Goal: Task Accomplishment & Management: Use online tool/utility

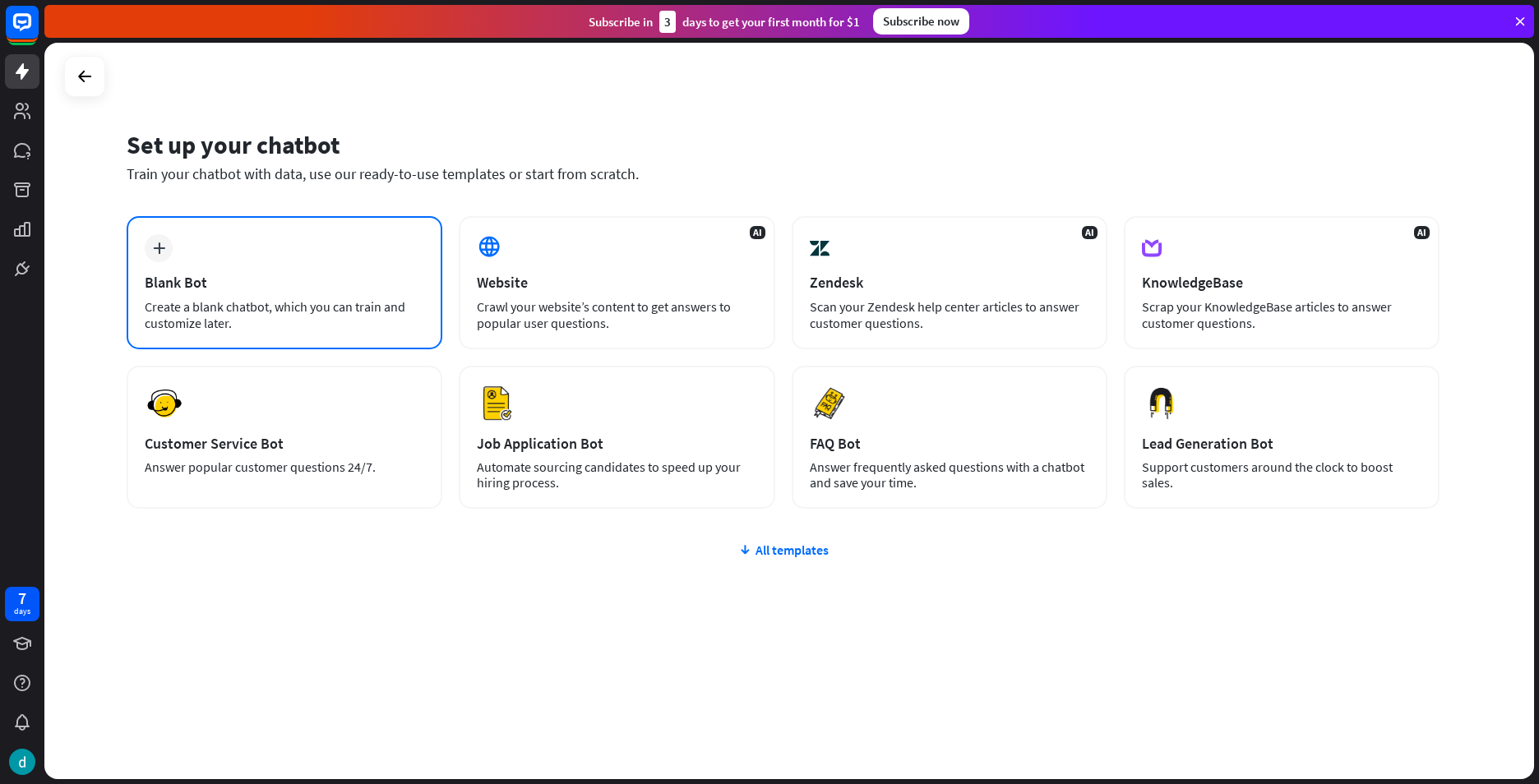
click at [292, 254] on div "plus Blank Bot Create a blank chatbot, which you can train and customize later." at bounding box center [284, 282] width 316 height 133
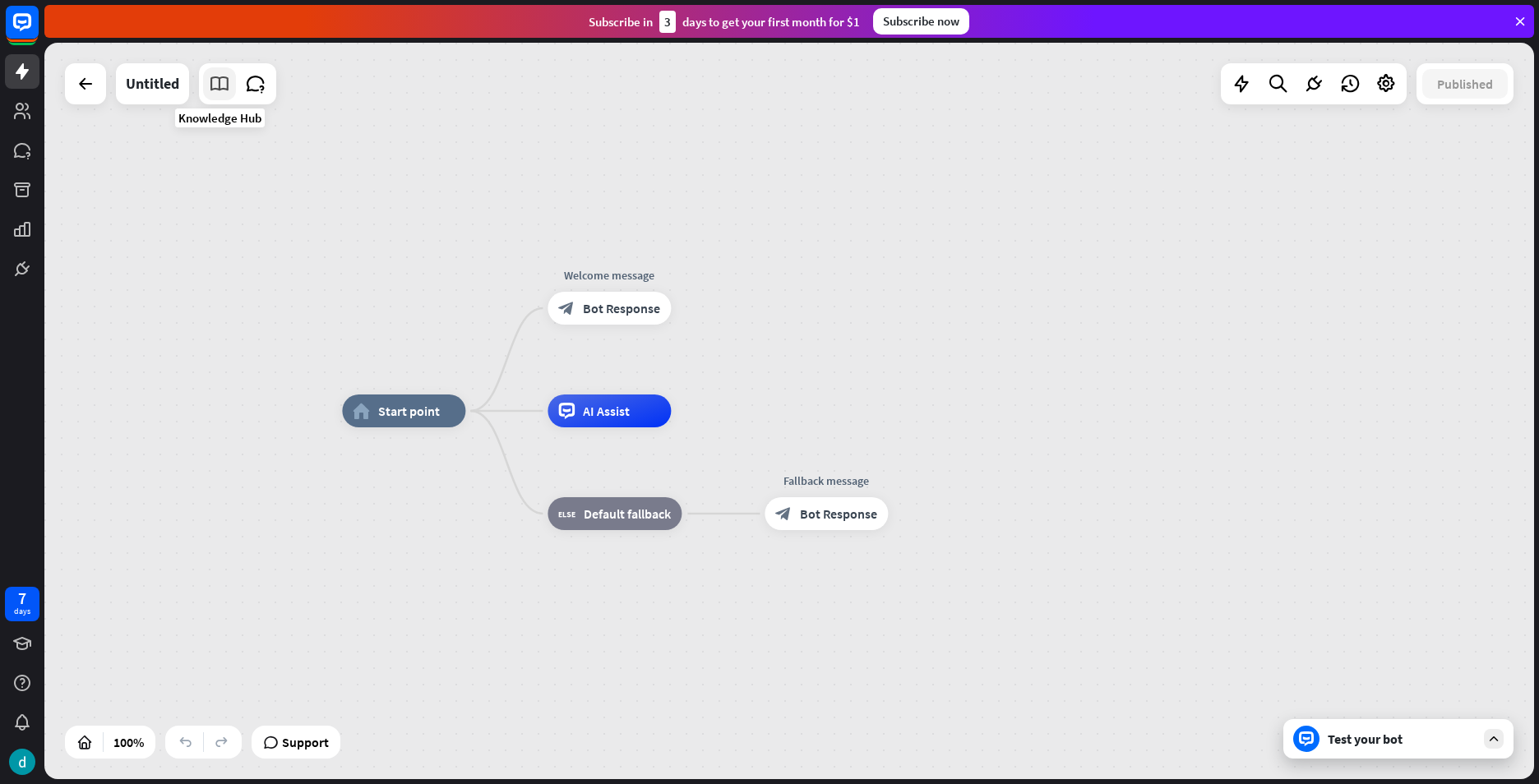
click at [223, 93] on icon at bounding box center [219, 84] width 22 height 22
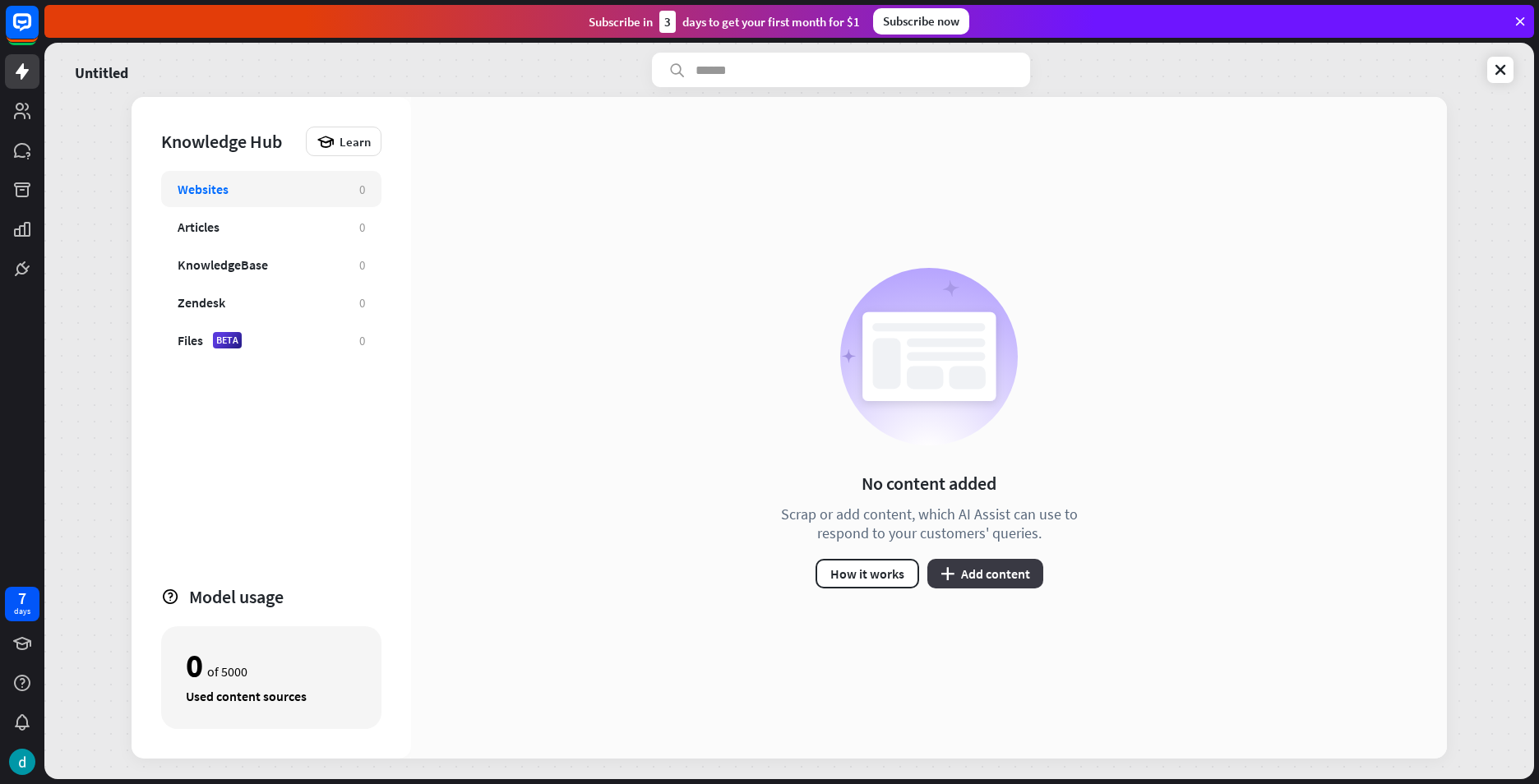
click at [970, 566] on button "plus Add content" at bounding box center [985, 574] width 116 height 30
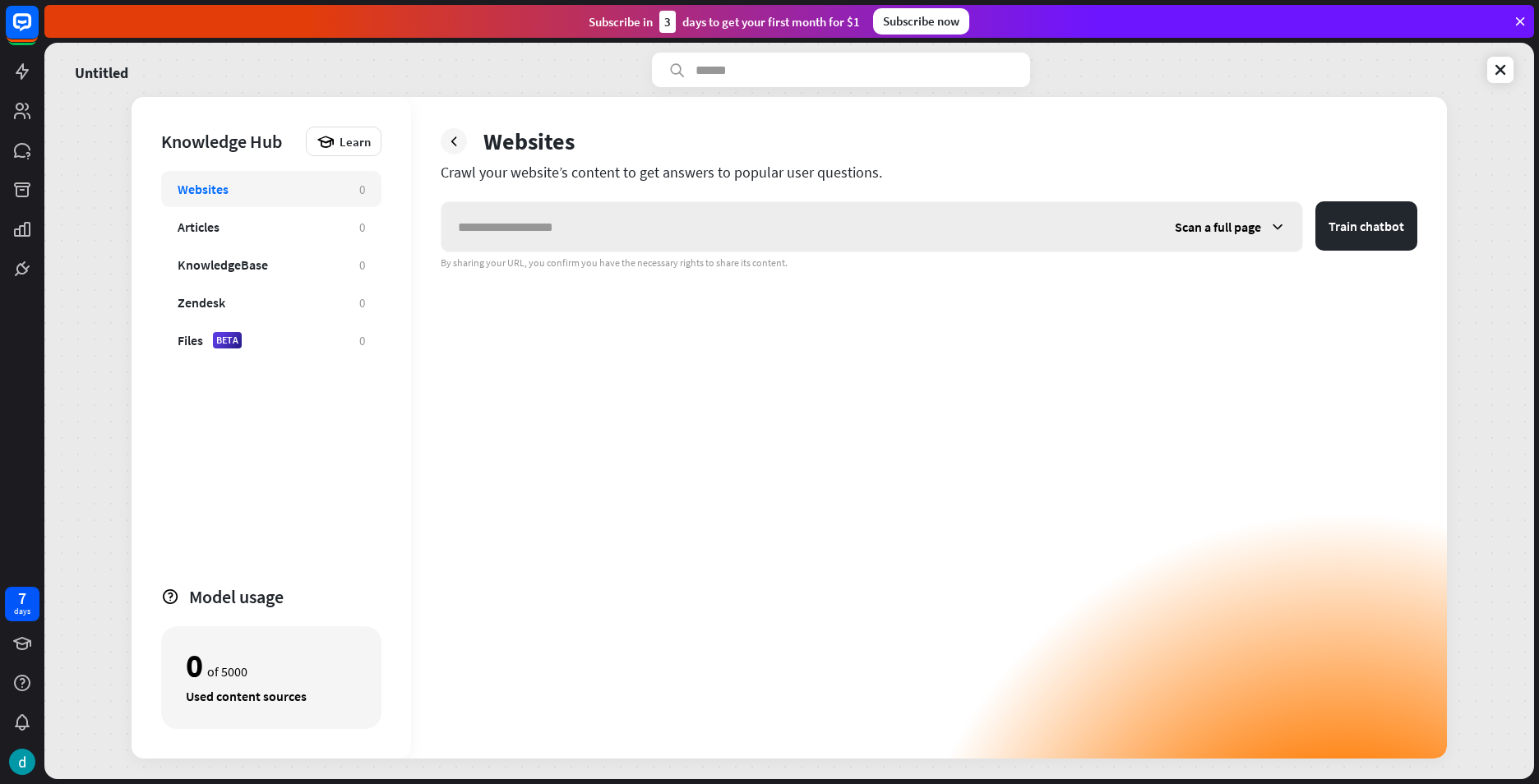
click at [832, 228] on input "text" at bounding box center [800, 227] width 717 height 49
click at [1499, 60] on link at bounding box center [1500, 69] width 26 height 26
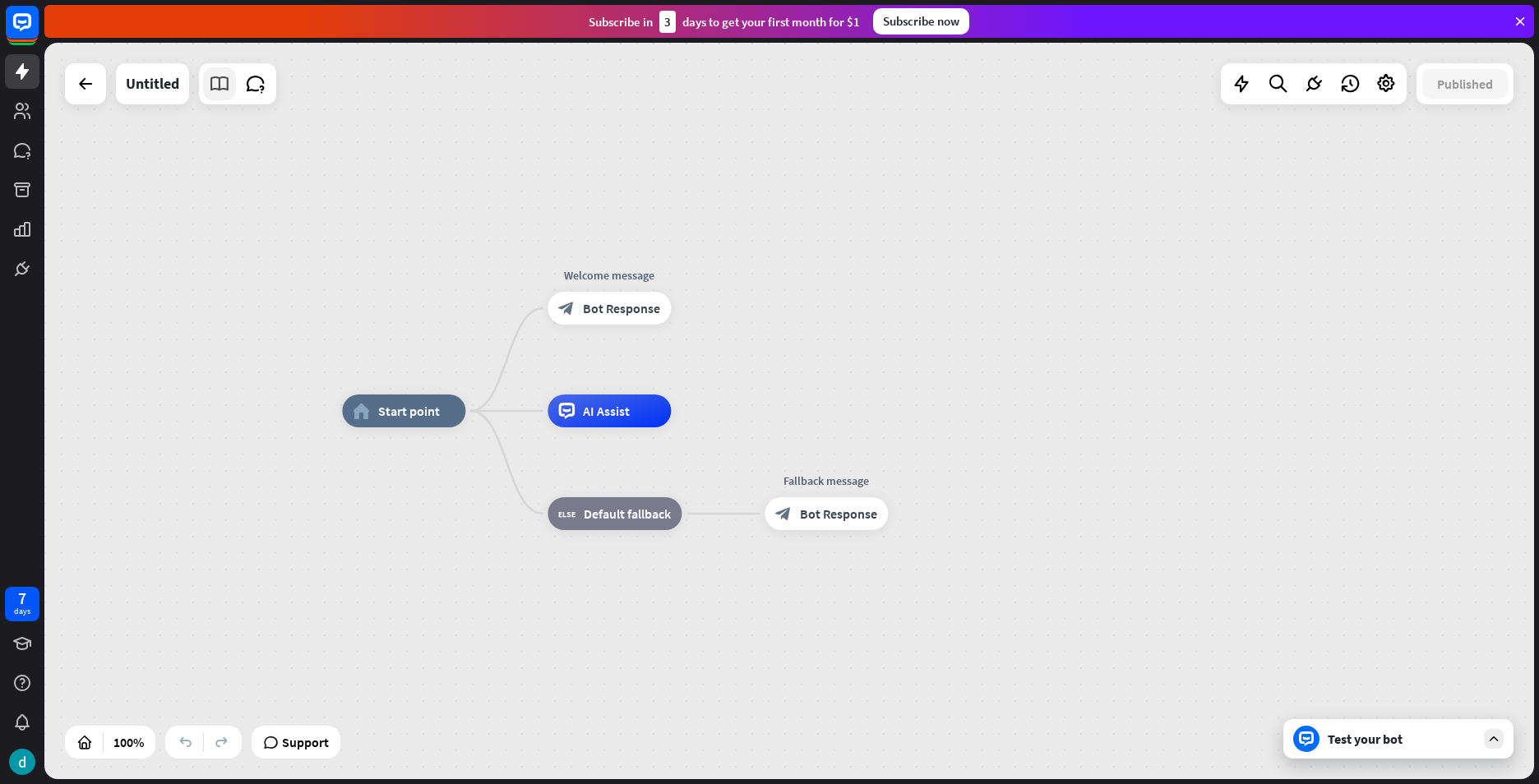
click at [209, 77] on icon at bounding box center [219, 84] width 22 height 22
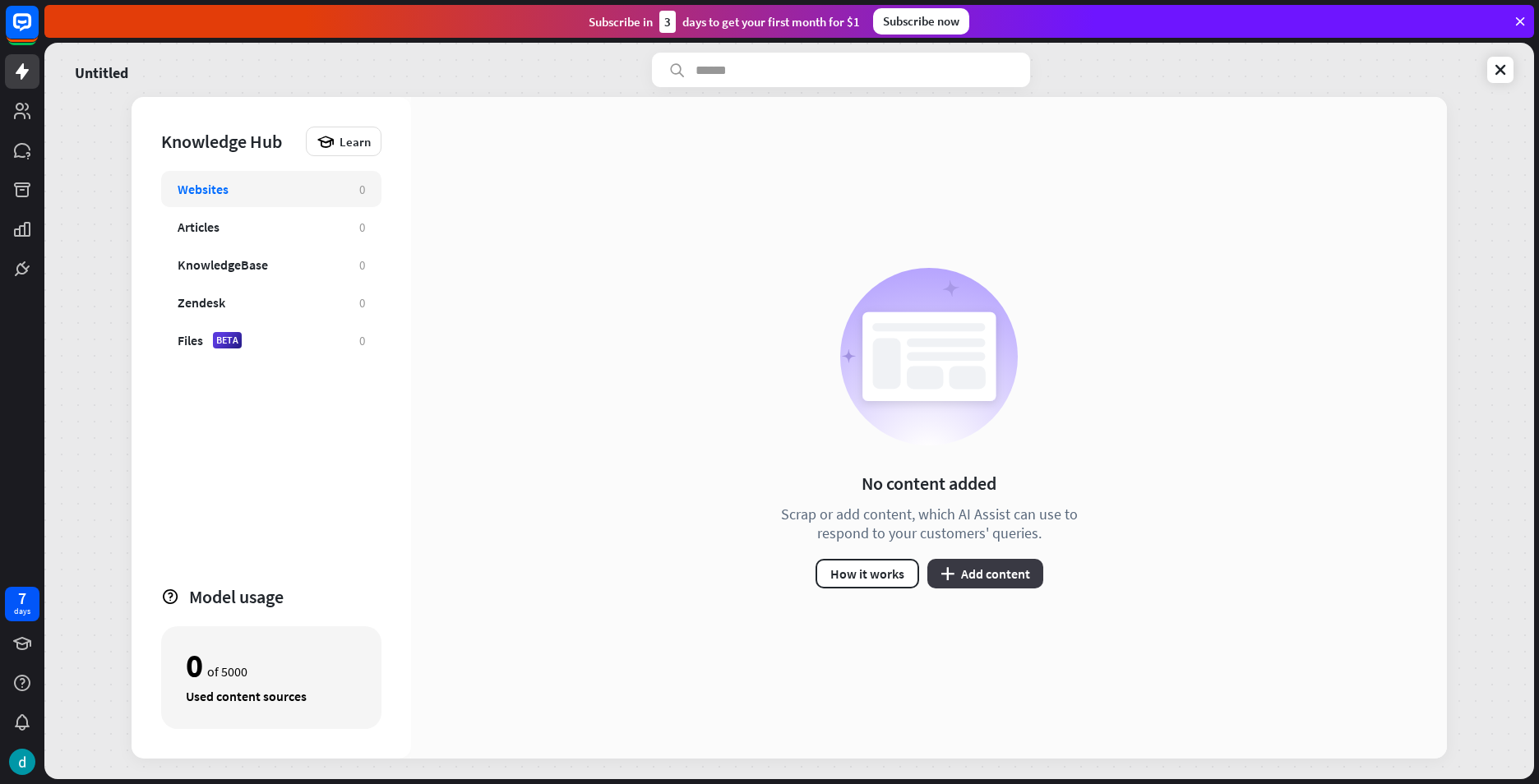
click at [971, 560] on button "plus Add content" at bounding box center [985, 574] width 116 height 30
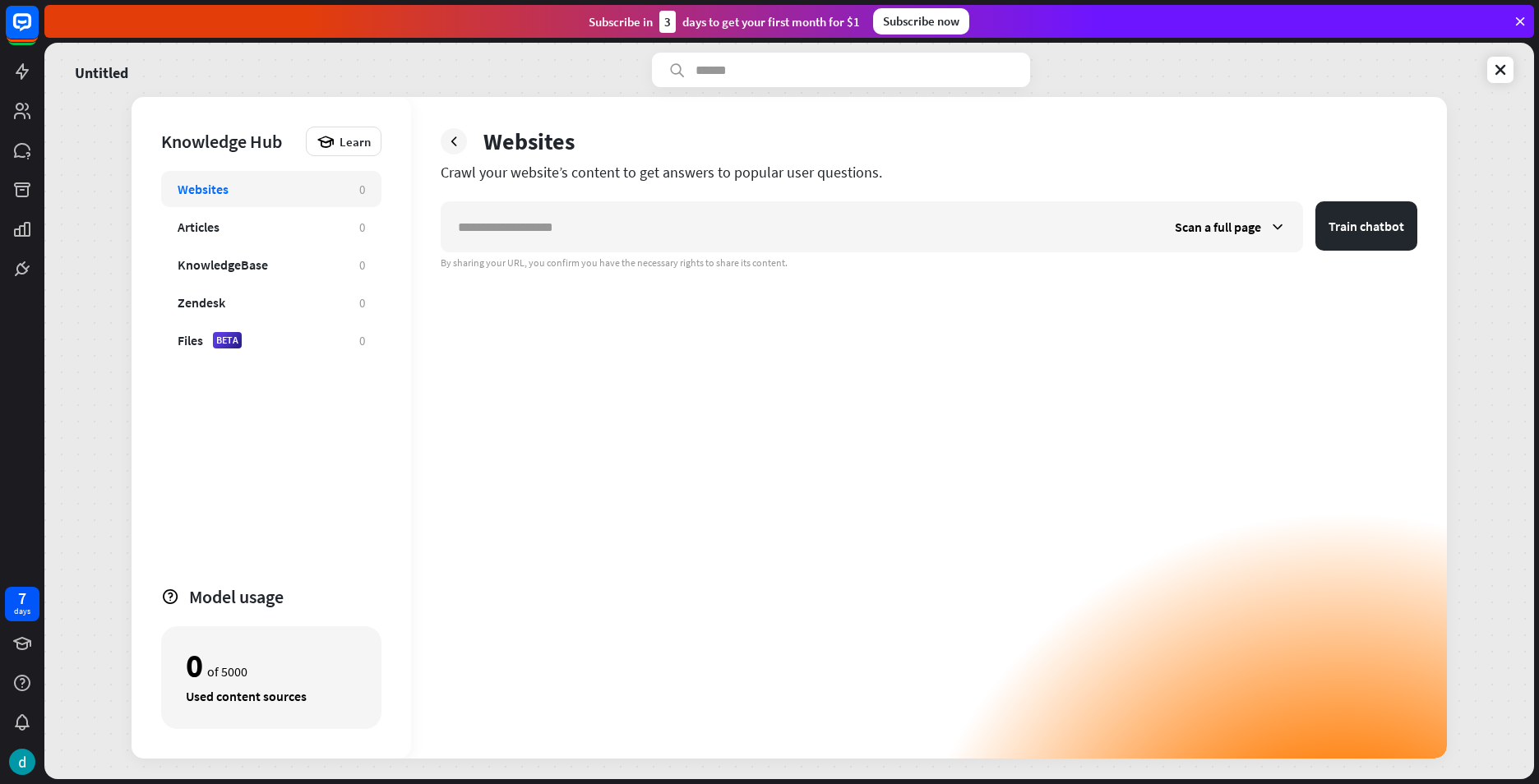
click at [1509, 53] on div "Untitled" at bounding box center [789, 70] width 1449 height 34
click at [1492, 71] on icon at bounding box center [1500, 70] width 16 height 16
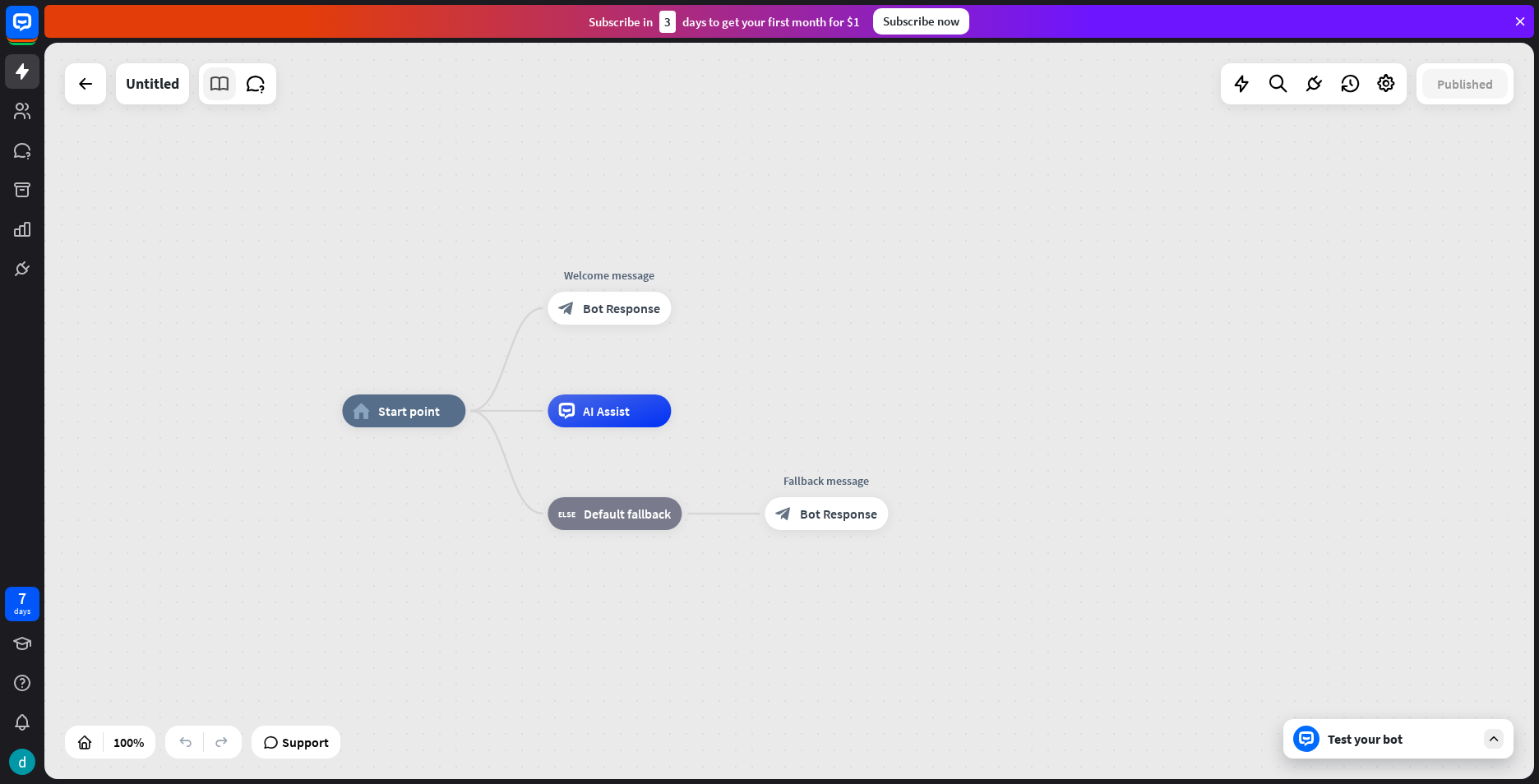
click at [209, 85] on icon at bounding box center [219, 84] width 22 height 22
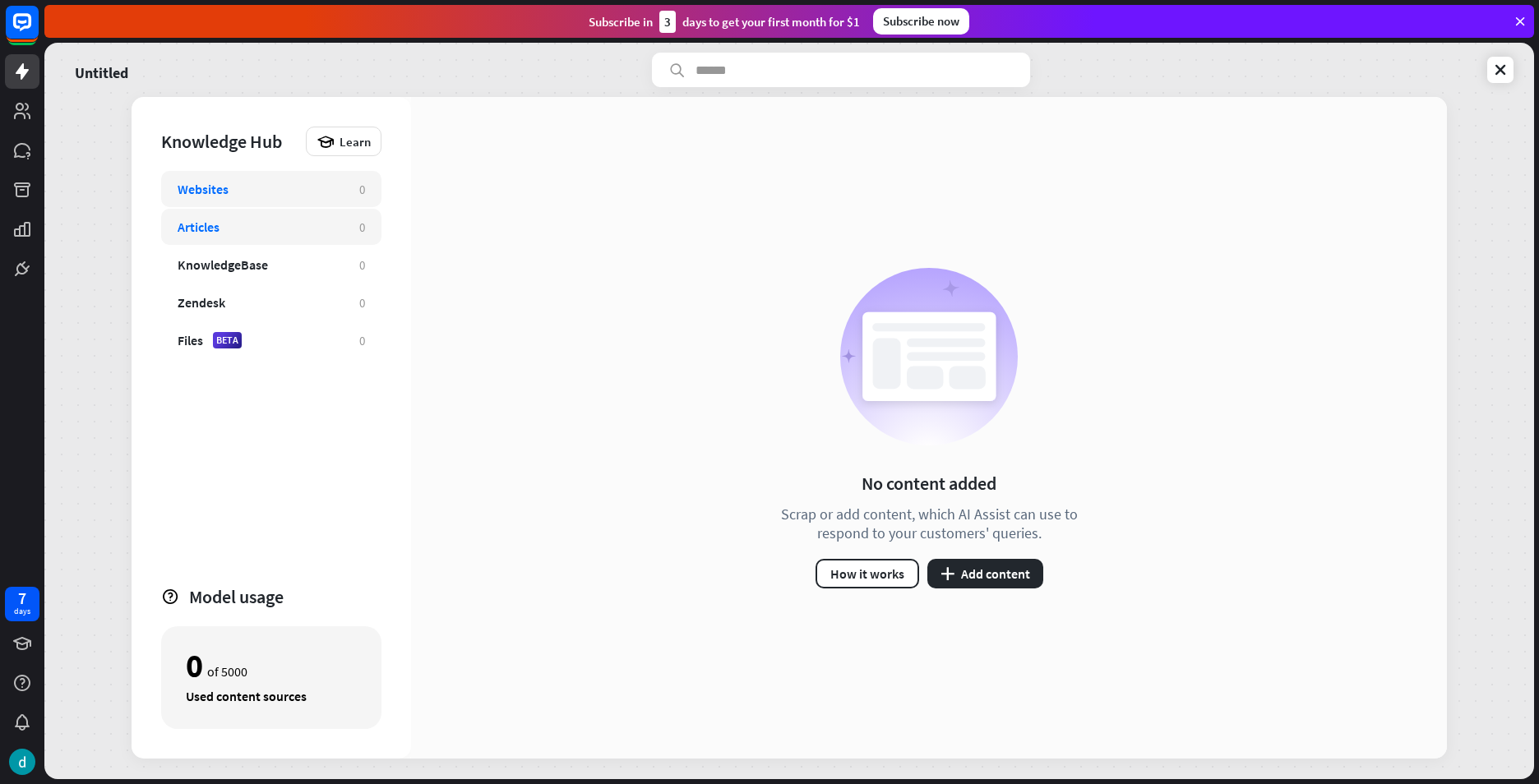
click at [211, 230] on div "Articles" at bounding box center [198, 227] width 42 height 16
click at [972, 569] on button "plus Add content" at bounding box center [985, 574] width 116 height 30
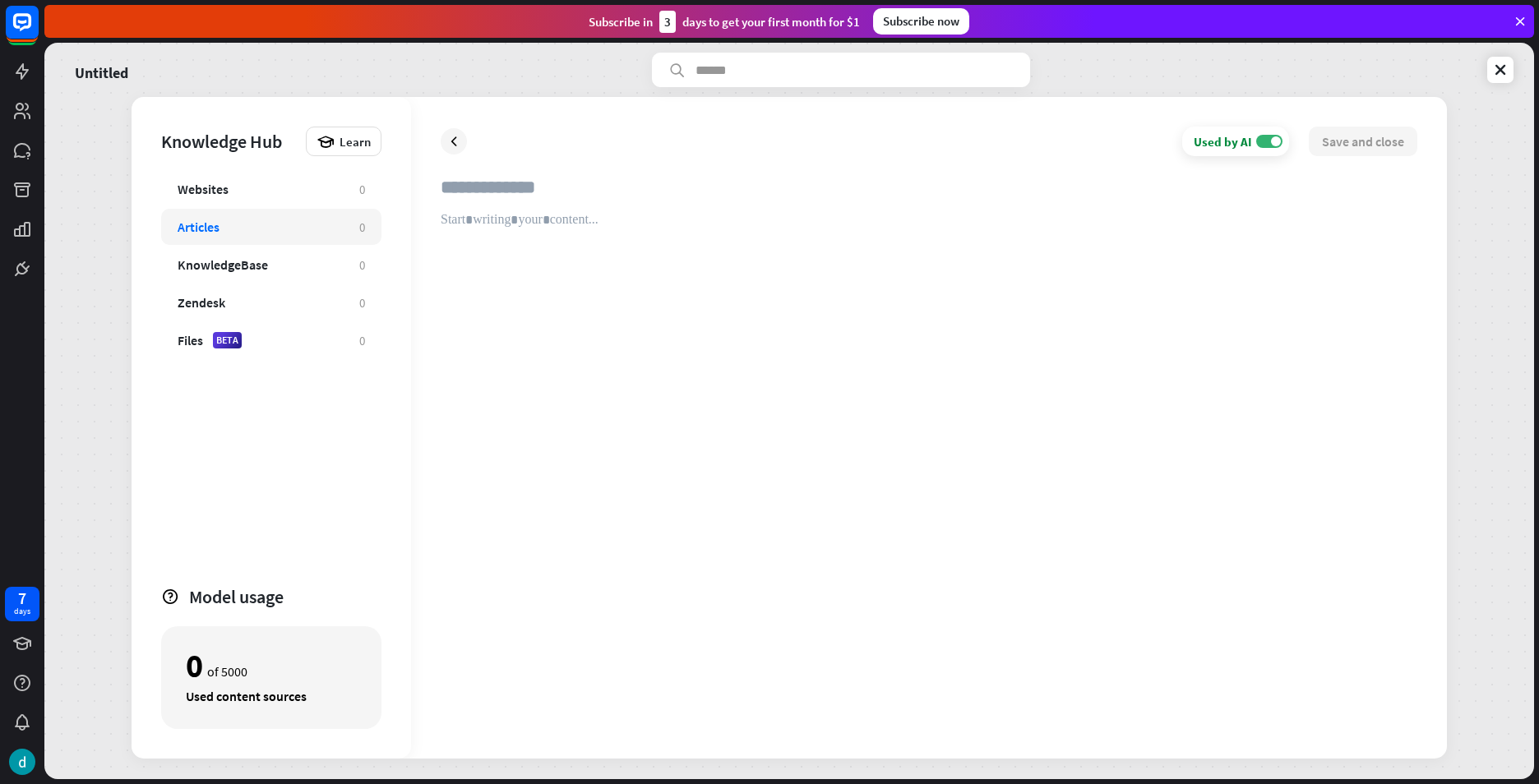
click at [532, 179] on input "text" at bounding box center [929, 194] width 977 height 36
type input "**********"
click at [484, 218] on div at bounding box center [929, 470] width 977 height 517
paste div
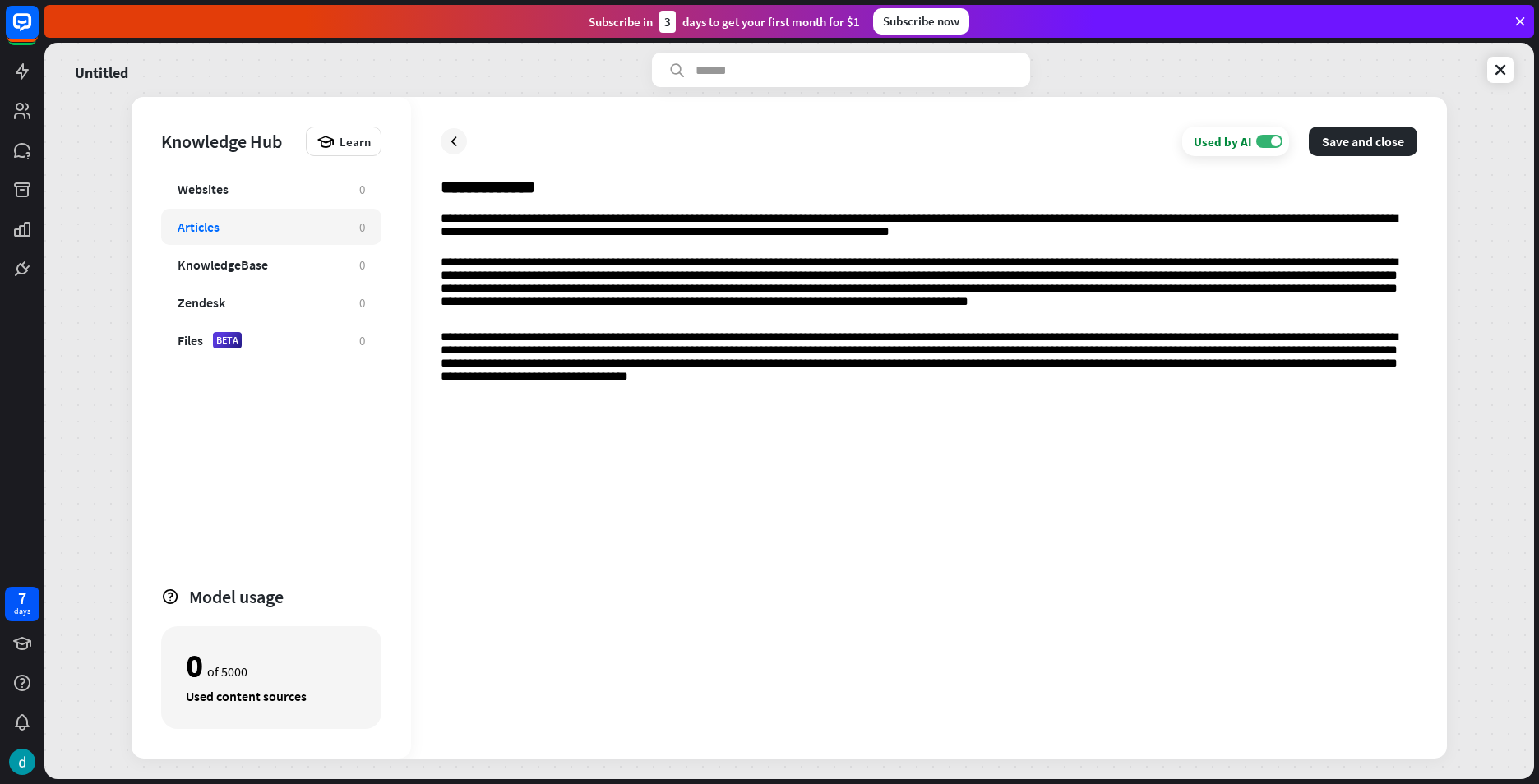
click at [641, 431] on div "**********" at bounding box center [929, 470] width 977 height 517
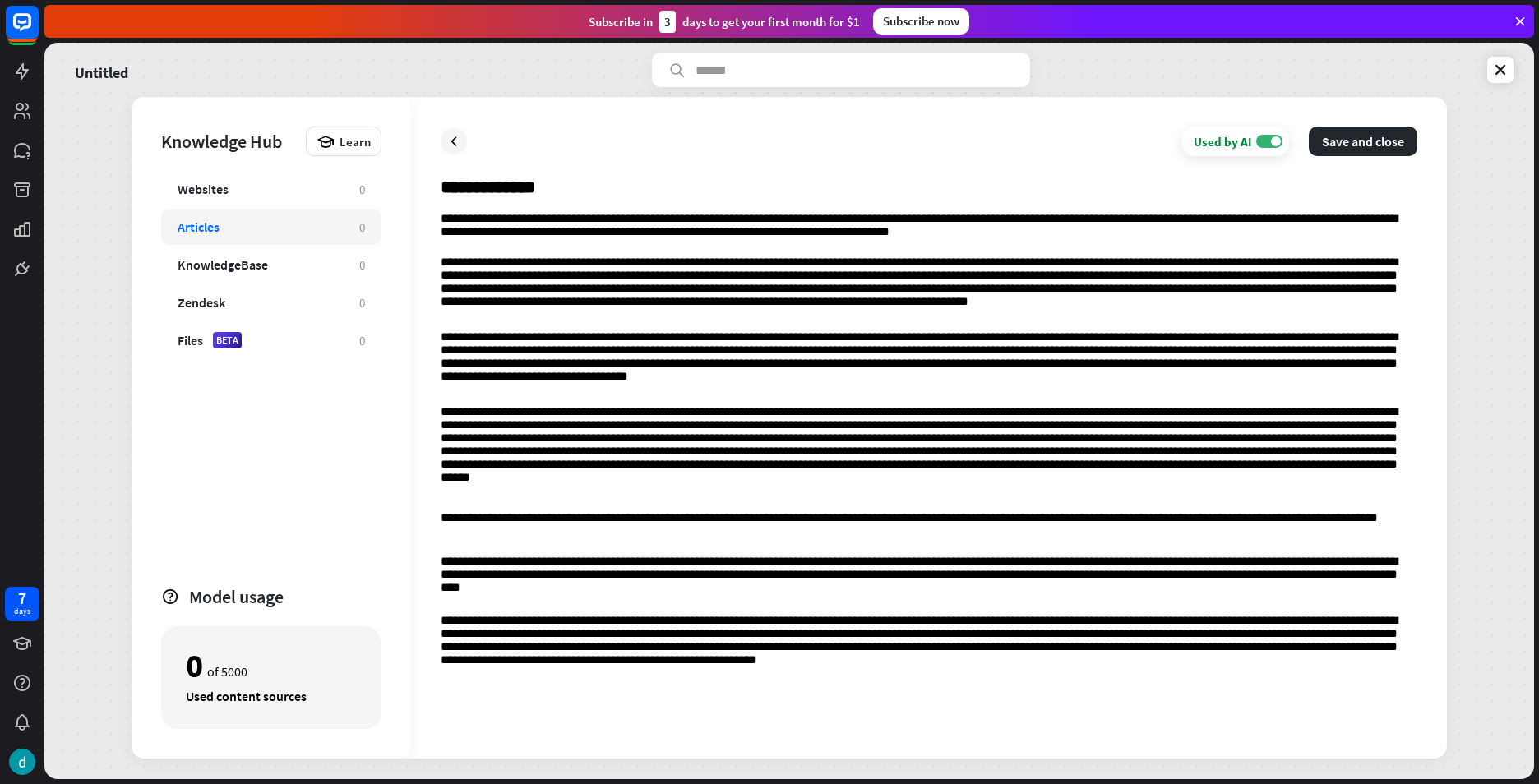
scroll to position [4, 0]
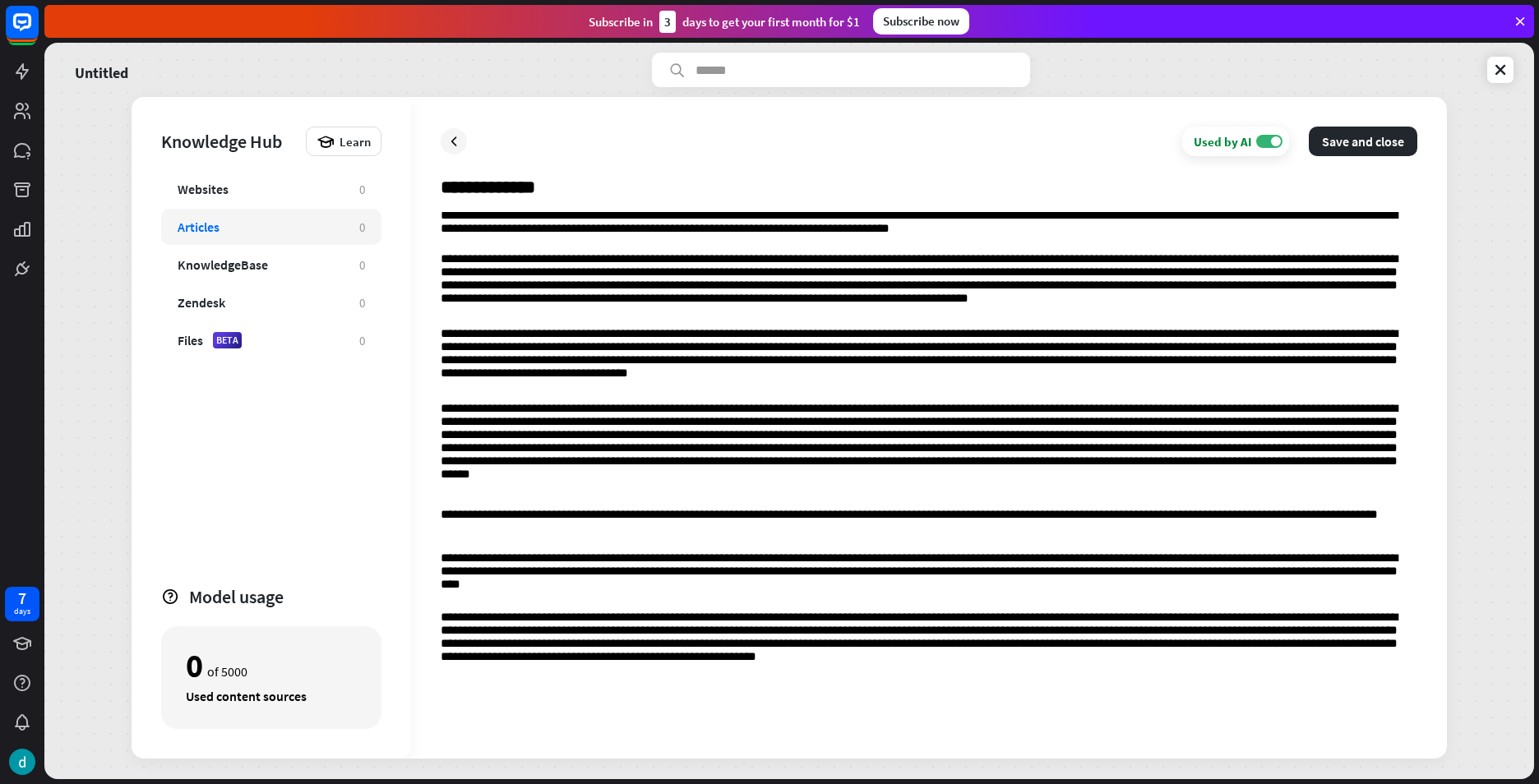
click at [550, 717] on p at bounding box center [929, 717] width 977 height 13
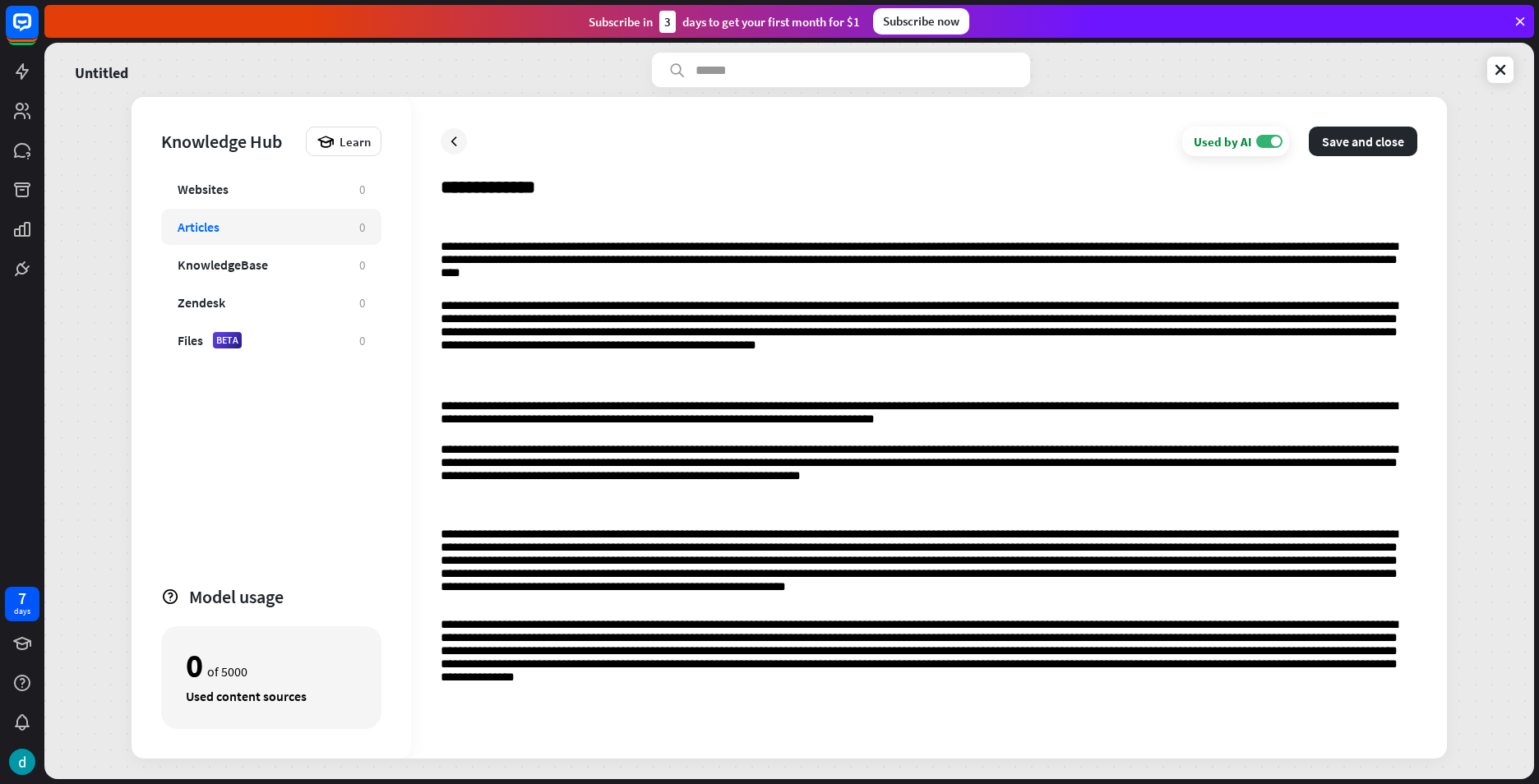
scroll to position [343, 0]
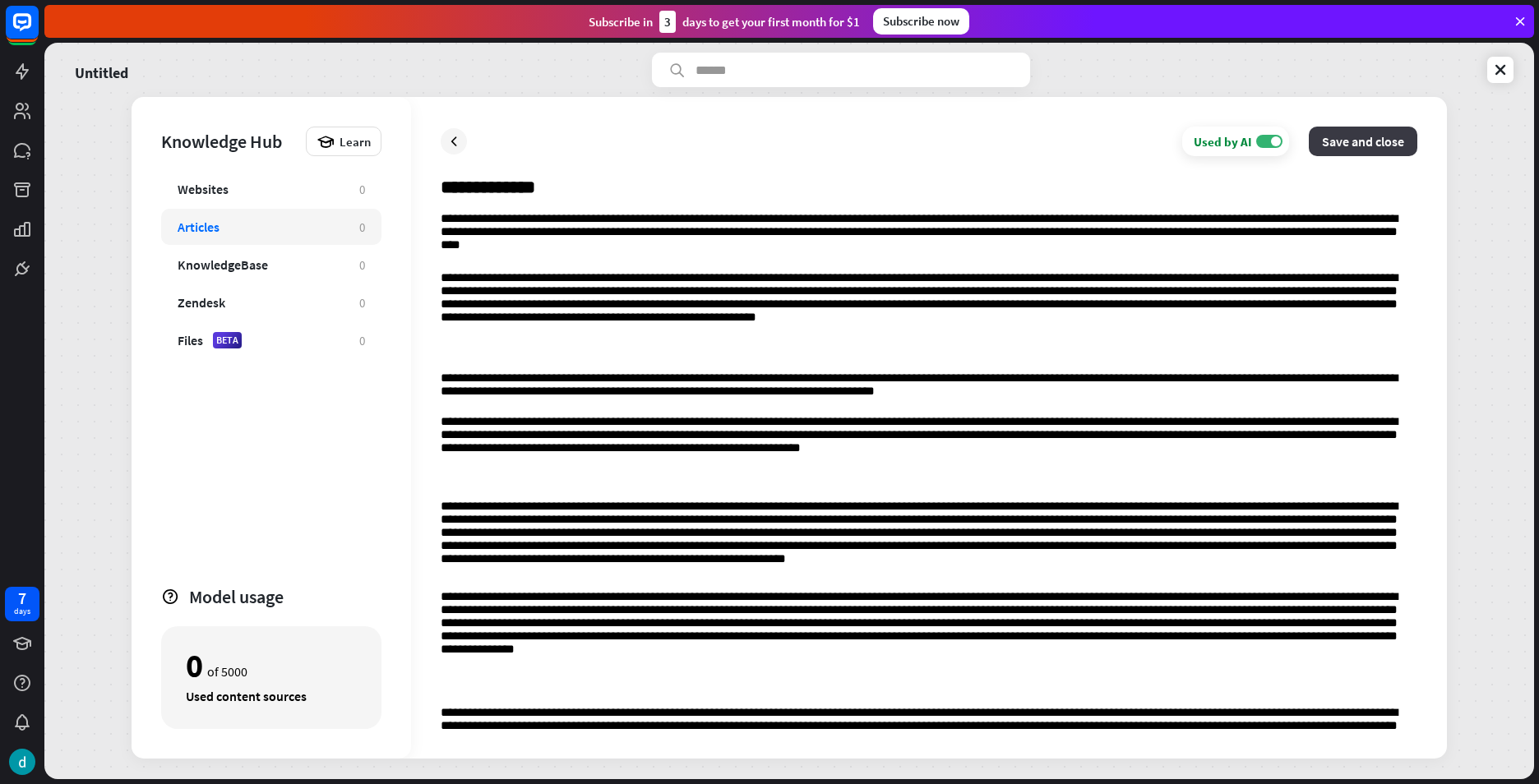
click at [1391, 142] on button "Save and close" at bounding box center [1363, 141] width 109 height 30
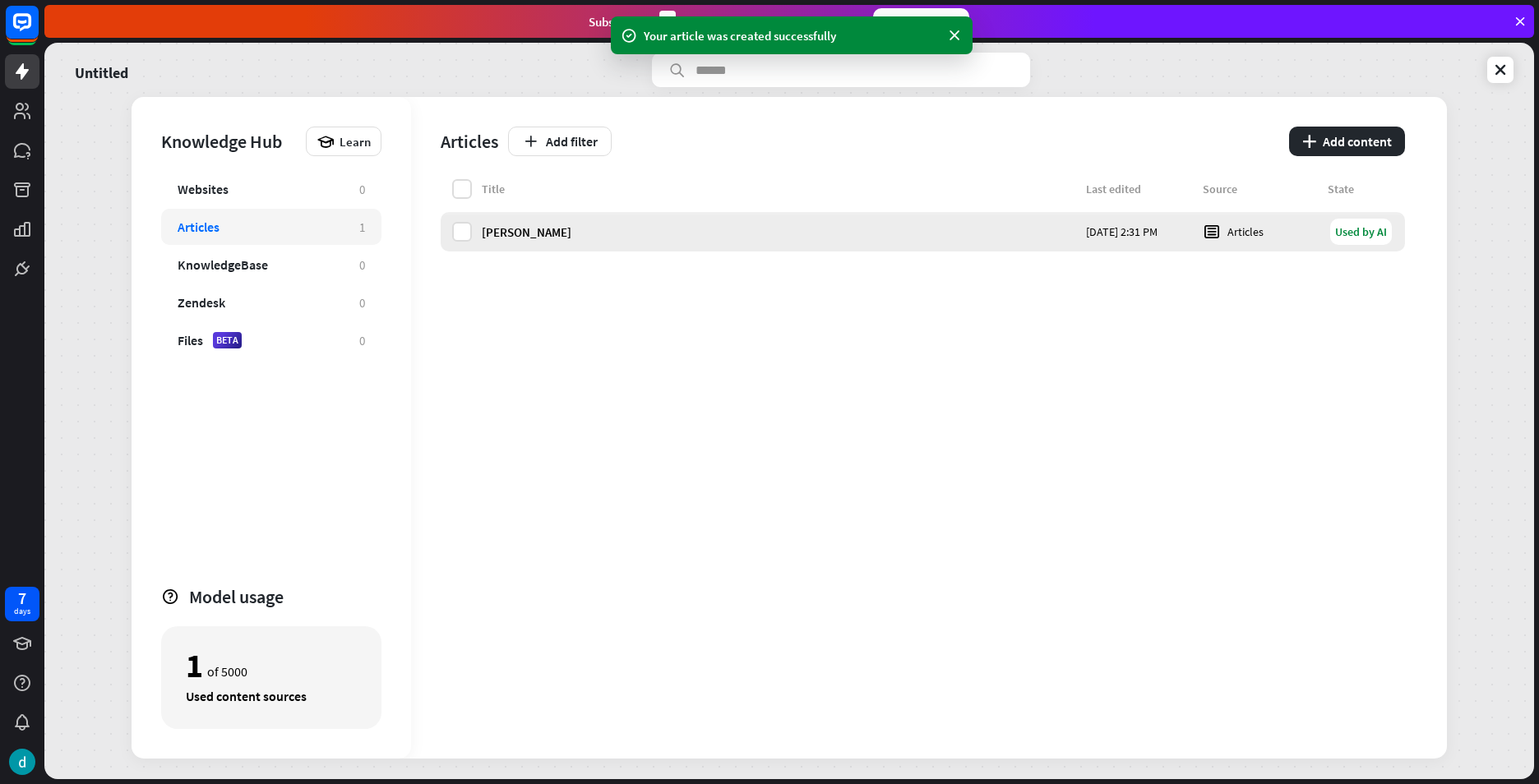
click at [1172, 228] on div "[DATE] 2:31 PM" at bounding box center [1140, 232] width 107 height 14
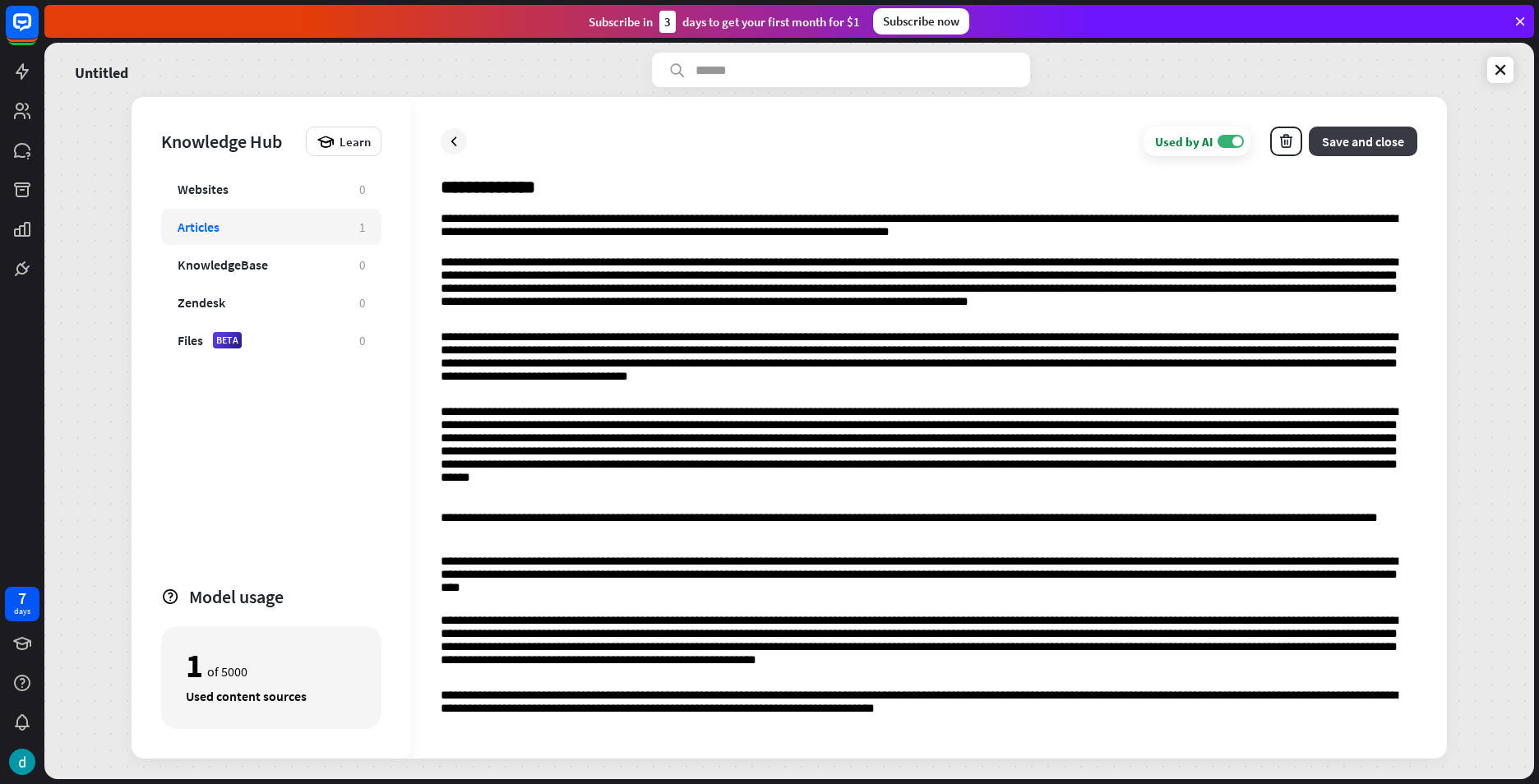
click at [1391, 147] on button "Save and close" at bounding box center [1363, 141] width 109 height 30
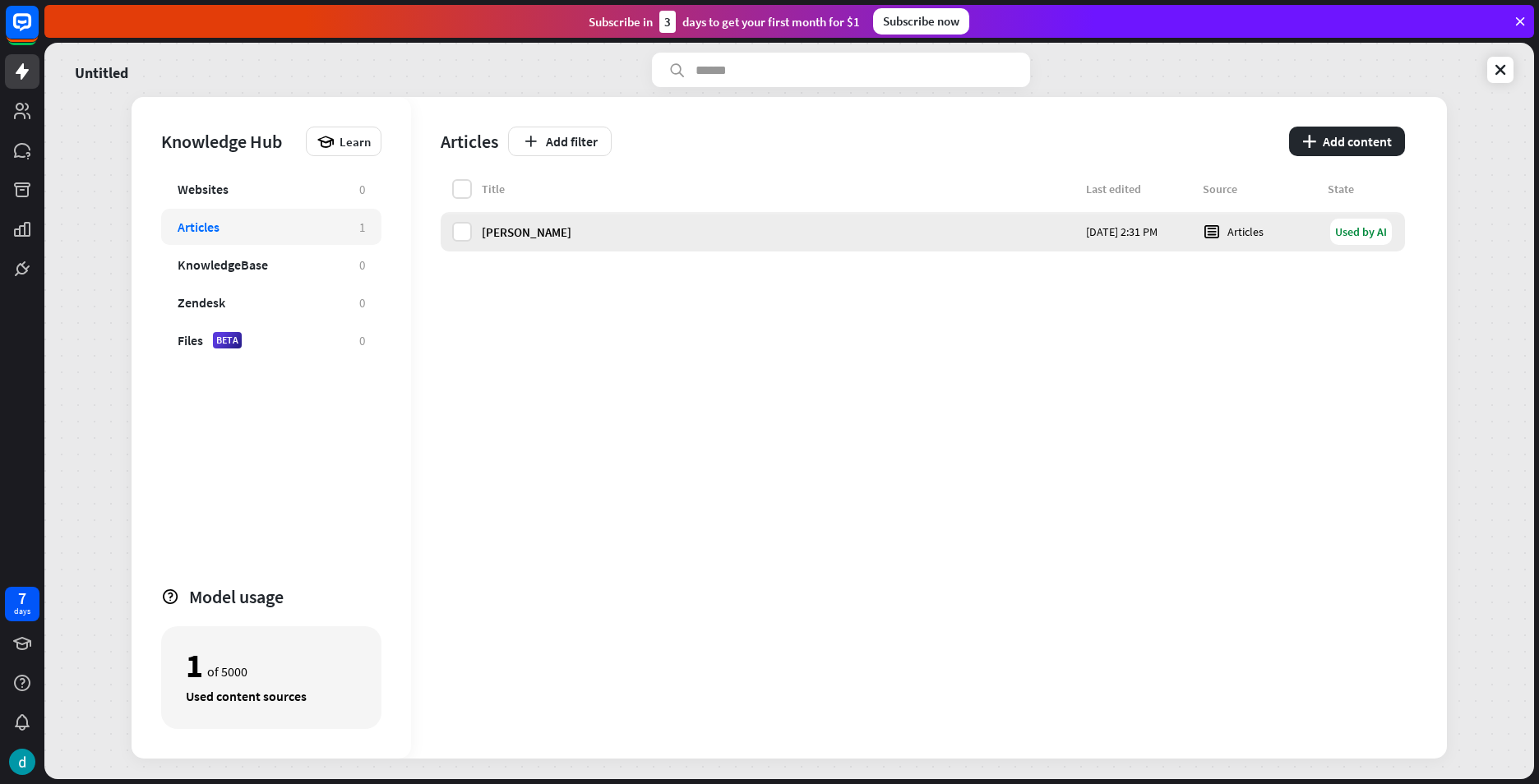
click at [1351, 228] on div "Used by AI" at bounding box center [1361, 231] width 62 height 26
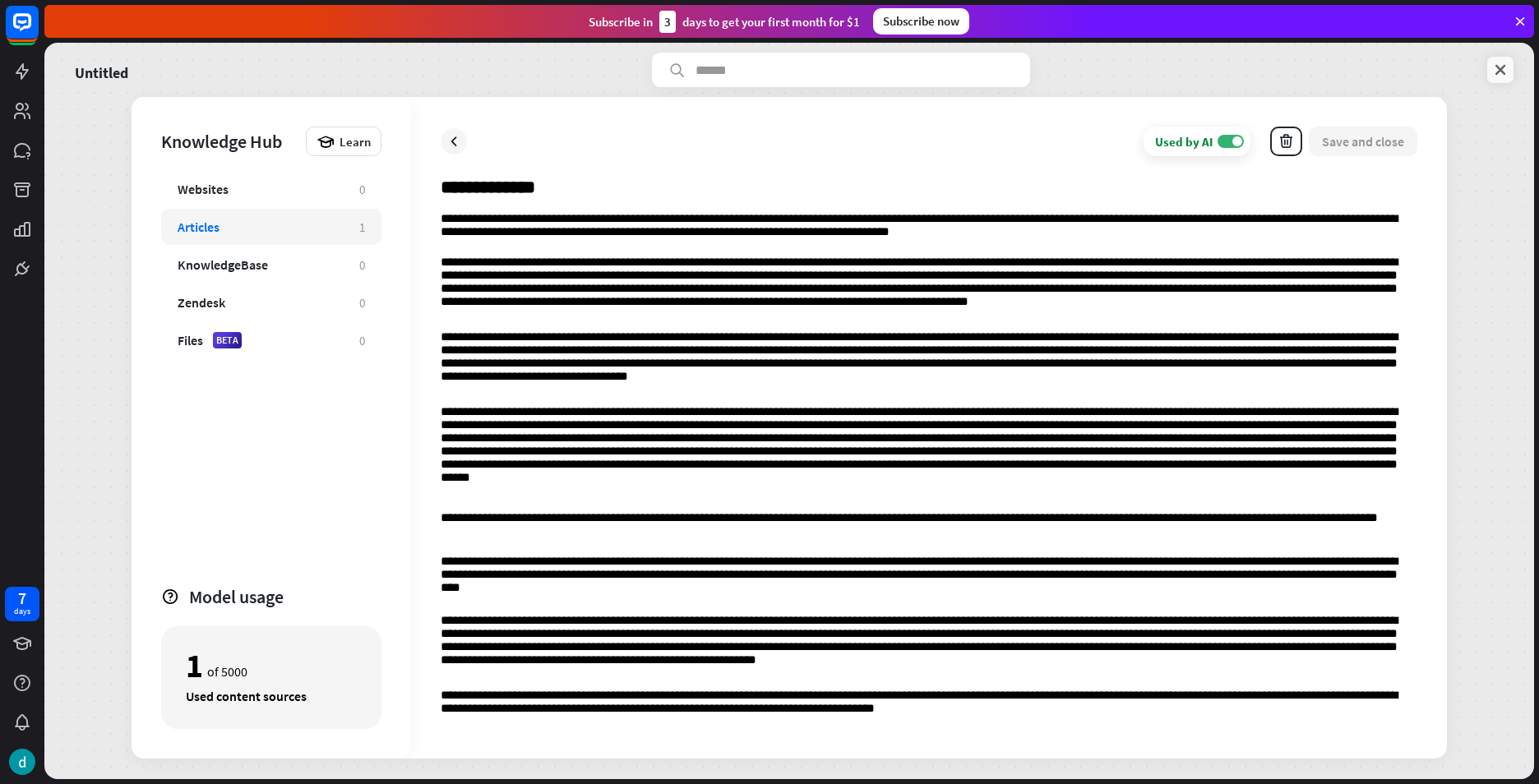
click at [1512, 74] on link at bounding box center [1500, 69] width 26 height 26
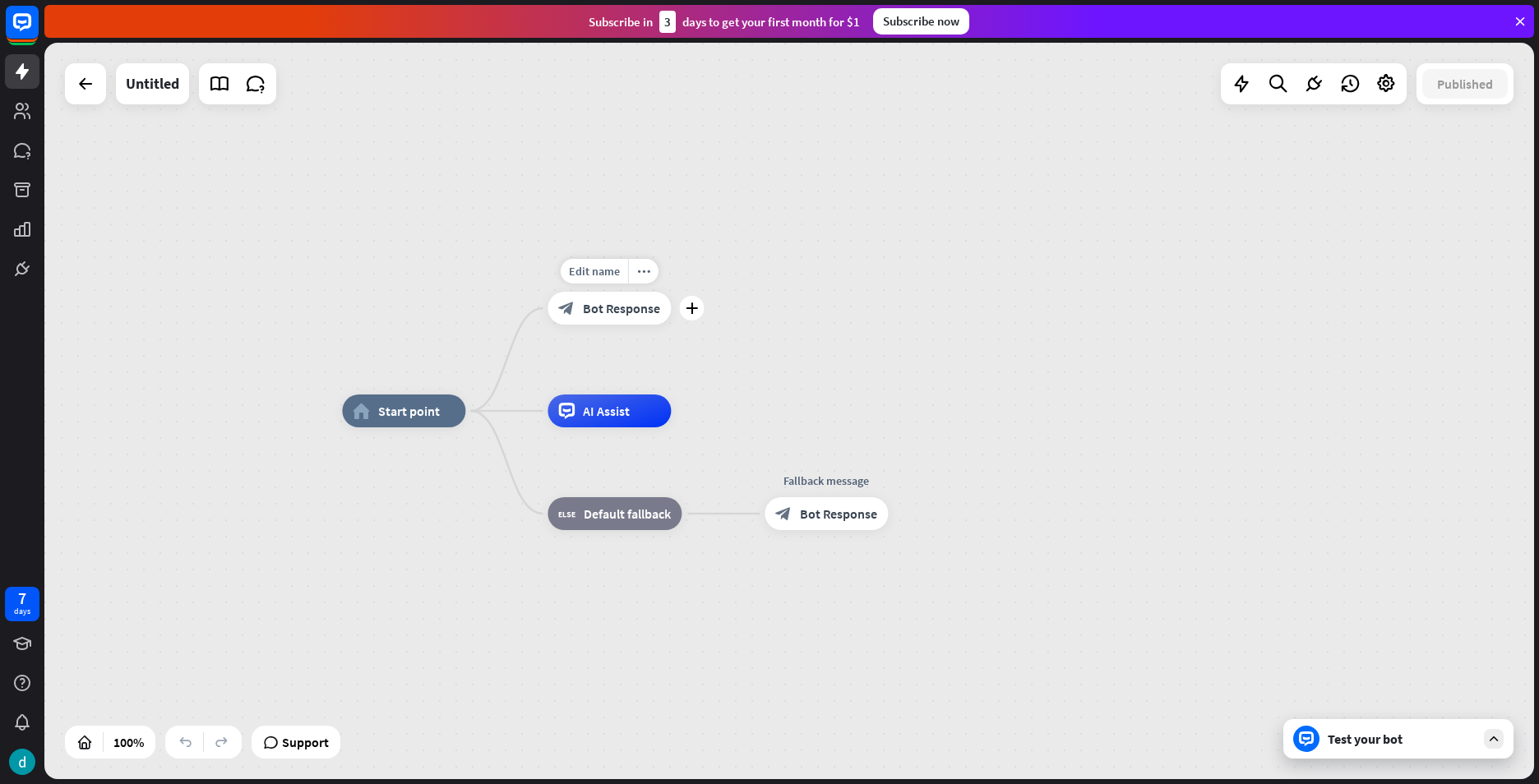
click at [638, 315] on span "Bot Response" at bounding box center [622, 308] width 77 height 16
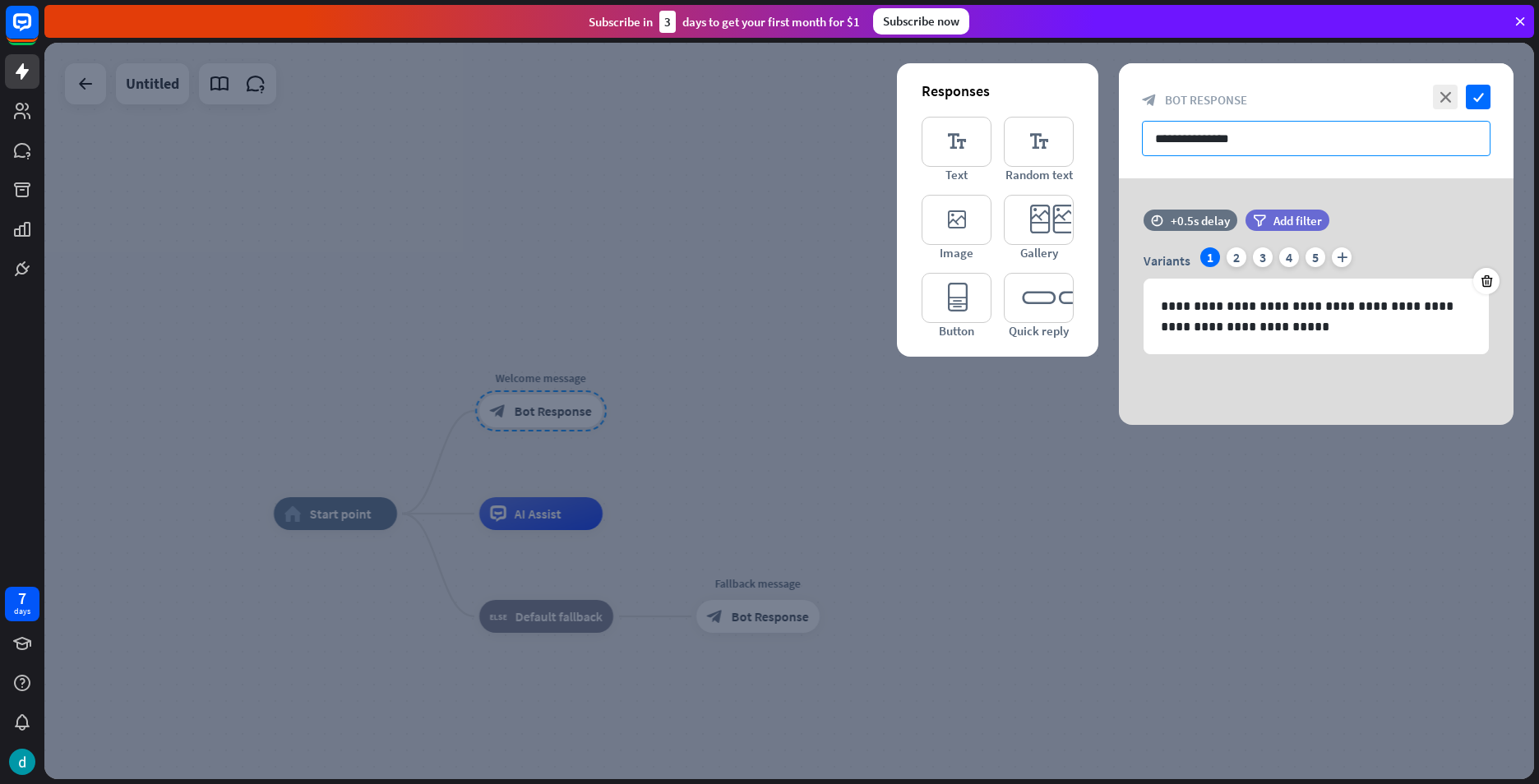
click at [1385, 144] on input "**********" at bounding box center [1317, 138] width 349 height 35
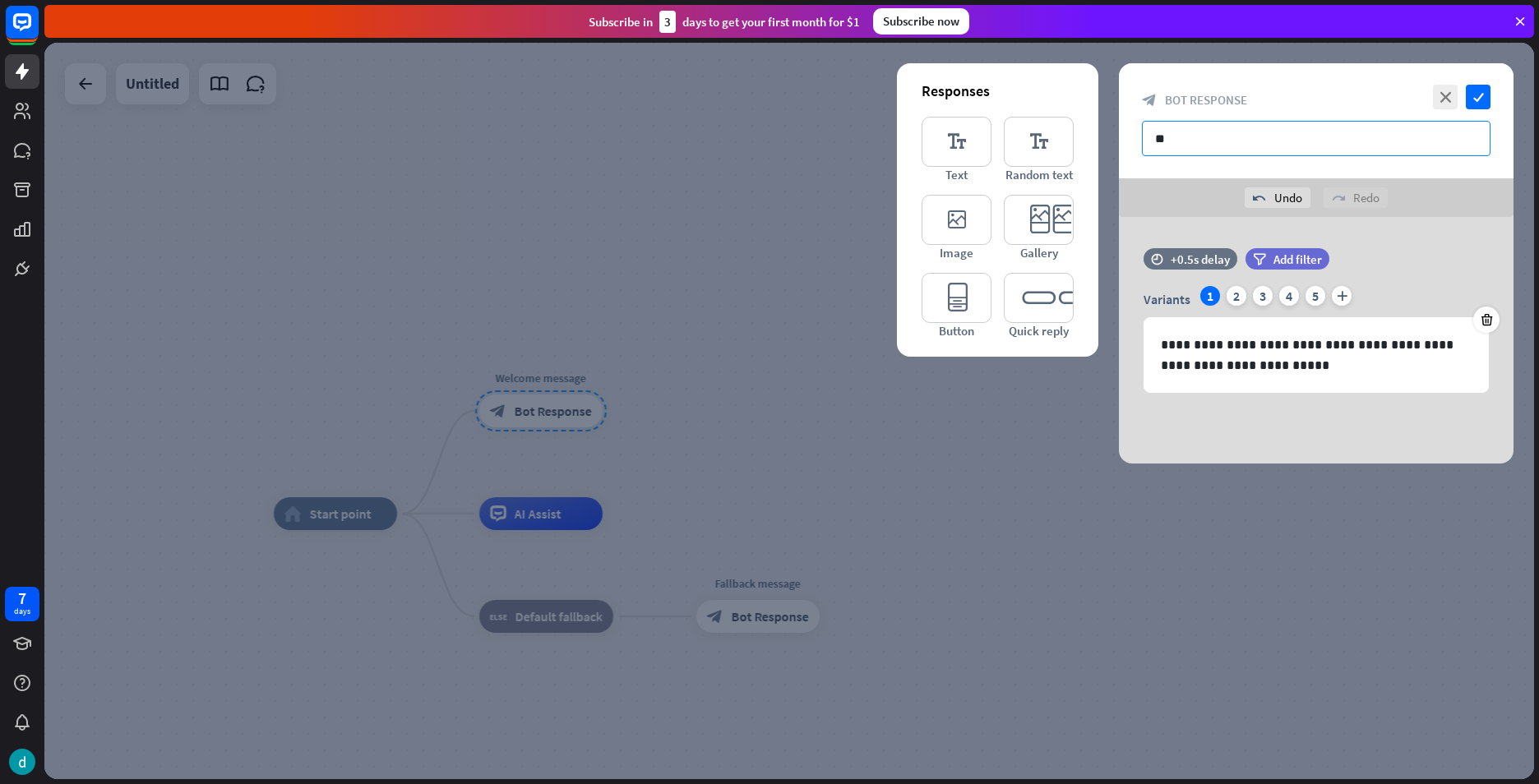
type input "*"
click at [1116, 302] on icon at bounding box center [1119, 302] width 14 height 14
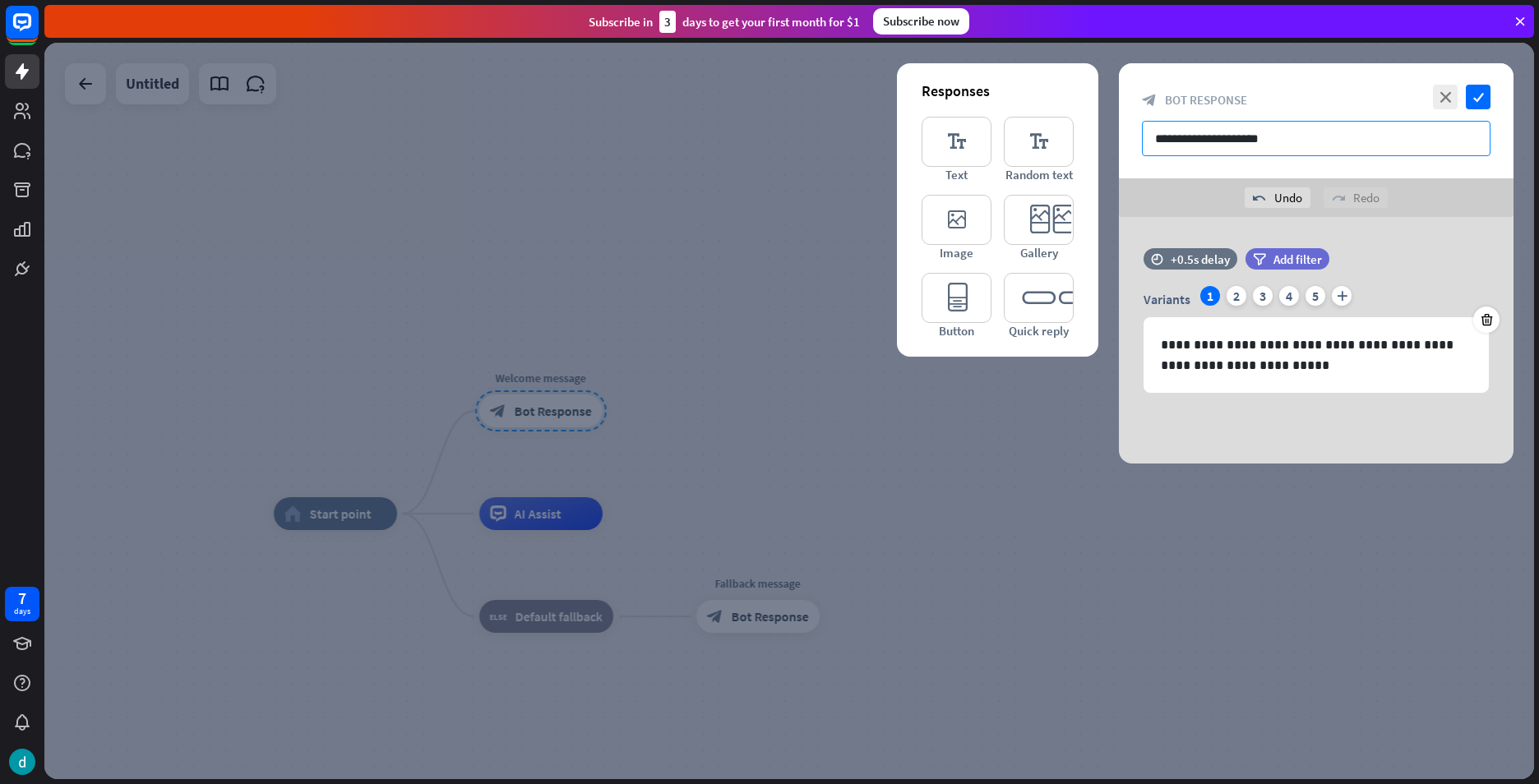
click at [1284, 147] on input "**********" at bounding box center [1317, 138] width 349 height 35
type input "**********"
click at [1473, 89] on icon "check" at bounding box center [1478, 96] width 24 height 24
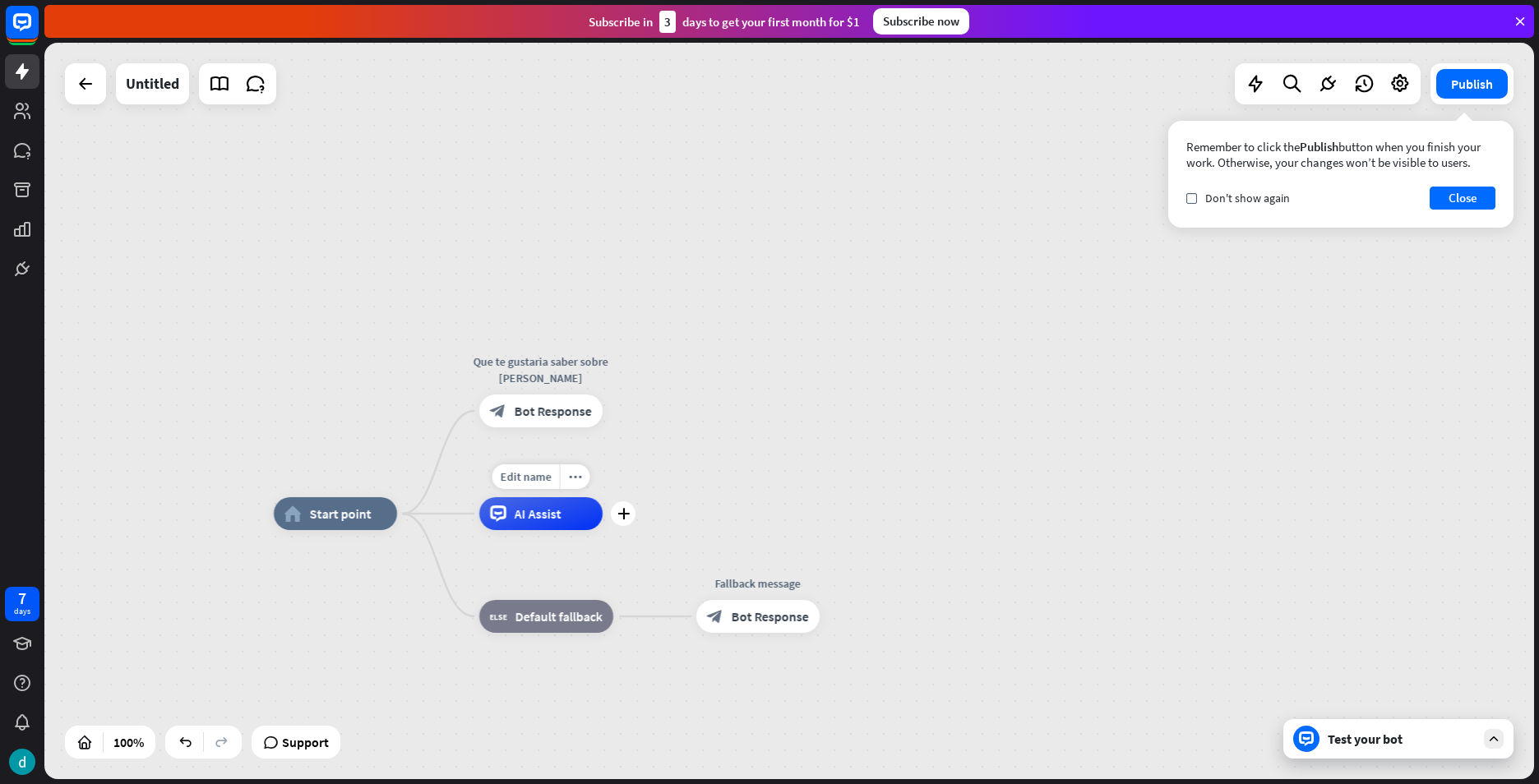
click at [553, 517] on span "AI Assist" at bounding box center [538, 513] width 47 height 16
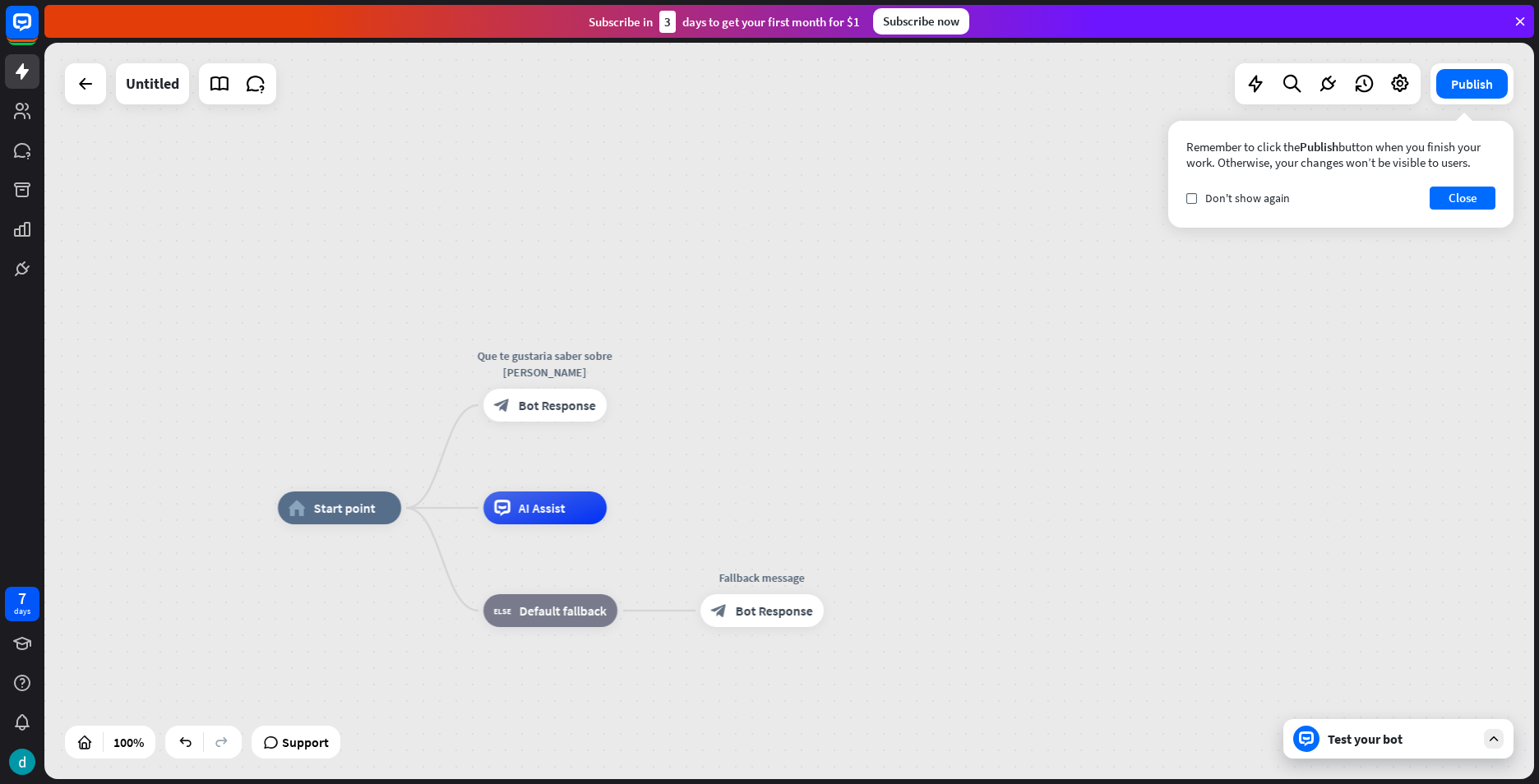
drag, startPoint x: 773, startPoint y: 450, endPoint x: 738, endPoint y: 383, distance: 75.6
click at [774, 427] on div "home_2 Start point Que te gustaria saber sobre [PERSON_NAME] block_bot_response…" at bounding box center [789, 411] width 1490 height 736
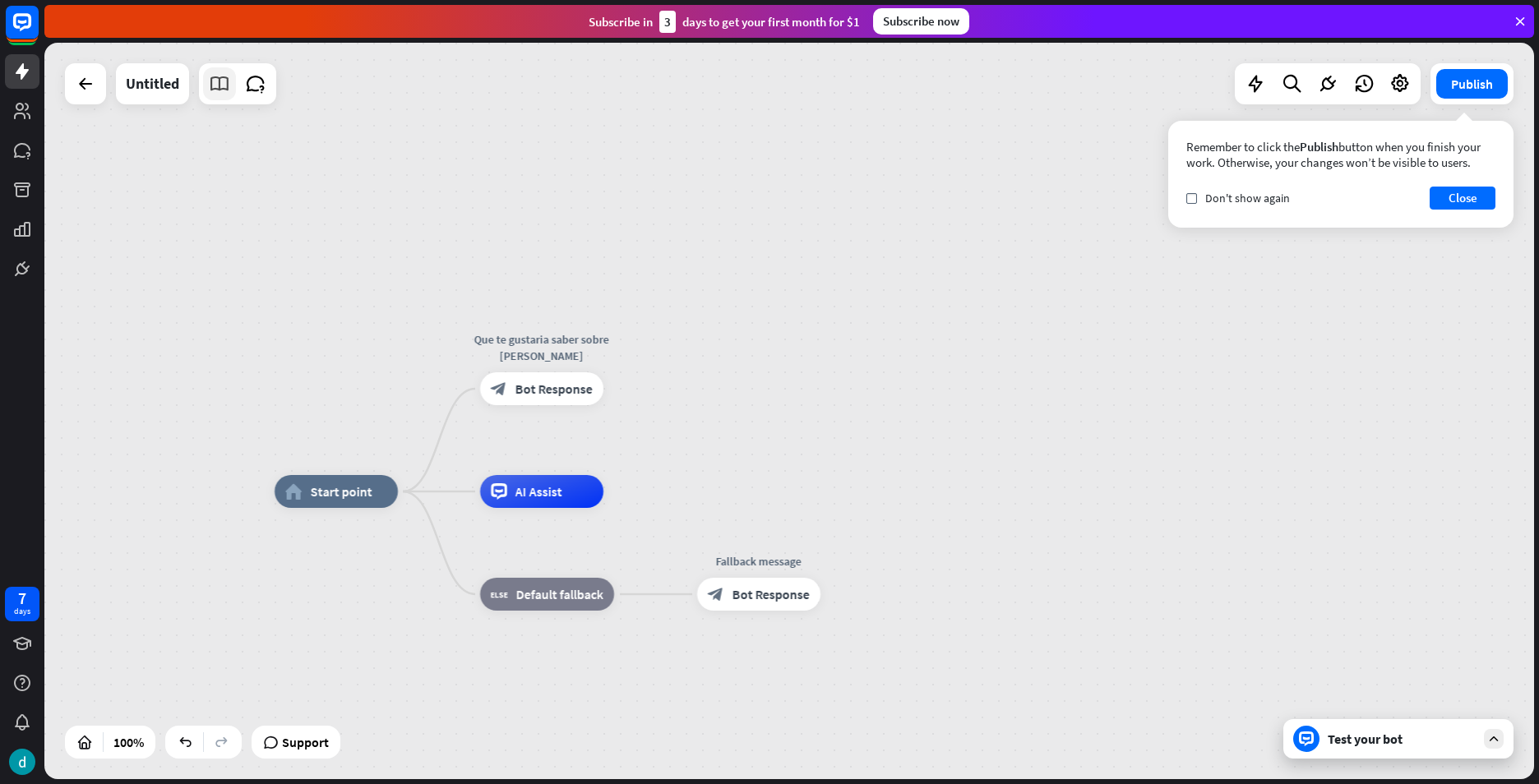
click at [225, 73] on icon at bounding box center [219, 84] width 22 height 22
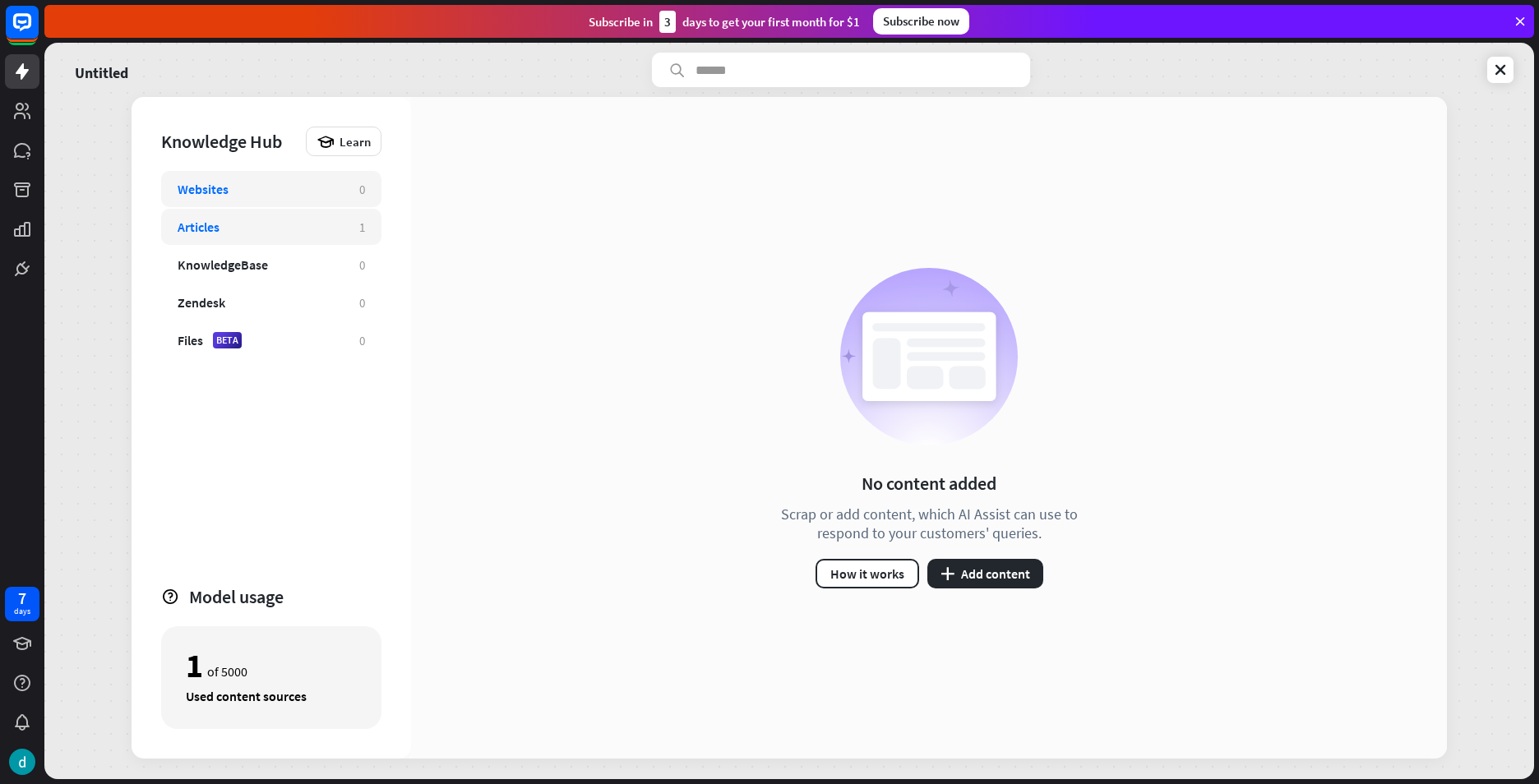
click at [307, 232] on div "Articles" at bounding box center [260, 227] width 166 height 16
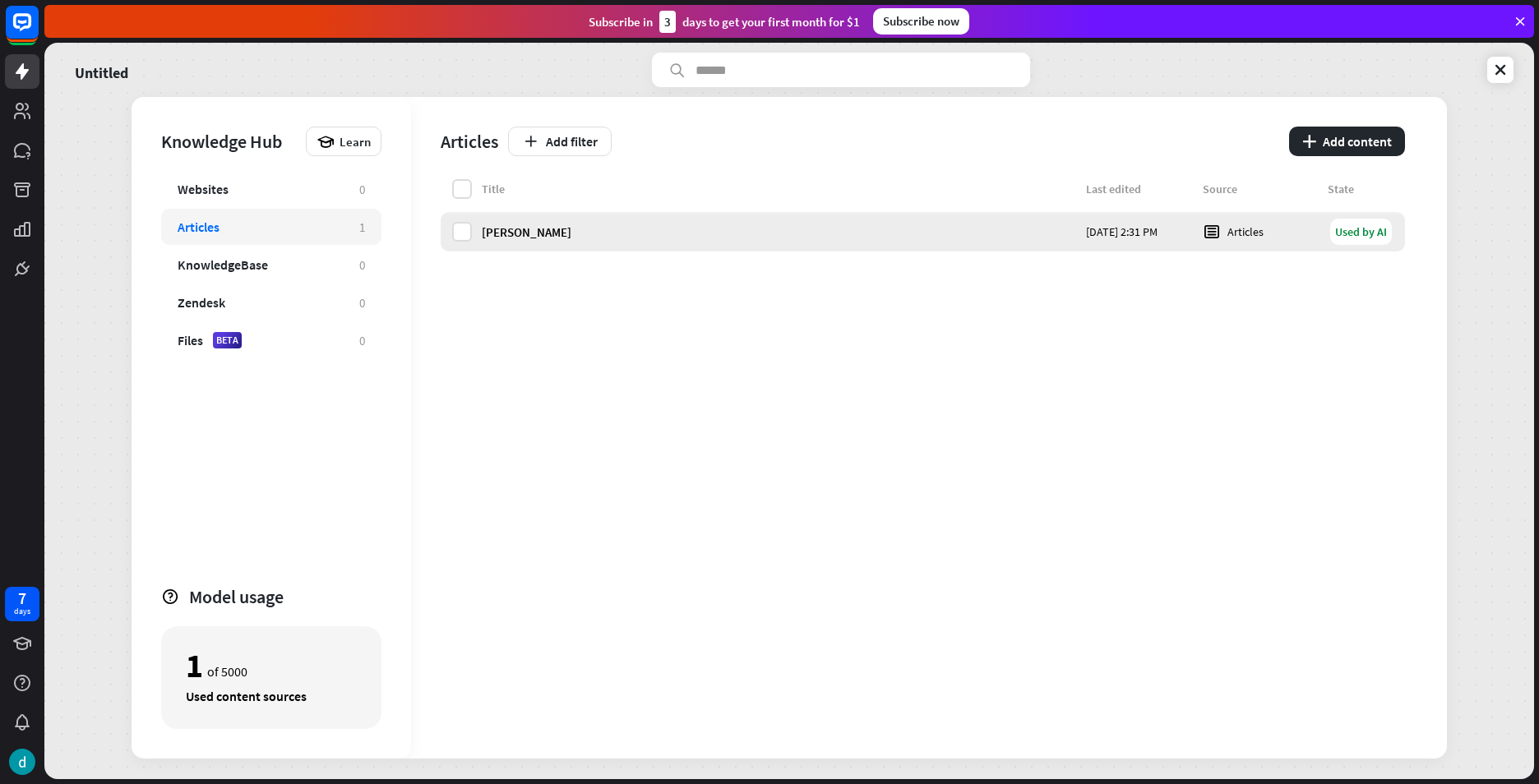
click at [835, 227] on div "[PERSON_NAME]" at bounding box center [779, 232] width 595 height 15
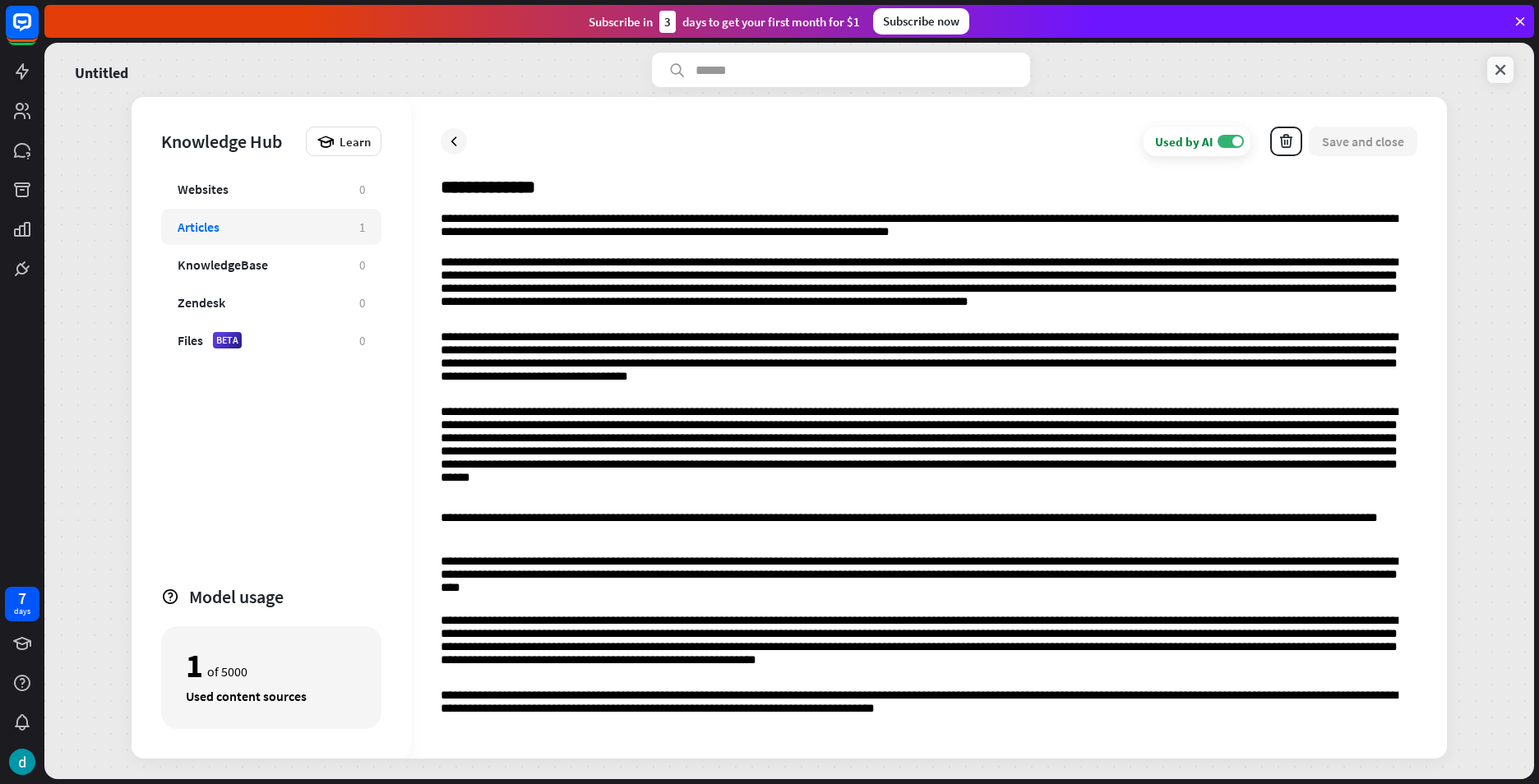
click at [1501, 69] on icon at bounding box center [1500, 70] width 16 height 16
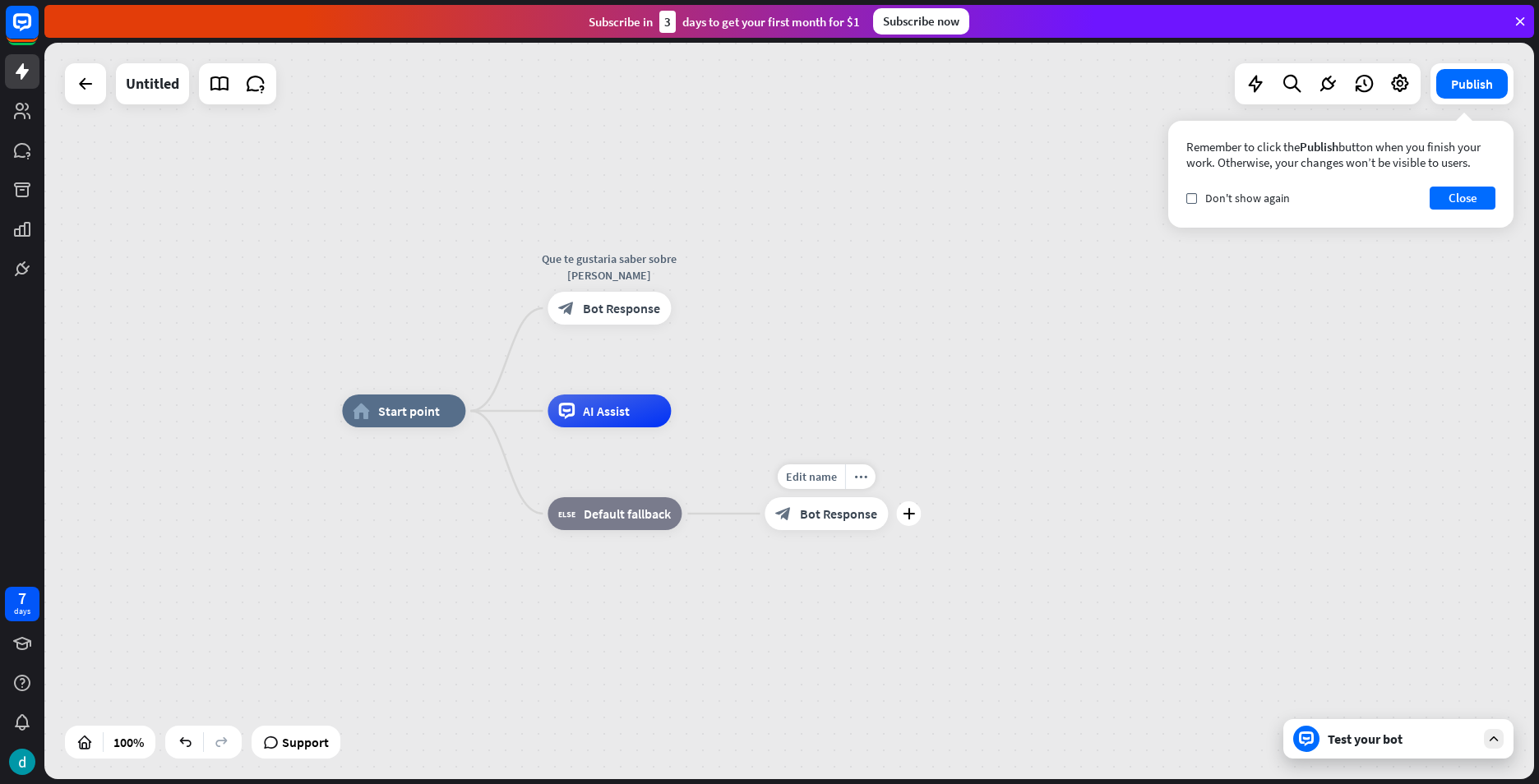
click at [848, 517] on span "Bot Response" at bounding box center [838, 513] width 77 height 16
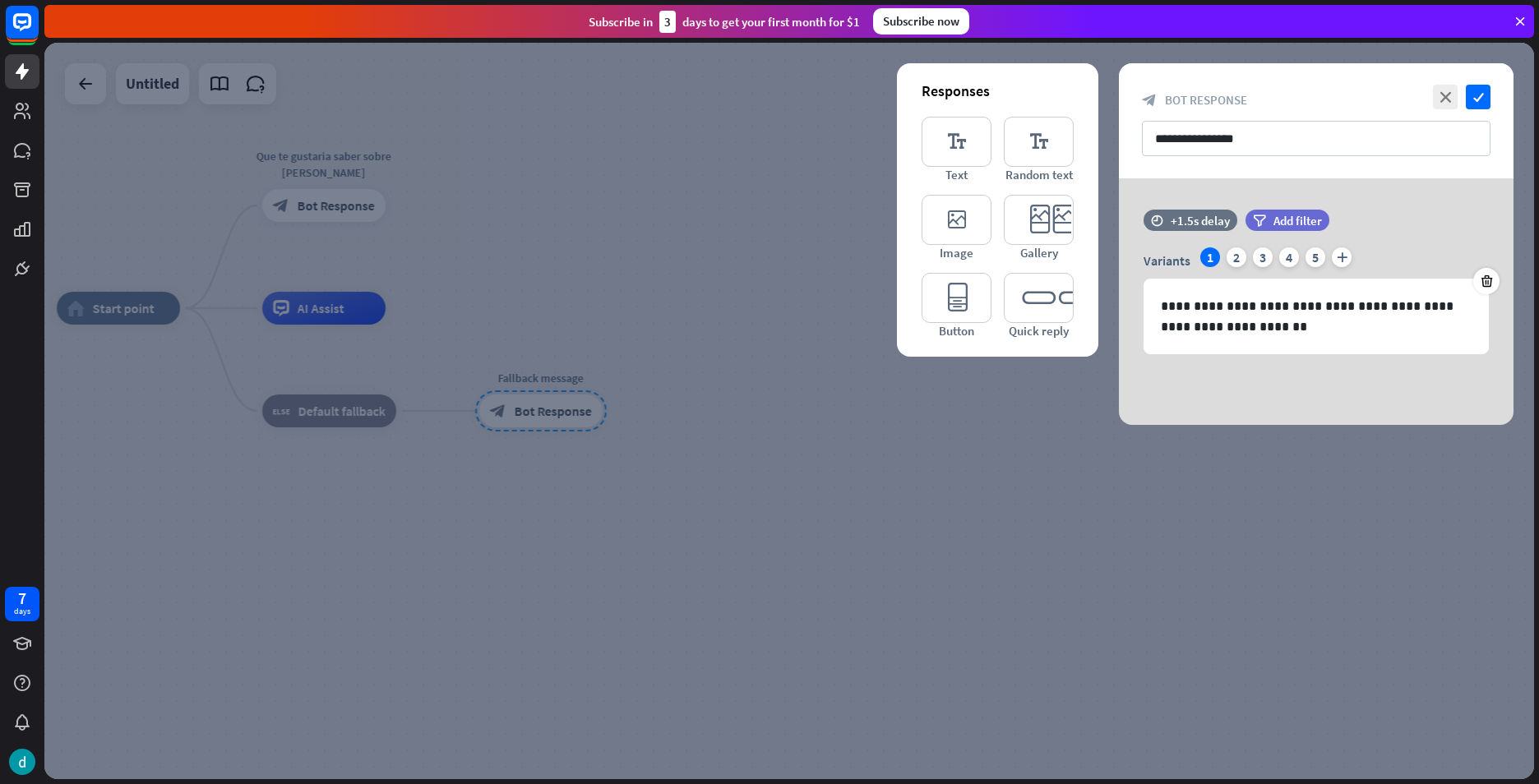
click at [1521, 26] on icon at bounding box center [1520, 22] width 14 height 14
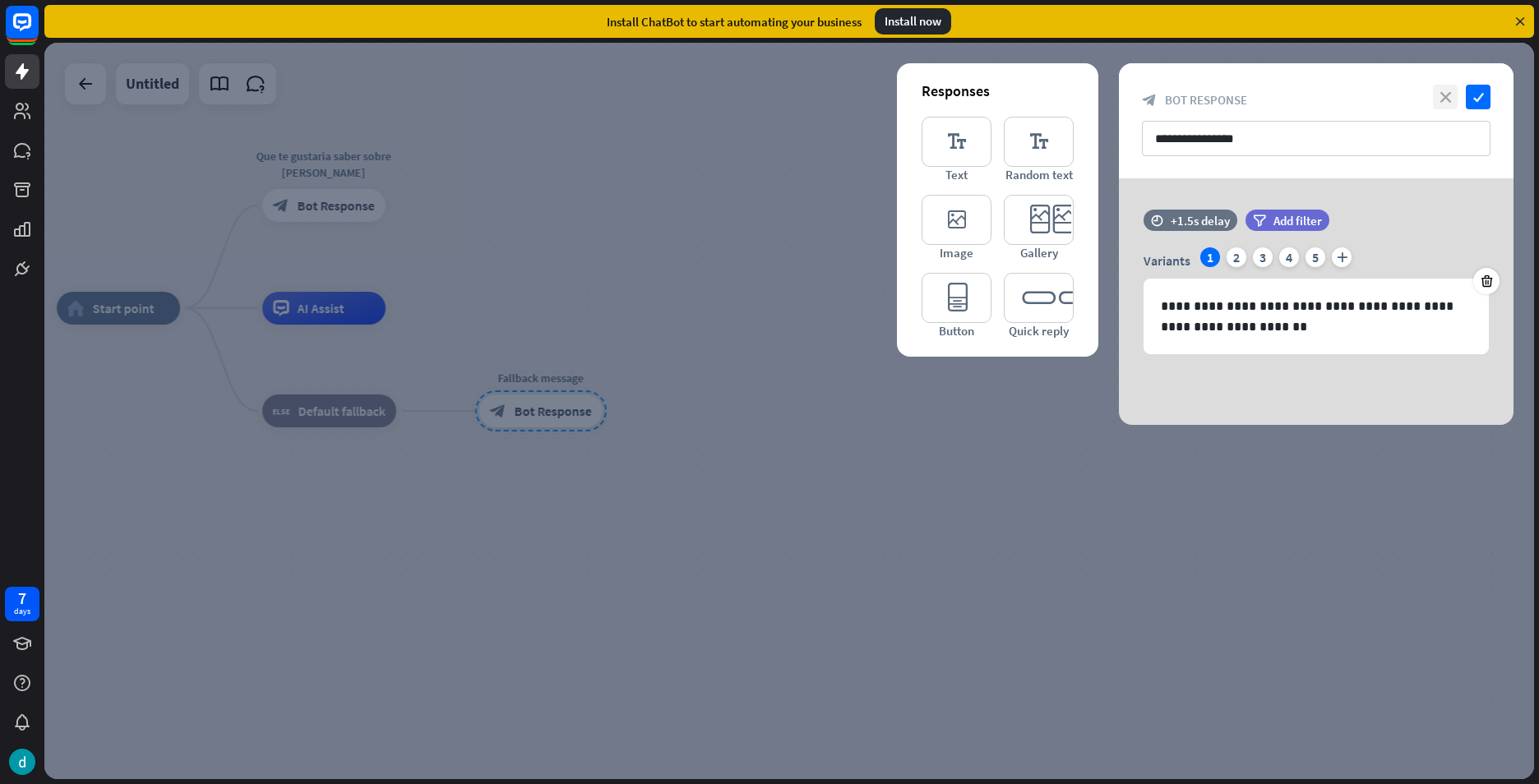
click at [1440, 101] on icon "close" at bounding box center [1445, 96] width 24 height 24
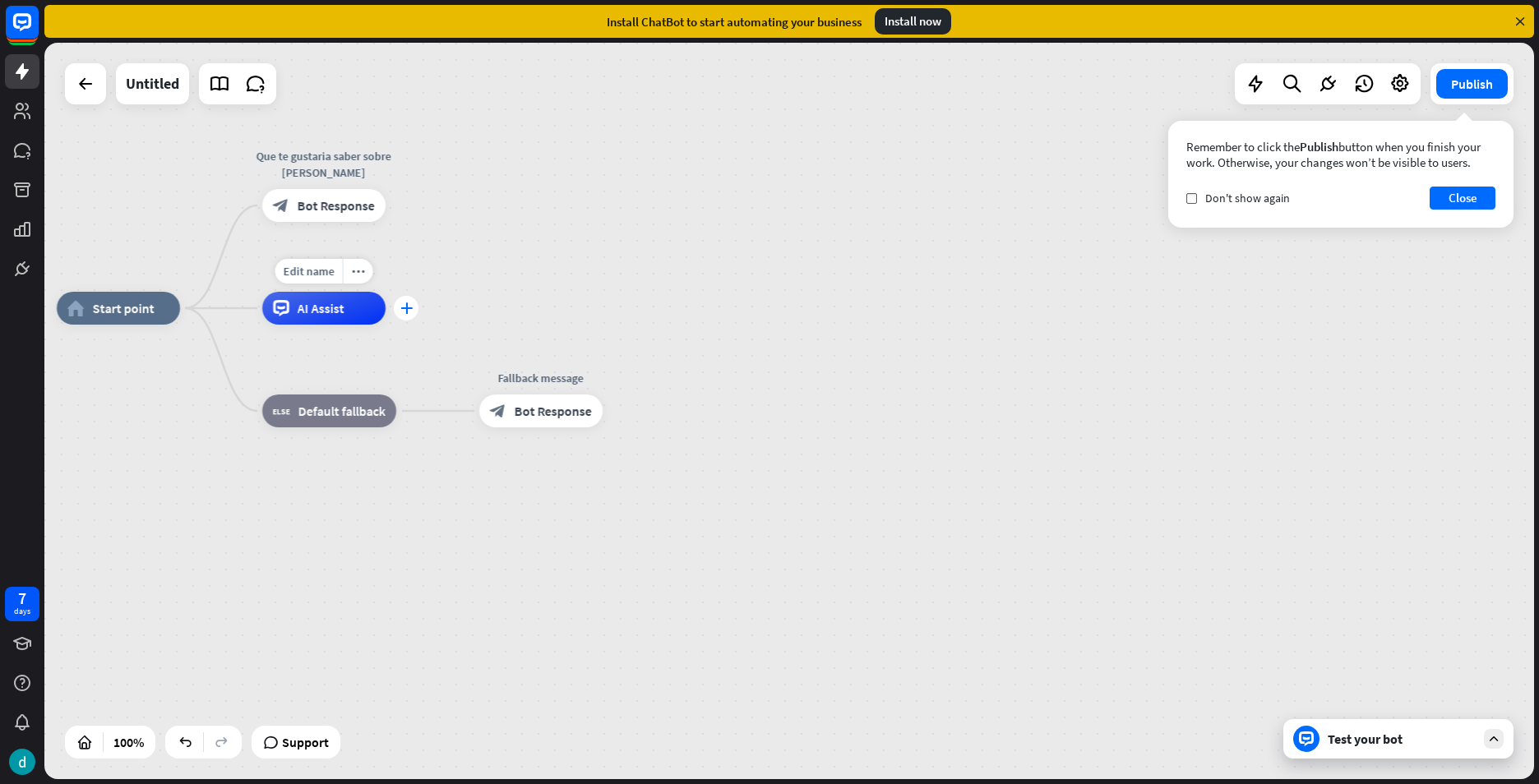
click at [400, 310] on icon "plus" at bounding box center [407, 307] width 13 height 12
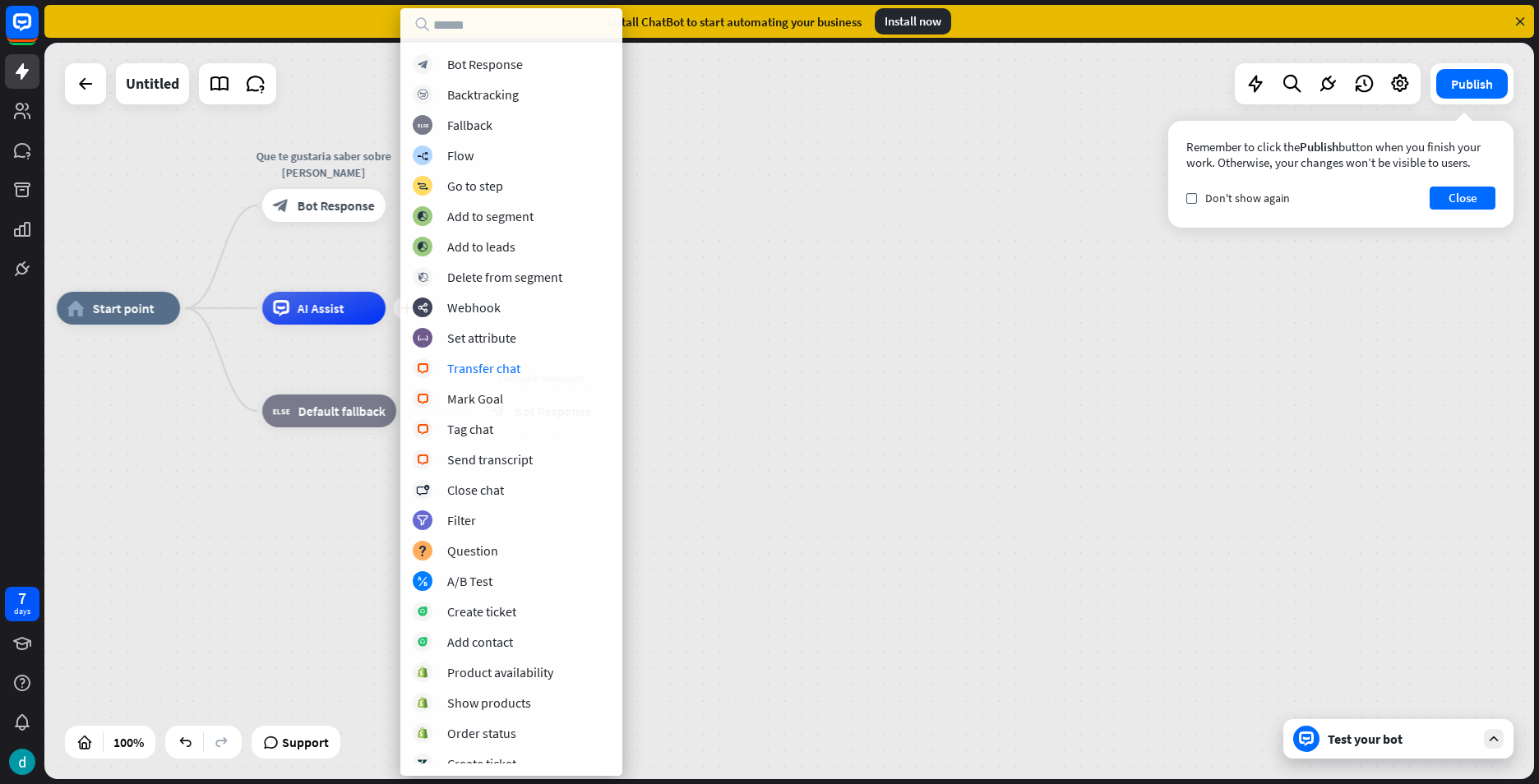
click at [783, 235] on div "home_2 Start point Que te gustaria saber sobre [PERSON_NAME] block_bot_response…" at bounding box center [789, 411] width 1490 height 736
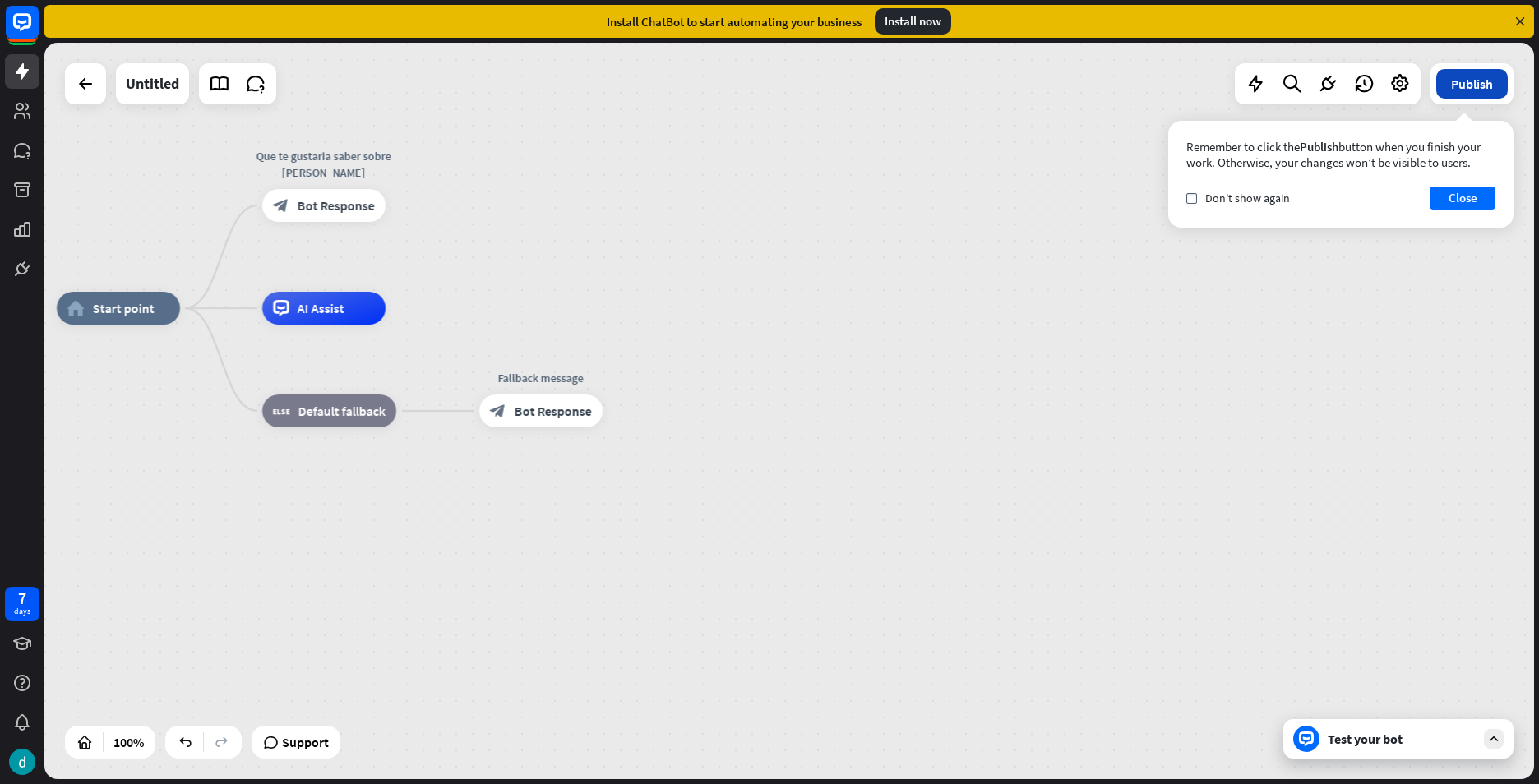
click at [1500, 79] on button "Publish" at bounding box center [1472, 84] width 72 height 30
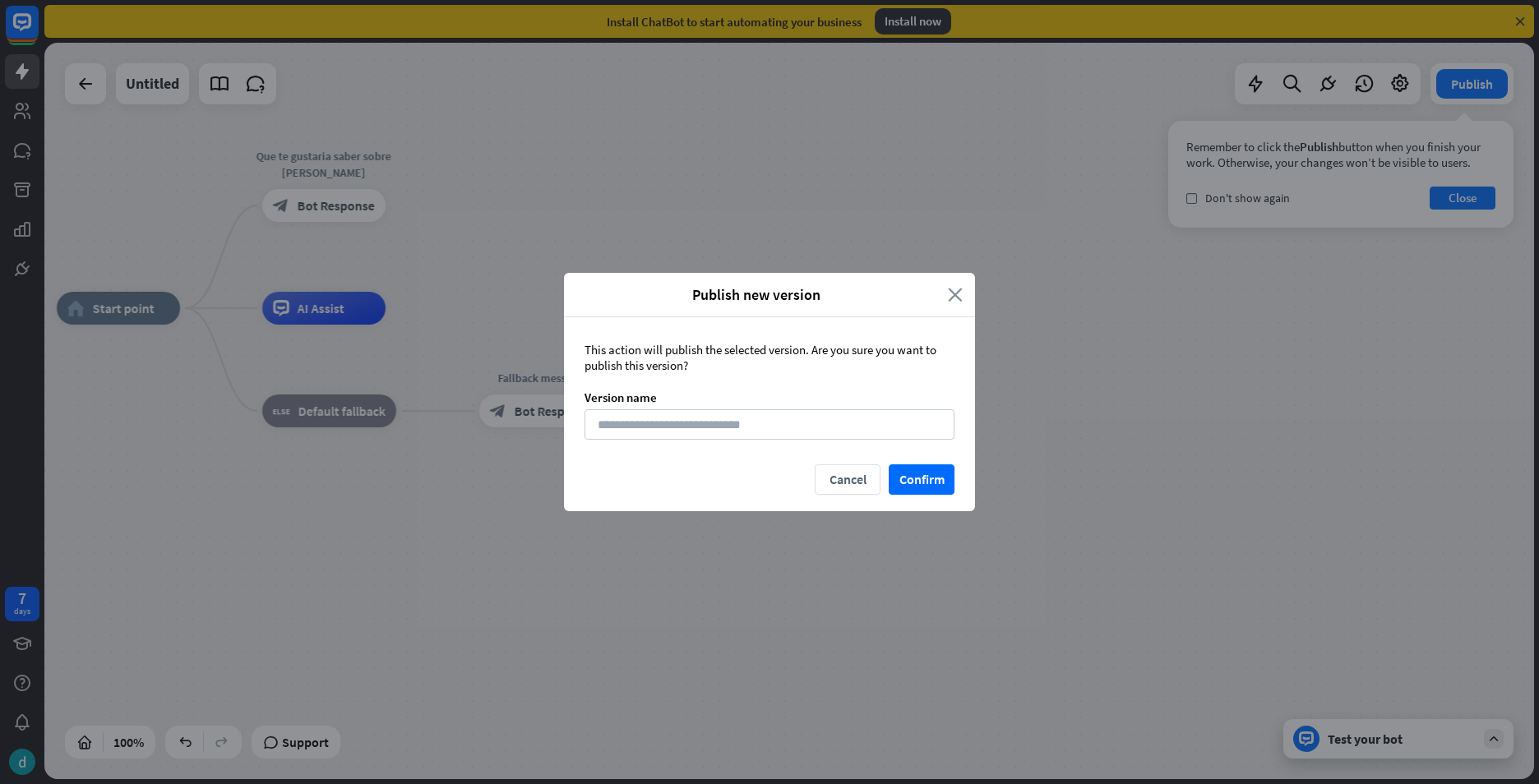
click at [952, 286] on icon "close" at bounding box center [955, 294] width 14 height 19
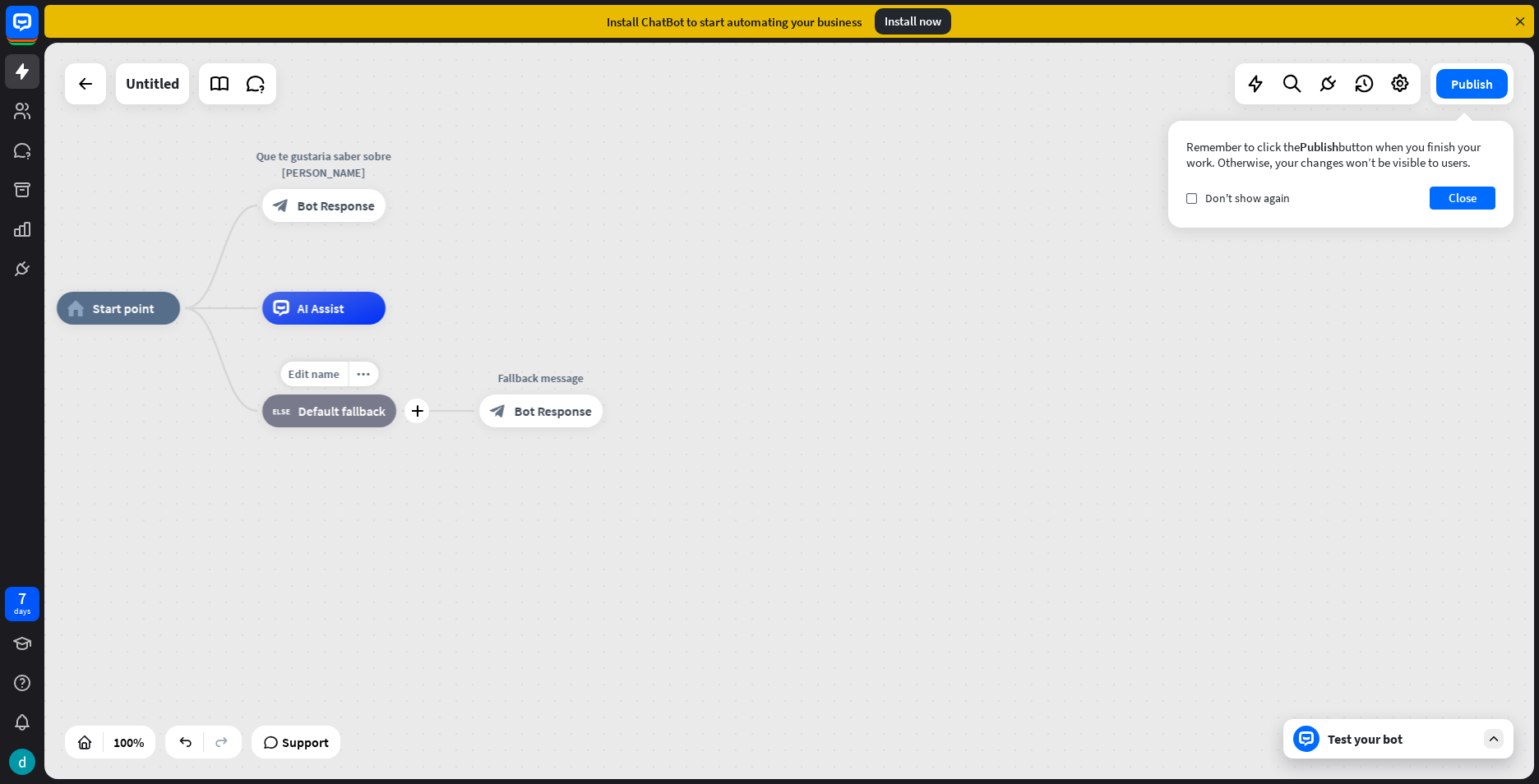
click at [274, 416] on icon "block_fallback" at bounding box center [282, 411] width 17 height 16
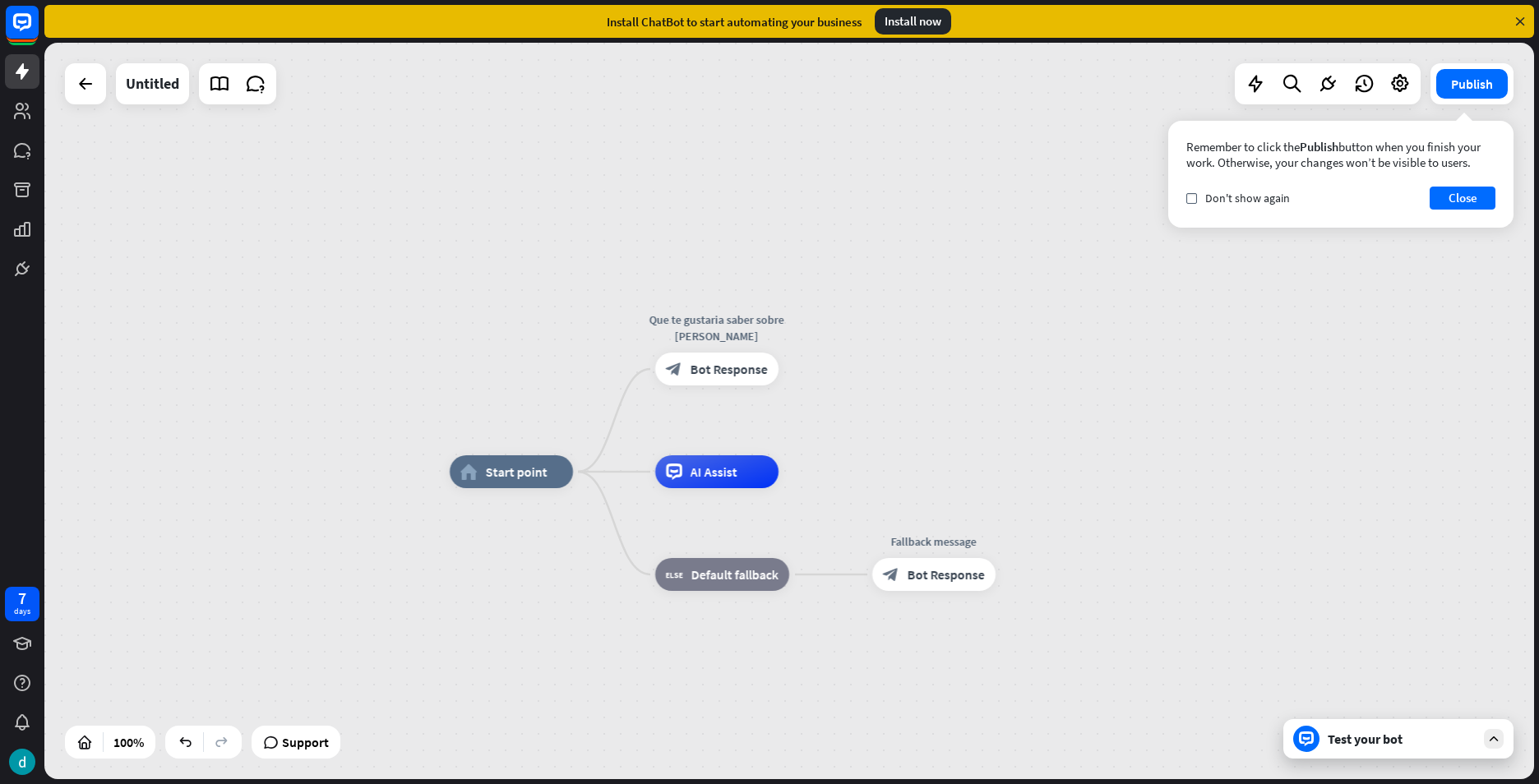
drag, startPoint x: 847, startPoint y: 218, endPoint x: 1240, endPoint y: 381, distance: 425.5
click at [1240, 381] on div "home_2 Start point Que te gustaria saber sobre [PERSON_NAME] block_bot_response…" at bounding box center [789, 411] width 1490 height 736
click at [1442, 183] on div "Remember to click the Publish button when you finish your work. Otherwise, your…" at bounding box center [1341, 174] width 345 height 107
click at [1442, 191] on button "Close" at bounding box center [1463, 199] width 66 height 23
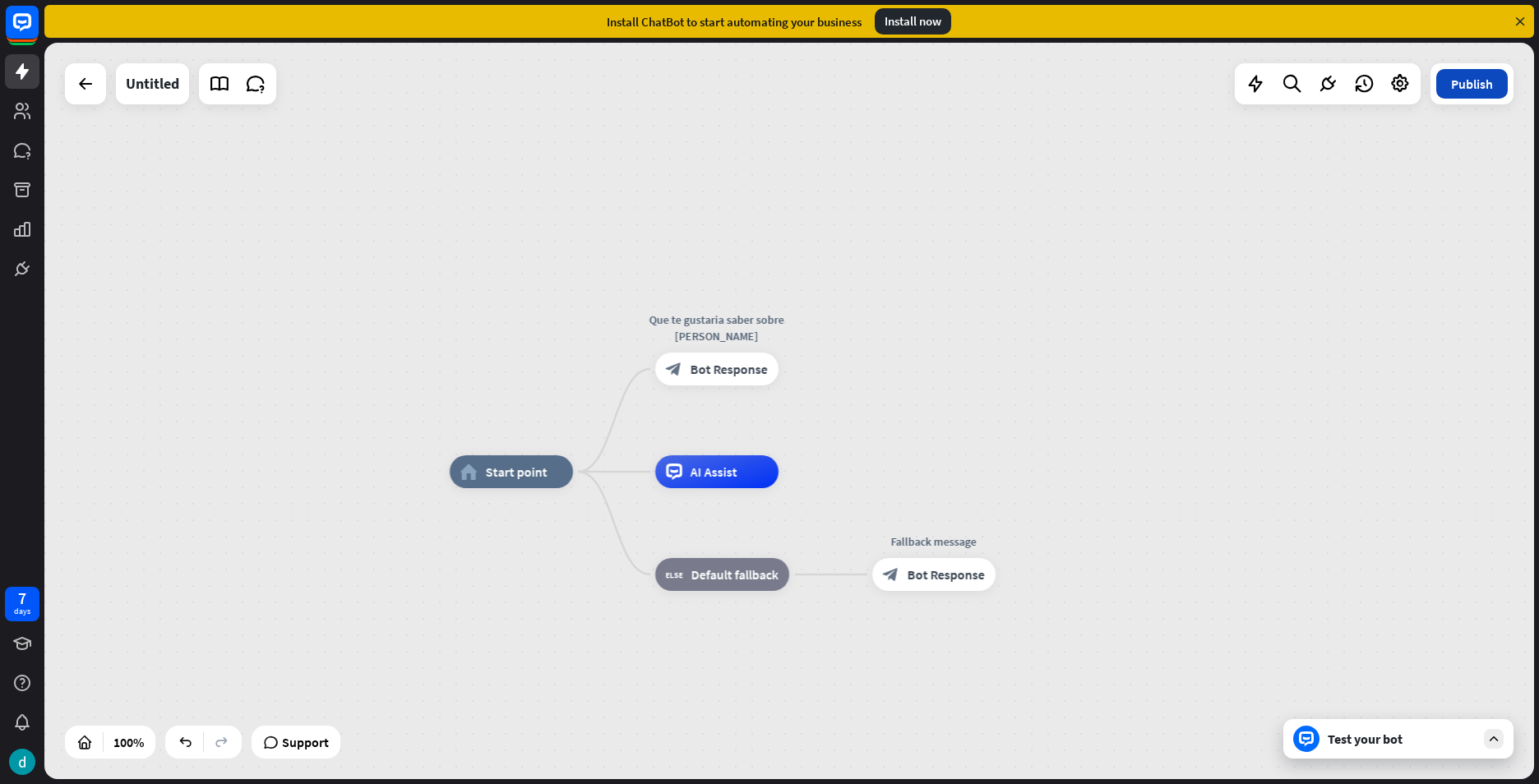
click at [1463, 93] on button "Publish" at bounding box center [1472, 84] width 72 height 30
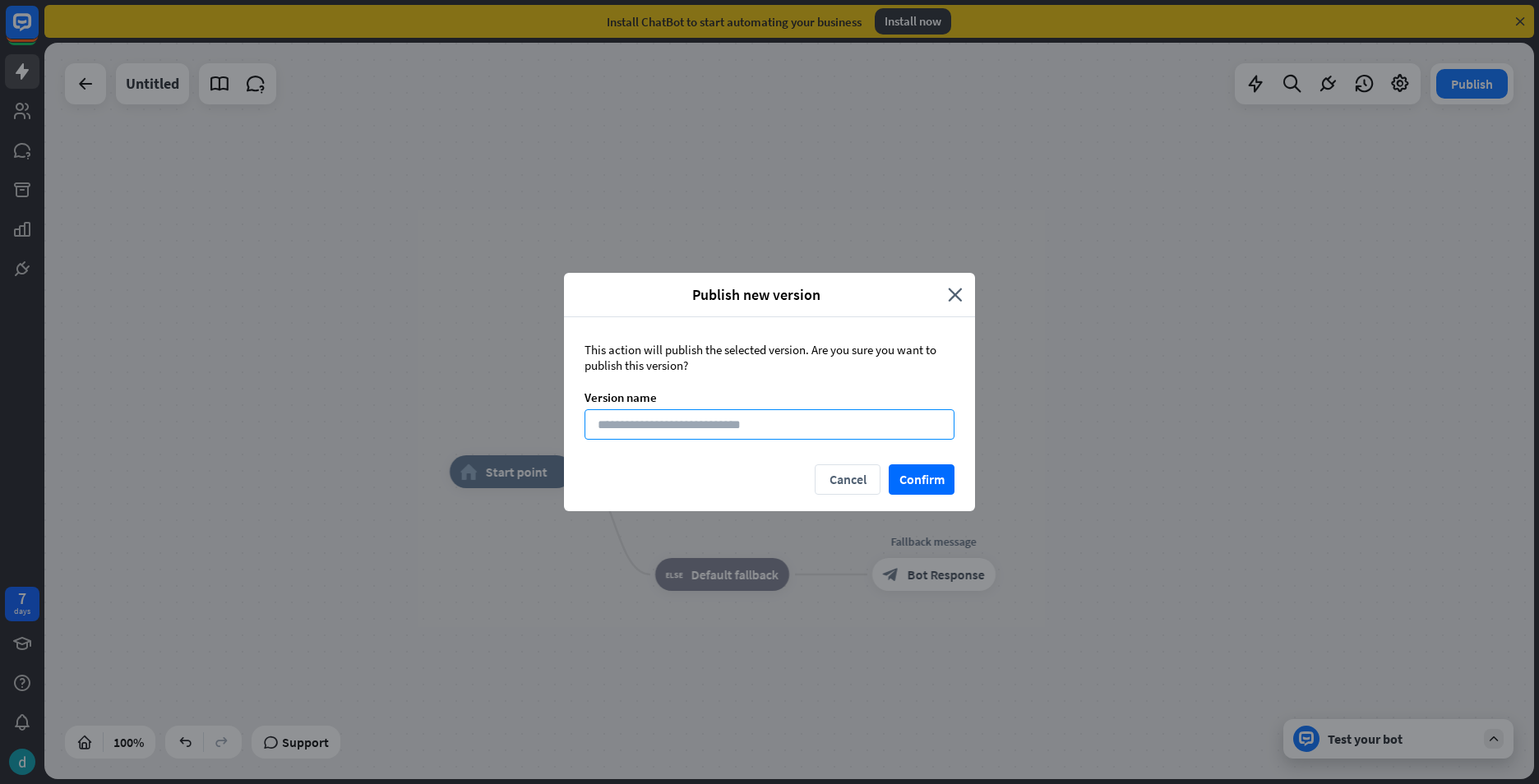
click at [915, 417] on input at bounding box center [769, 424] width 370 height 31
type input "**********"
click at [945, 473] on button "Confirm" at bounding box center [921, 480] width 66 height 31
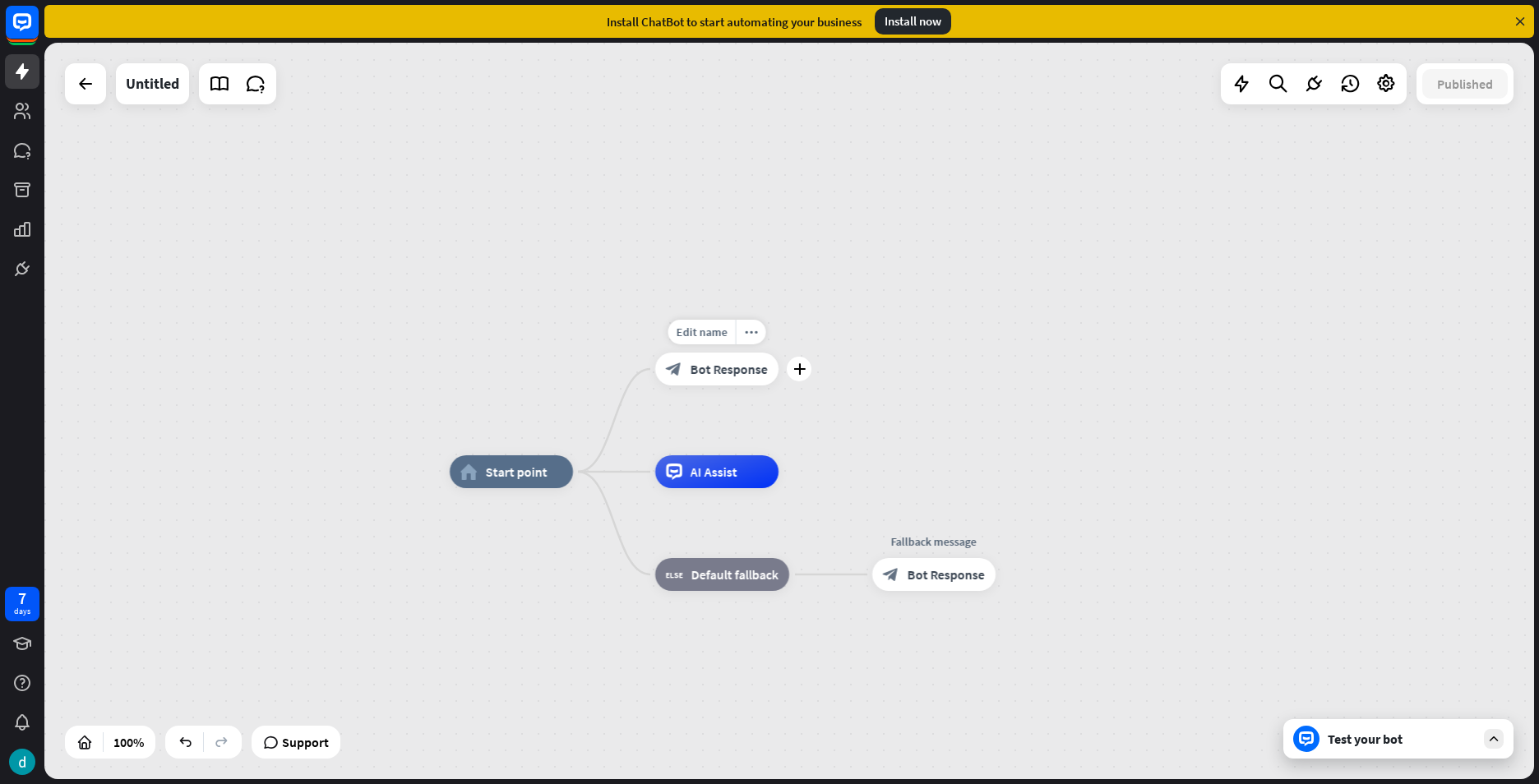
click at [753, 374] on span "Bot Response" at bounding box center [729, 369] width 77 height 16
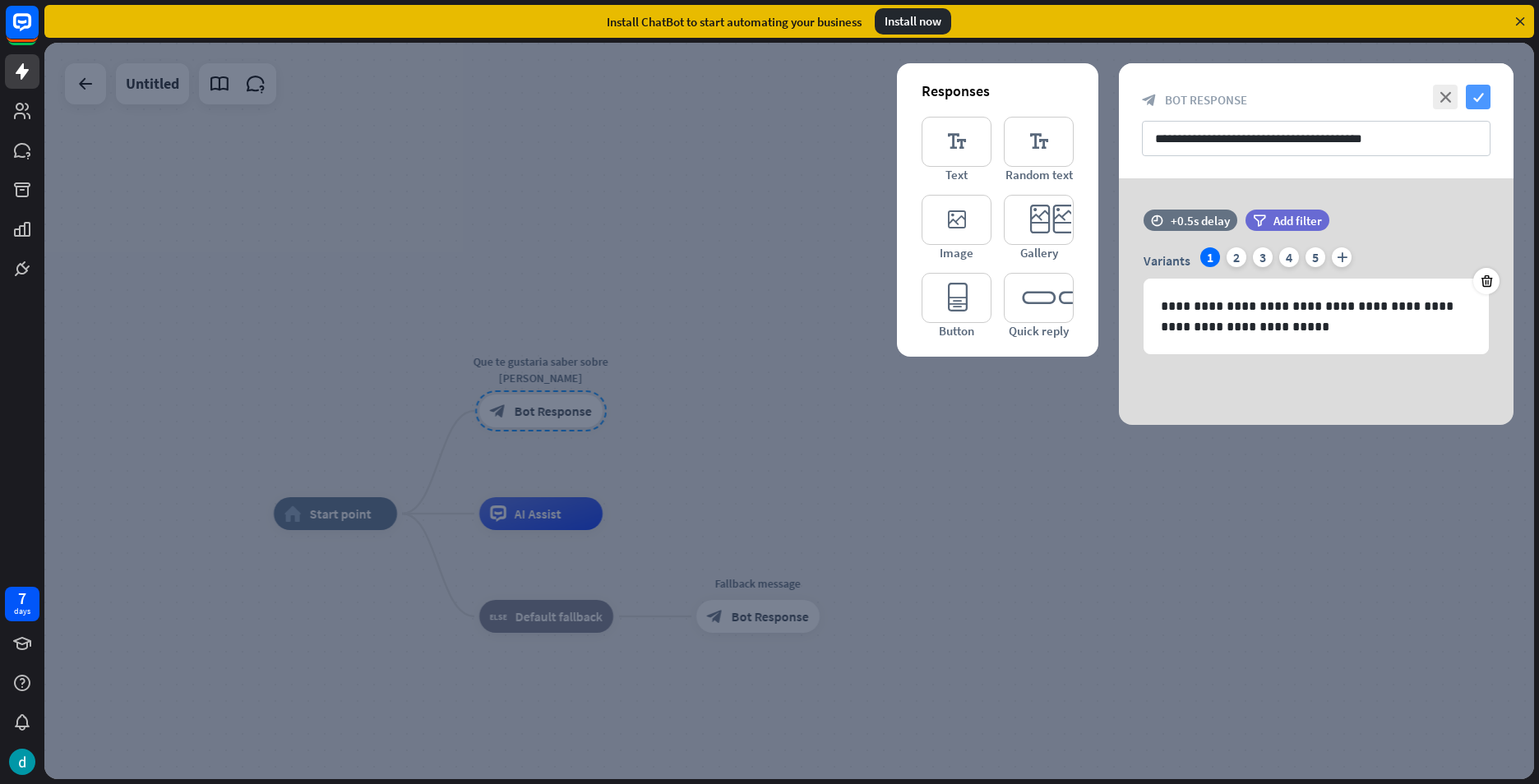
click at [1476, 104] on icon "check" at bounding box center [1478, 96] width 24 height 24
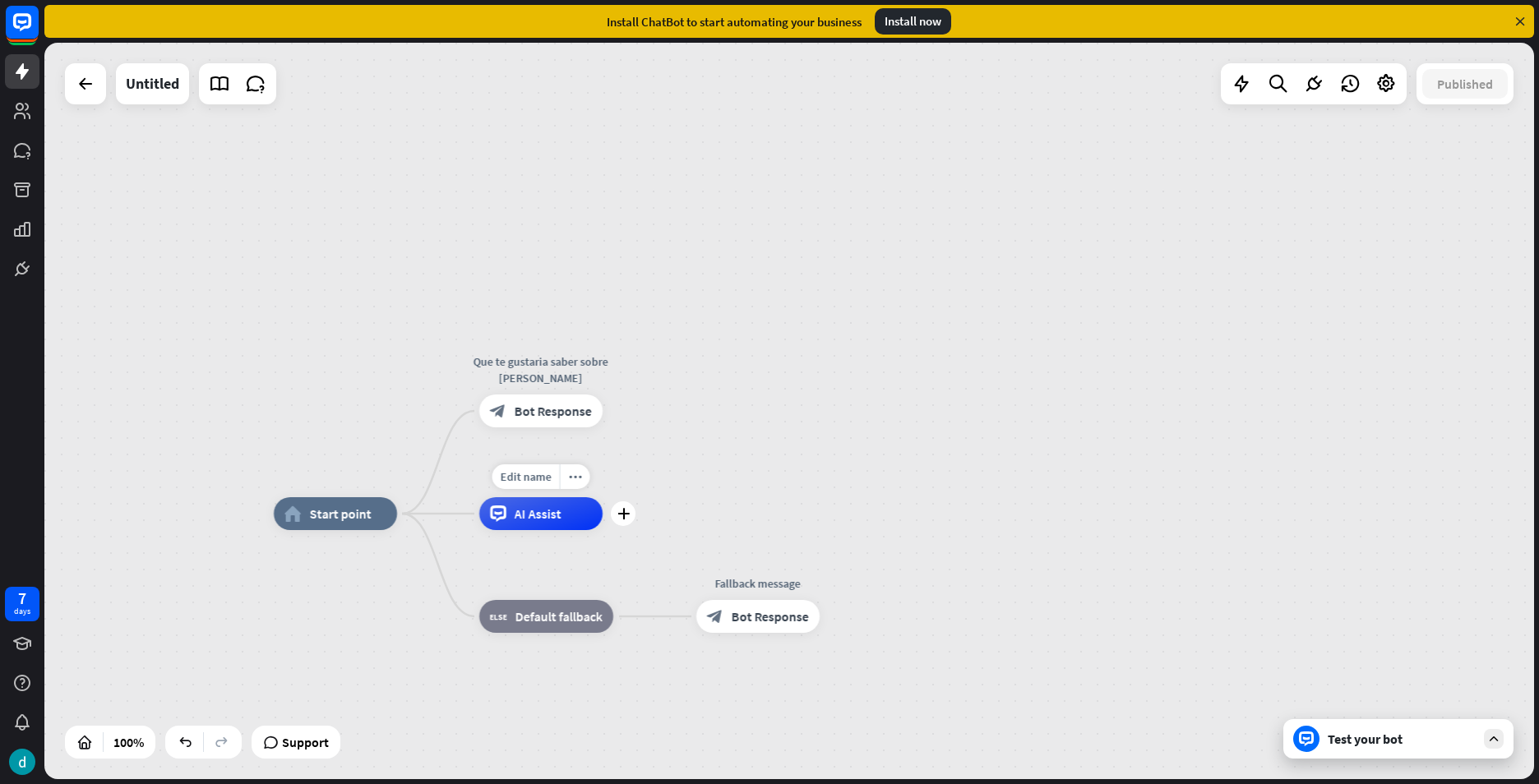
click at [548, 511] on span "AI Assist" at bounding box center [538, 513] width 47 height 16
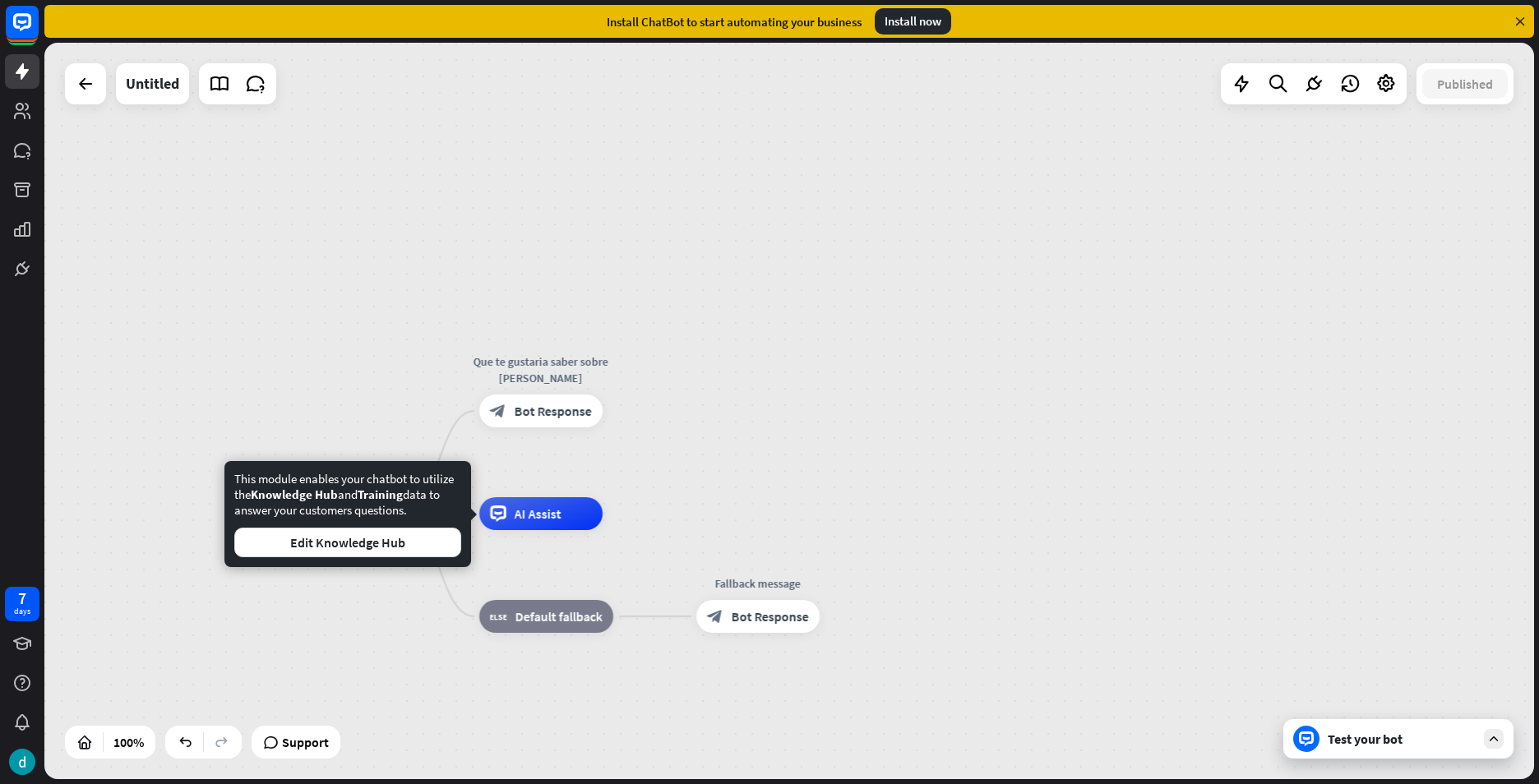
click at [443, 559] on div "This module enables your chatbot to utilize the Knowledge Hub and Training data…" at bounding box center [348, 514] width 246 height 106
click at [435, 539] on button "Edit Knowledge Hub" at bounding box center [348, 542] width 227 height 30
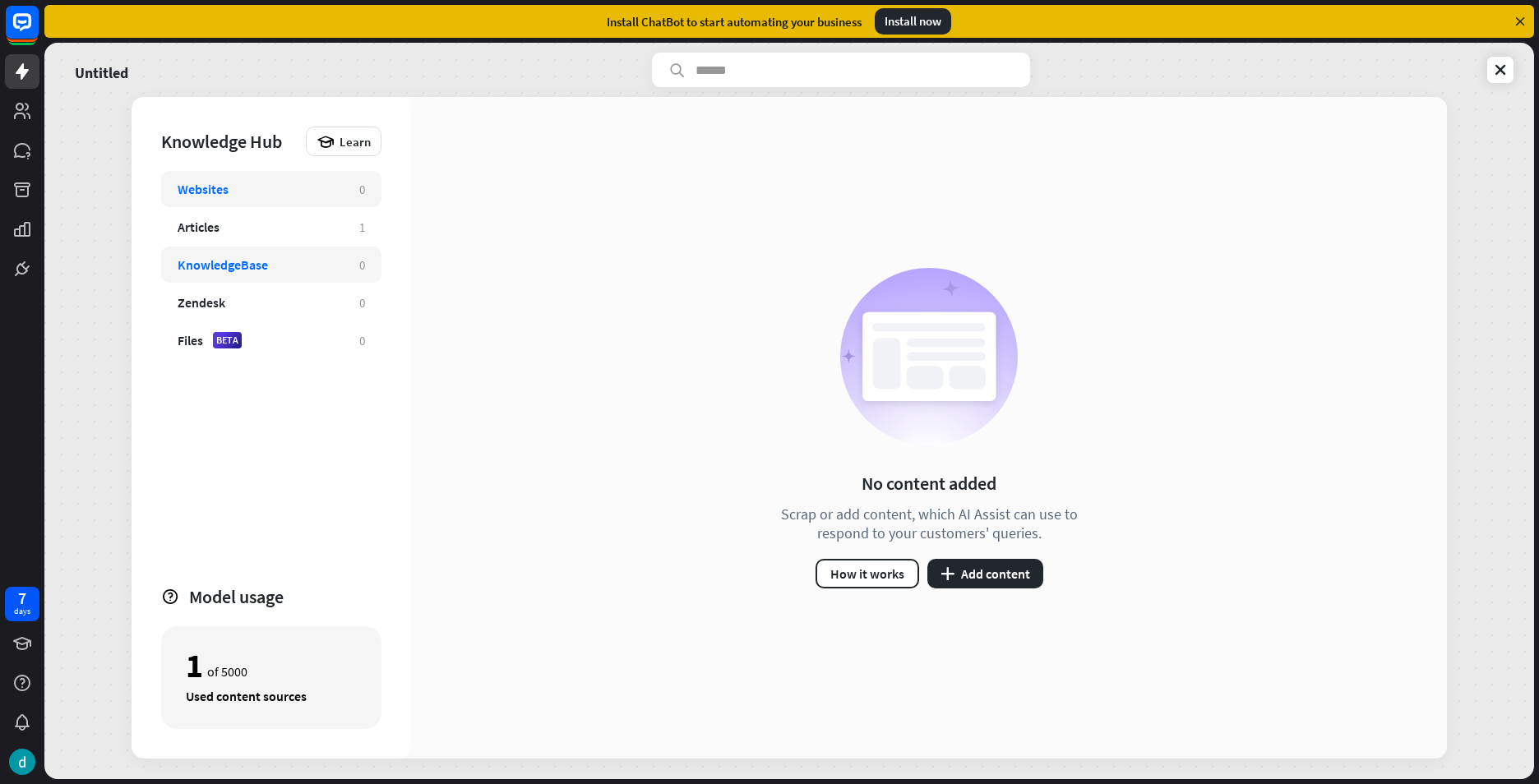
drag, startPoint x: 248, startPoint y: 233, endPoint x: 273, endPoint y: 254, distance: 32.6
click at [249, 236] on div "Articles 1" at bounding box center [271, 227] width 220 height 36
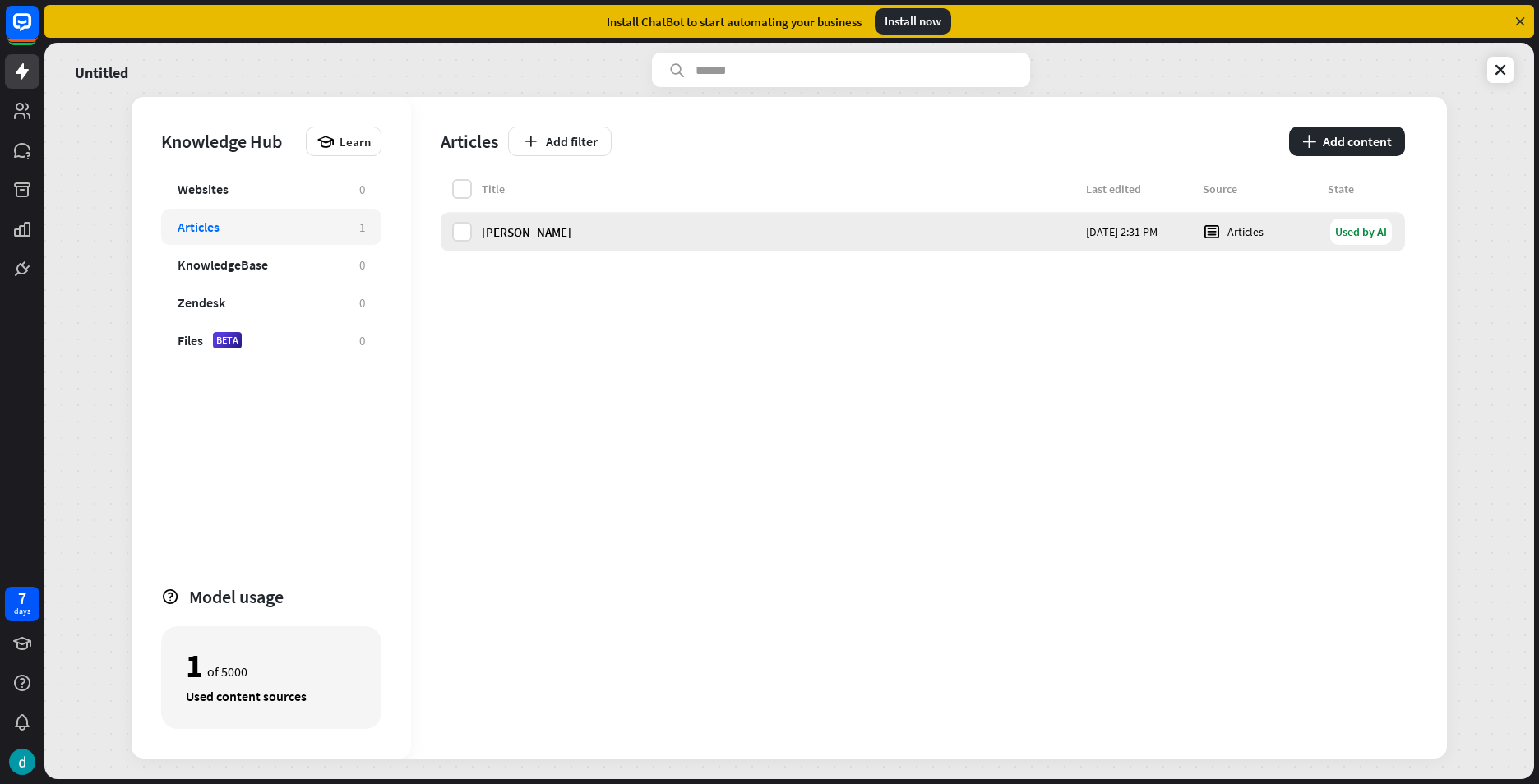
click at [979, 227] on div "[PERSON_NAME]" at bounding box center [779, 232] width 595 height 15
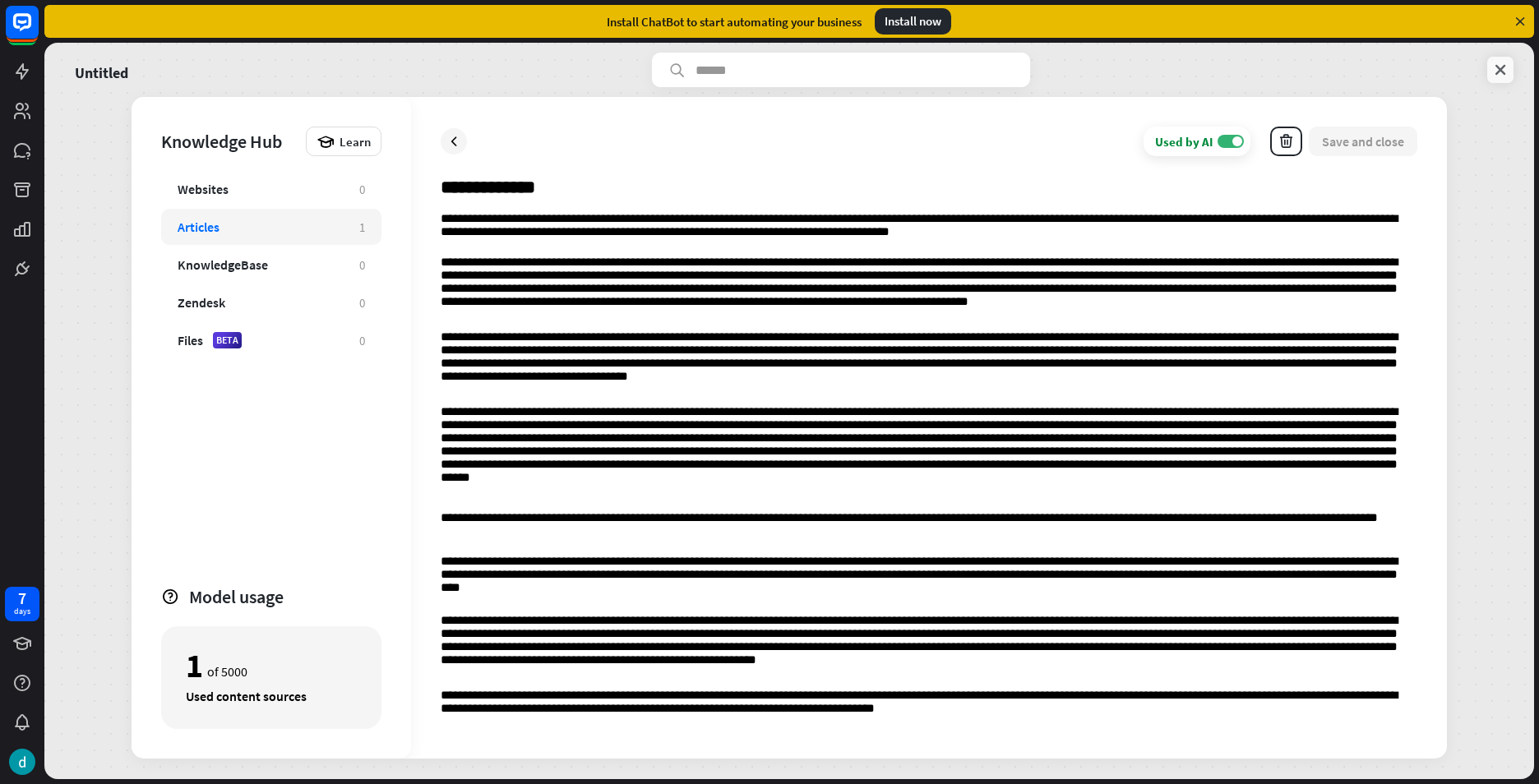
click at [1497, 66] on icon at bounding box center [1500, 70] width 16 height 16
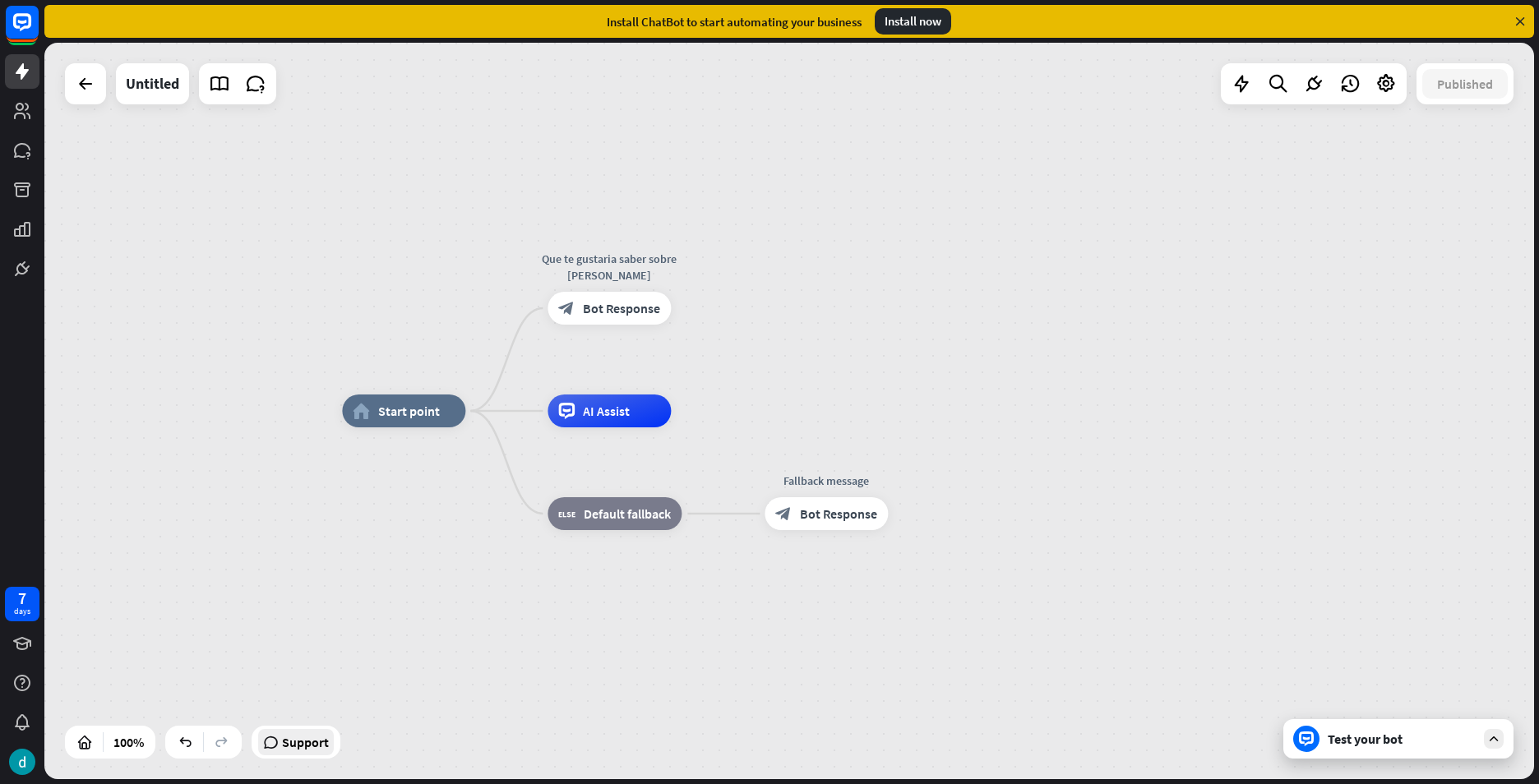
click at [271, 743] on icon at bounding box center [271, 742] width 15 height 16
click at [695, 416] on div "plus" at bounding box center [691, 410] width 24 height 24
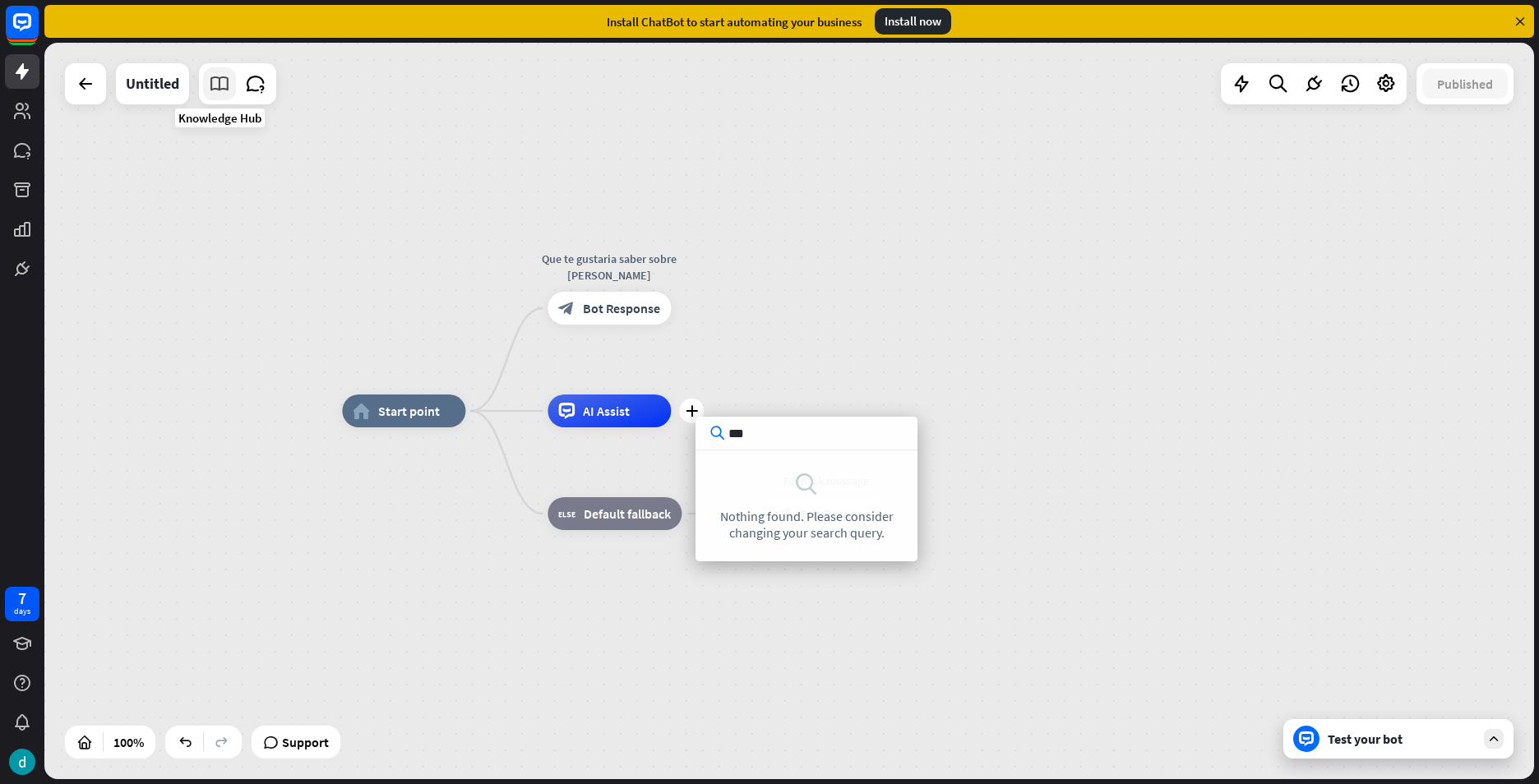
type input "***"
click at [212, 78] on icon at bounding box center [219, 84] width 22 height 22
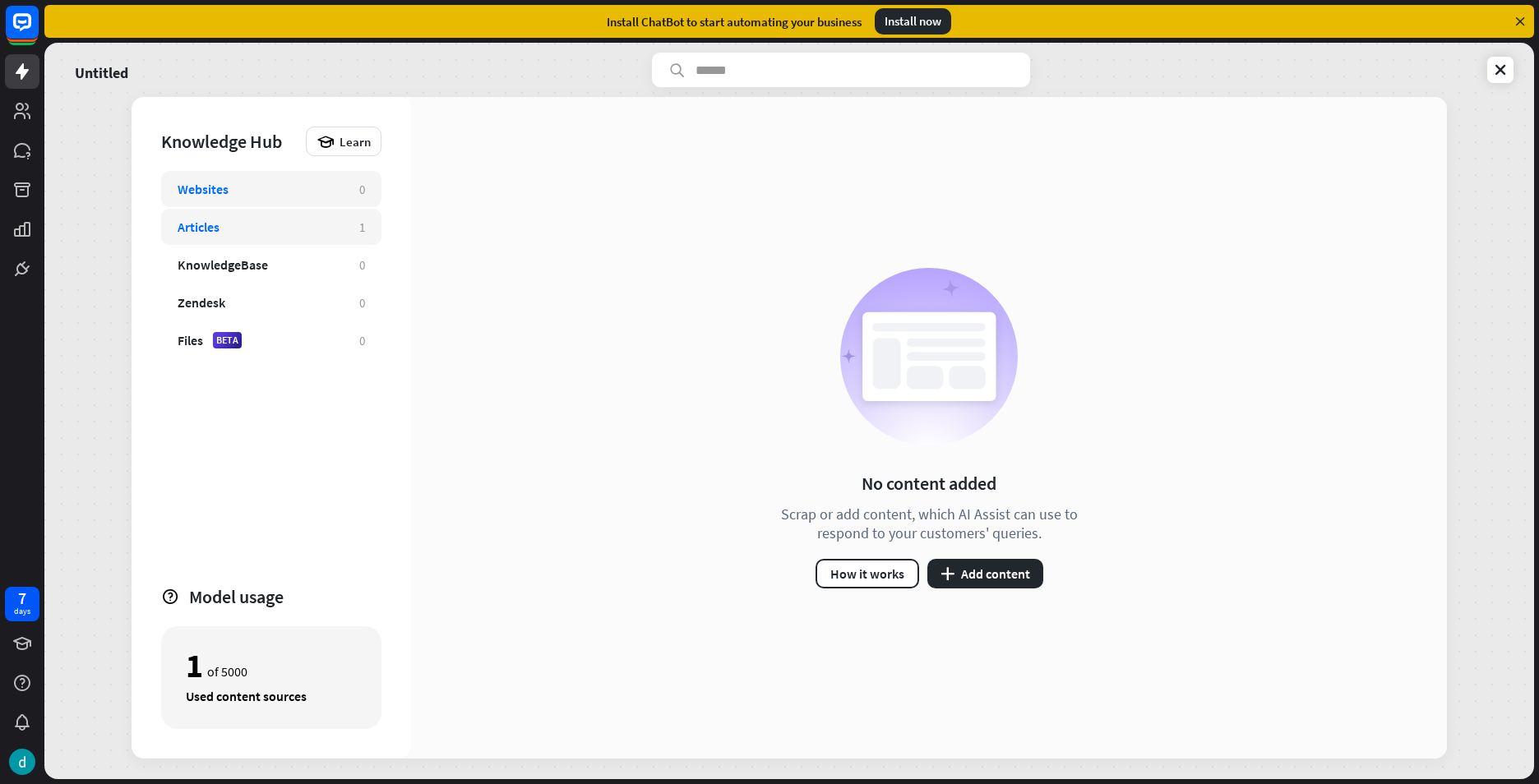
click at [336, 216] on div "Articles 1" at bounding box center [271, 227] width 220 height 36
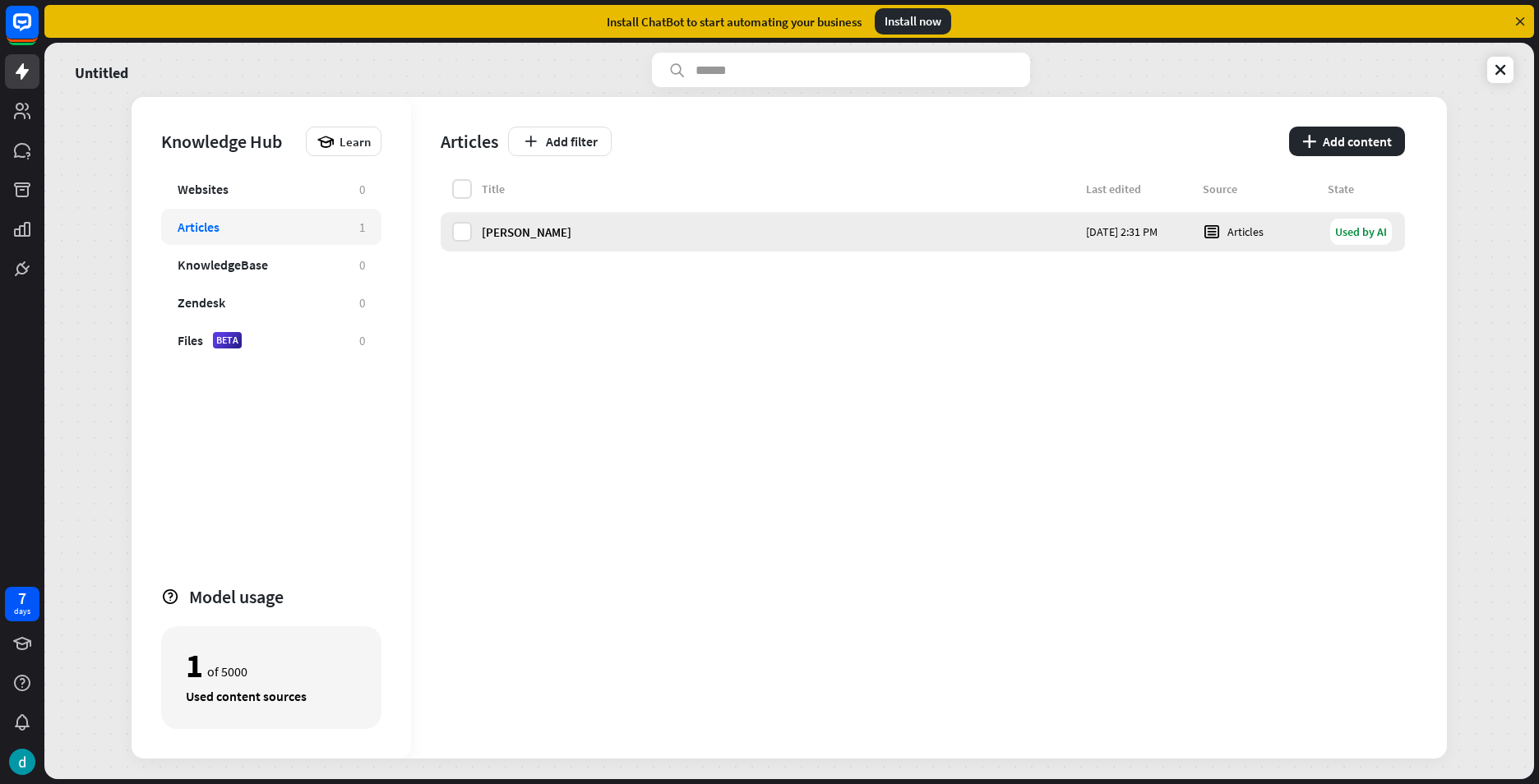
click at [856, 228] on div "[PERSON_NAME]" at bounding box center [779, 232] width 595 height 15
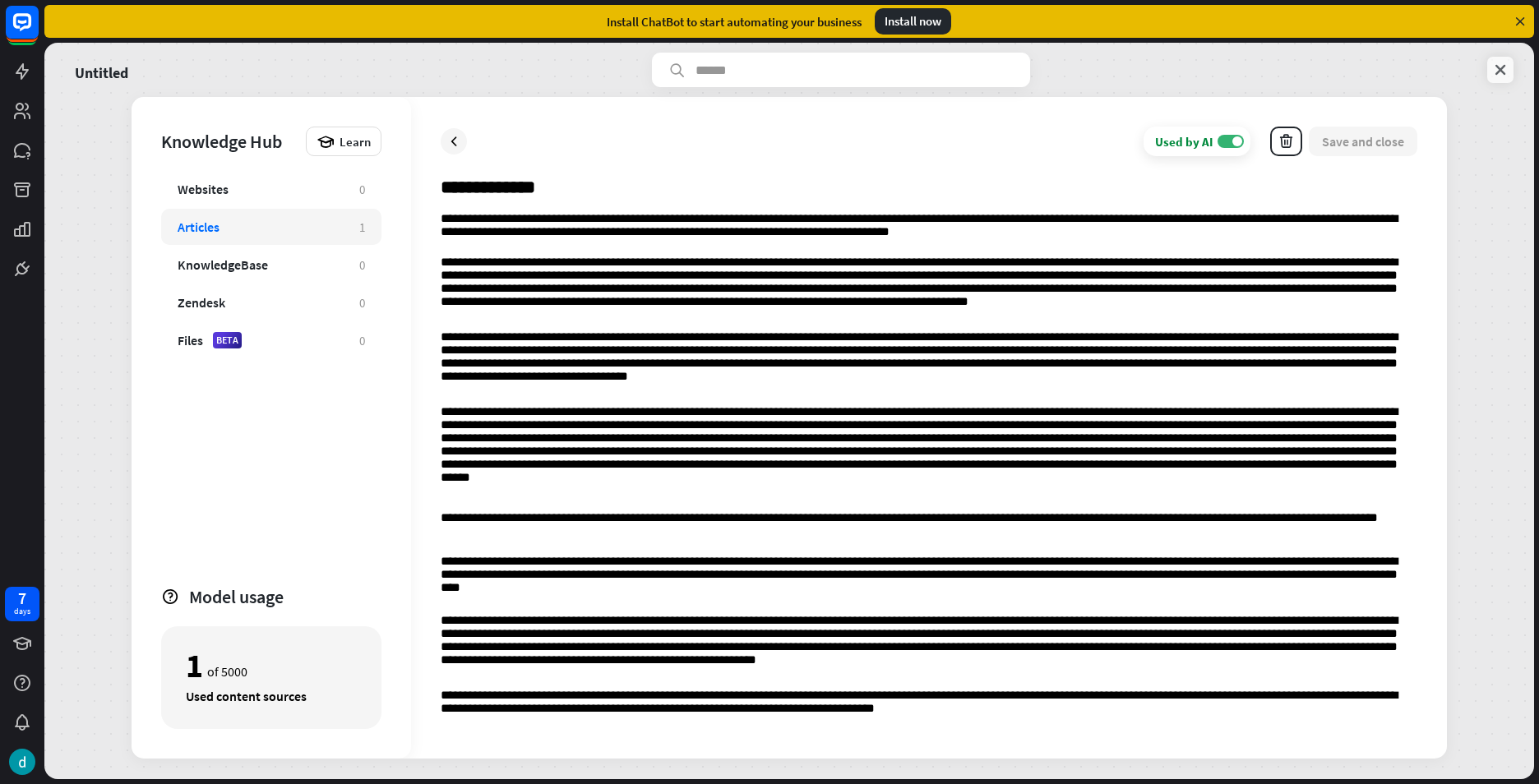
click at [1490, 67] on link at bounding box center [1500, 69] width 26 height 26
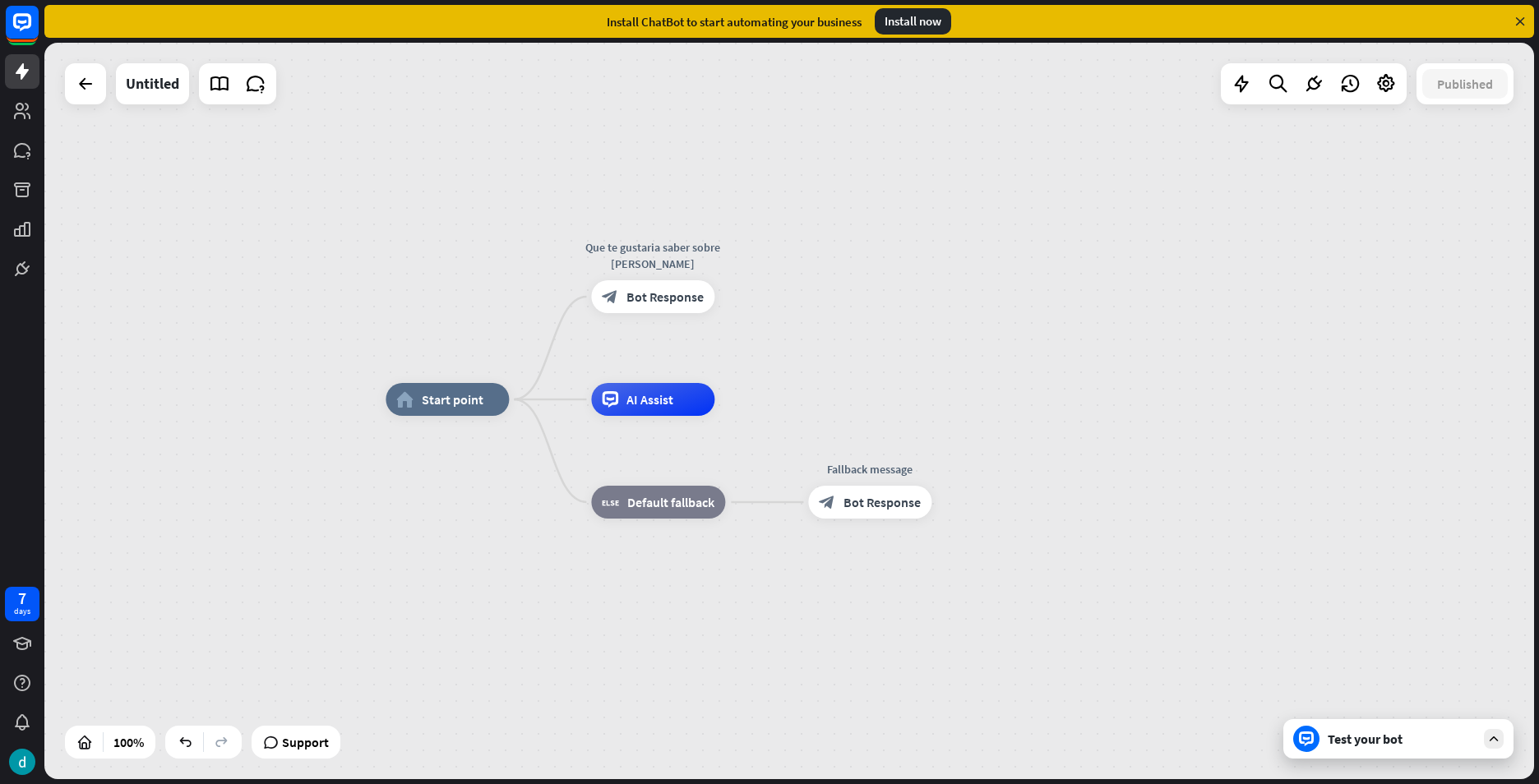
drag, startPoint x: 1105, startPoint y: 750, endPoint x: 1329, endPoint y: 682, distance: 234.1
click at [1279, 696] on div "home_2 Start point Que te gustaria saber sobre [PERSON_NAME] block_bot_response…" at bounding box center [1131, 767] width 1490 height 736
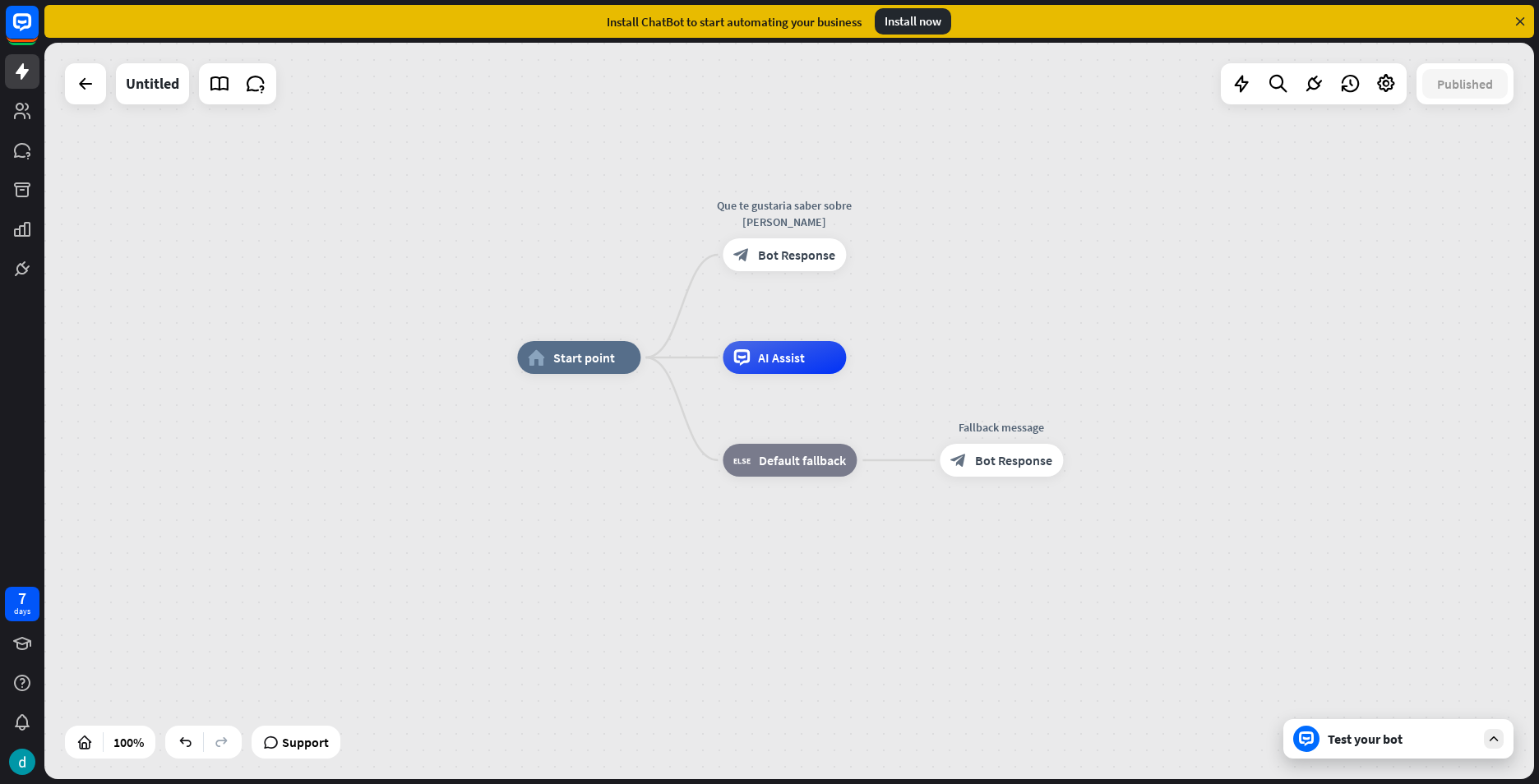
click at [1387, 732] on div "Test your bot" at bounding box center [1401, 739] width 148 height 16
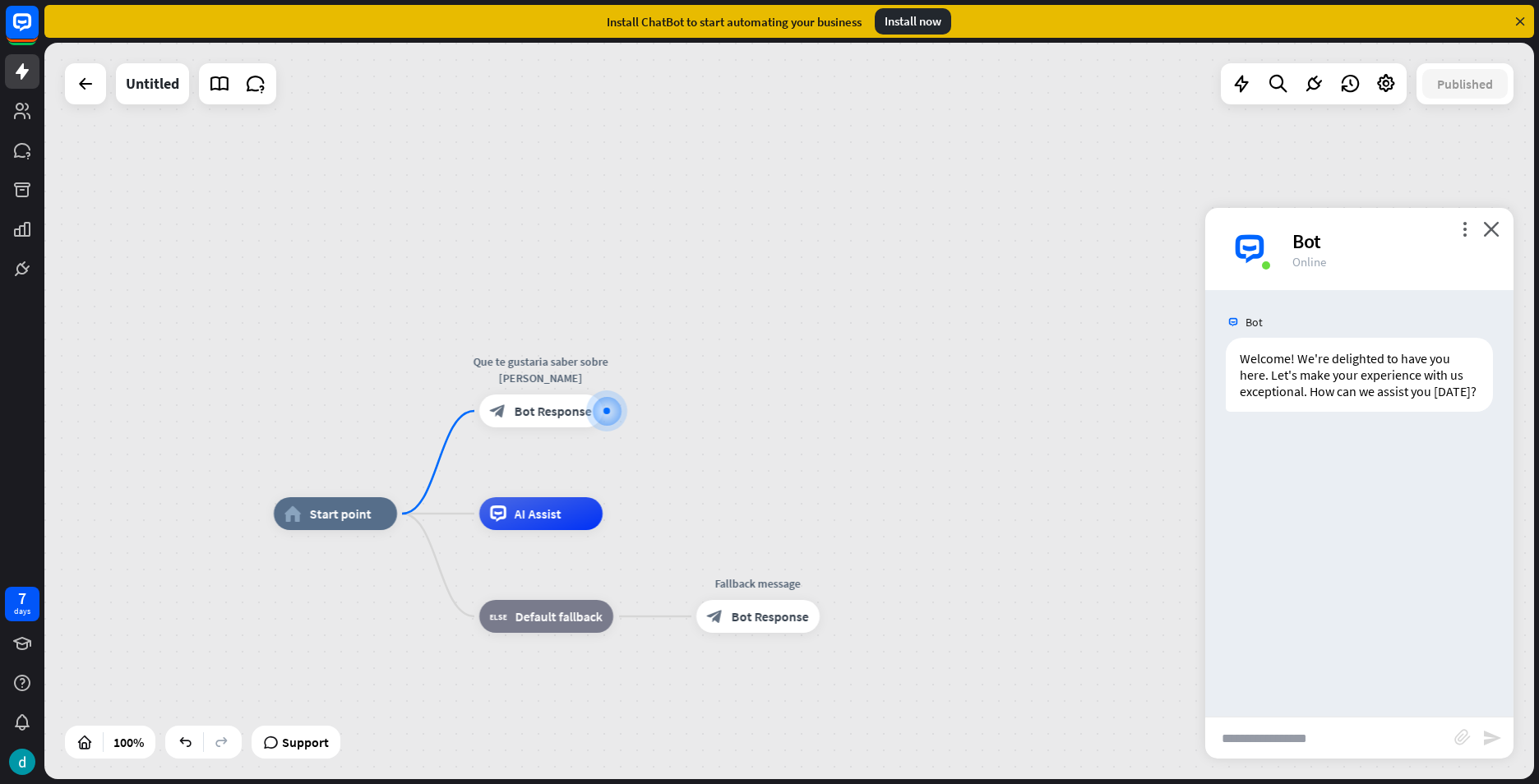
click at [1318, 736] on input "text" at bounding box center [1329, 738] width 249 height 41
type input "**********"
click at [1494, 733] on icon "send" at bounding box center [1492, 738] width 20 height 20
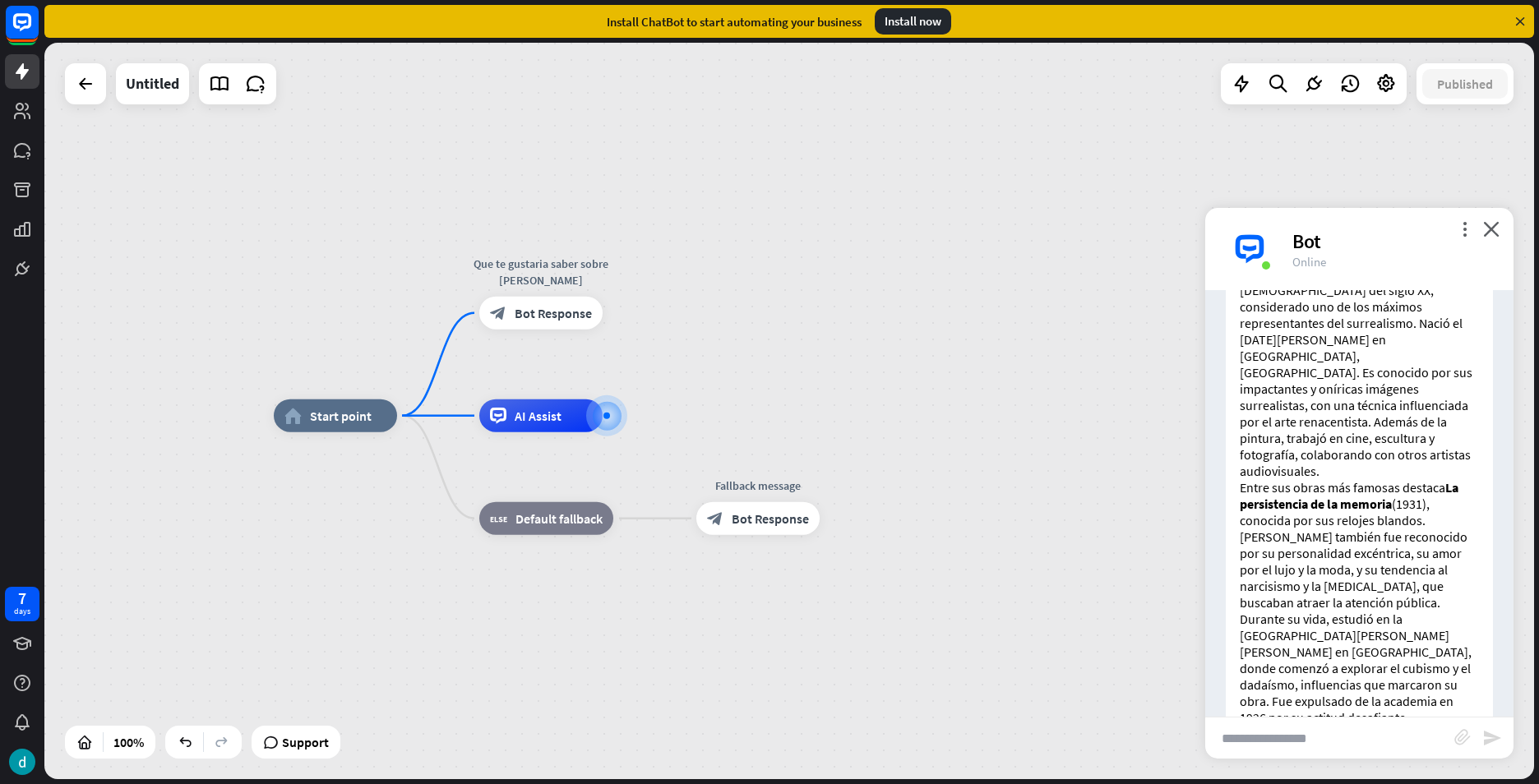
scroll to position [407, 0]
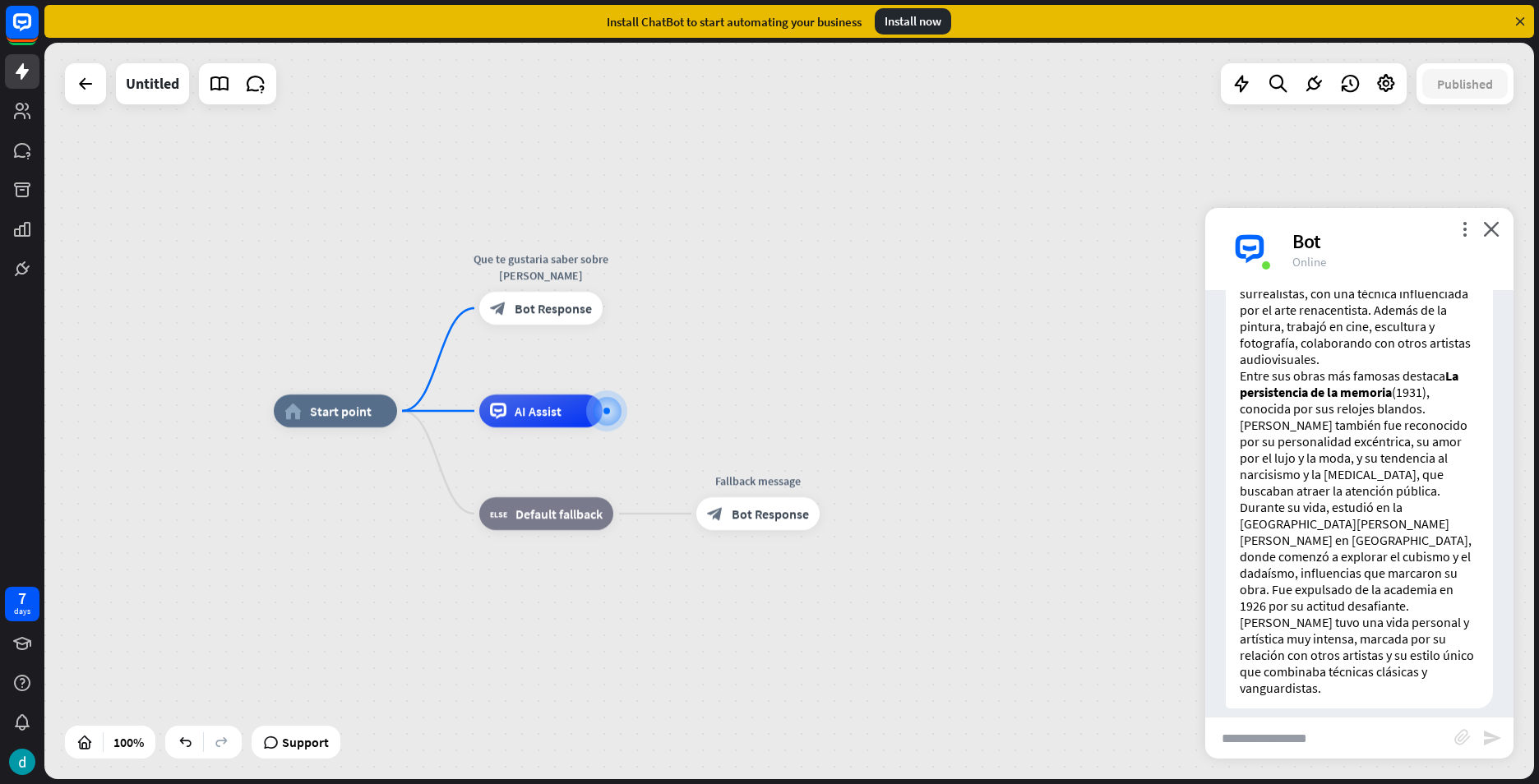
click at [1333, 743] on input "text" at bounding box center [1329, 738] width 249 height 41
type input "**********"
click at [1497, 741] on icon "send" at bounding box center [1492, 738] width 20 height 20
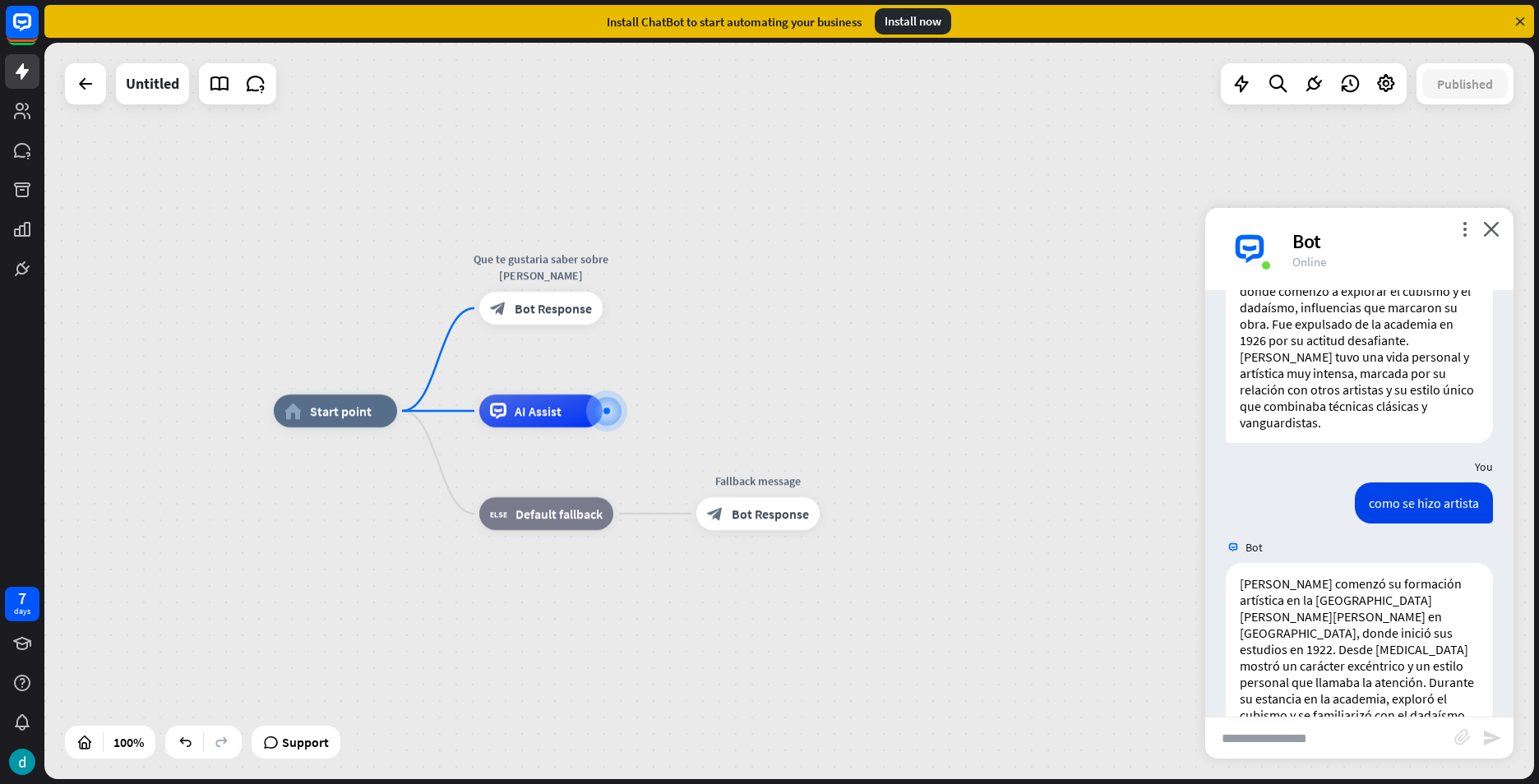
scroll to position [705, 0]
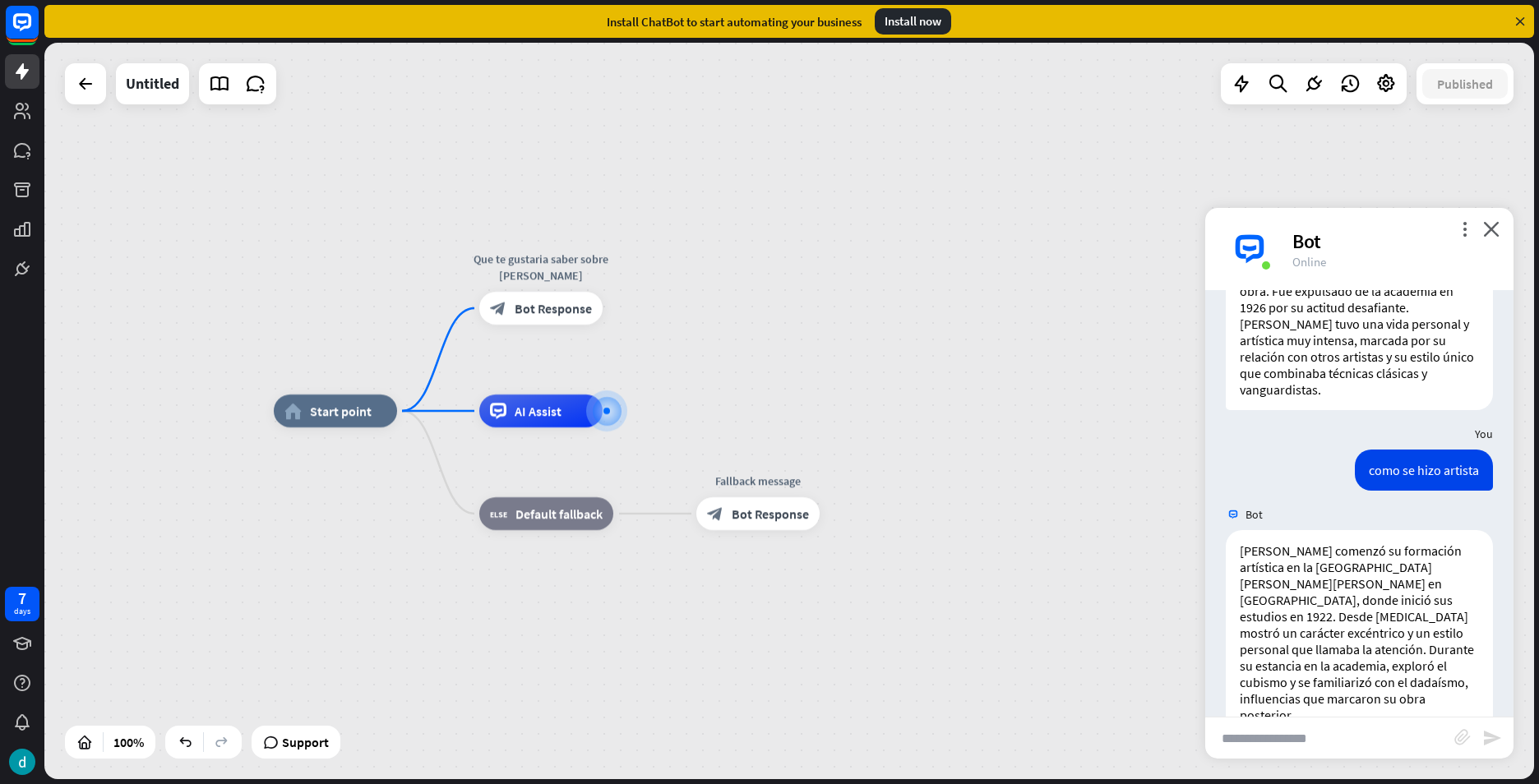
click at [1260, 727] on input "text" at bounding box center [1329, 738] width 249 height 41
type input "**********"
click at [1495, 742] on icon "send" at bounding box center [1492, 738] width 20 height 20
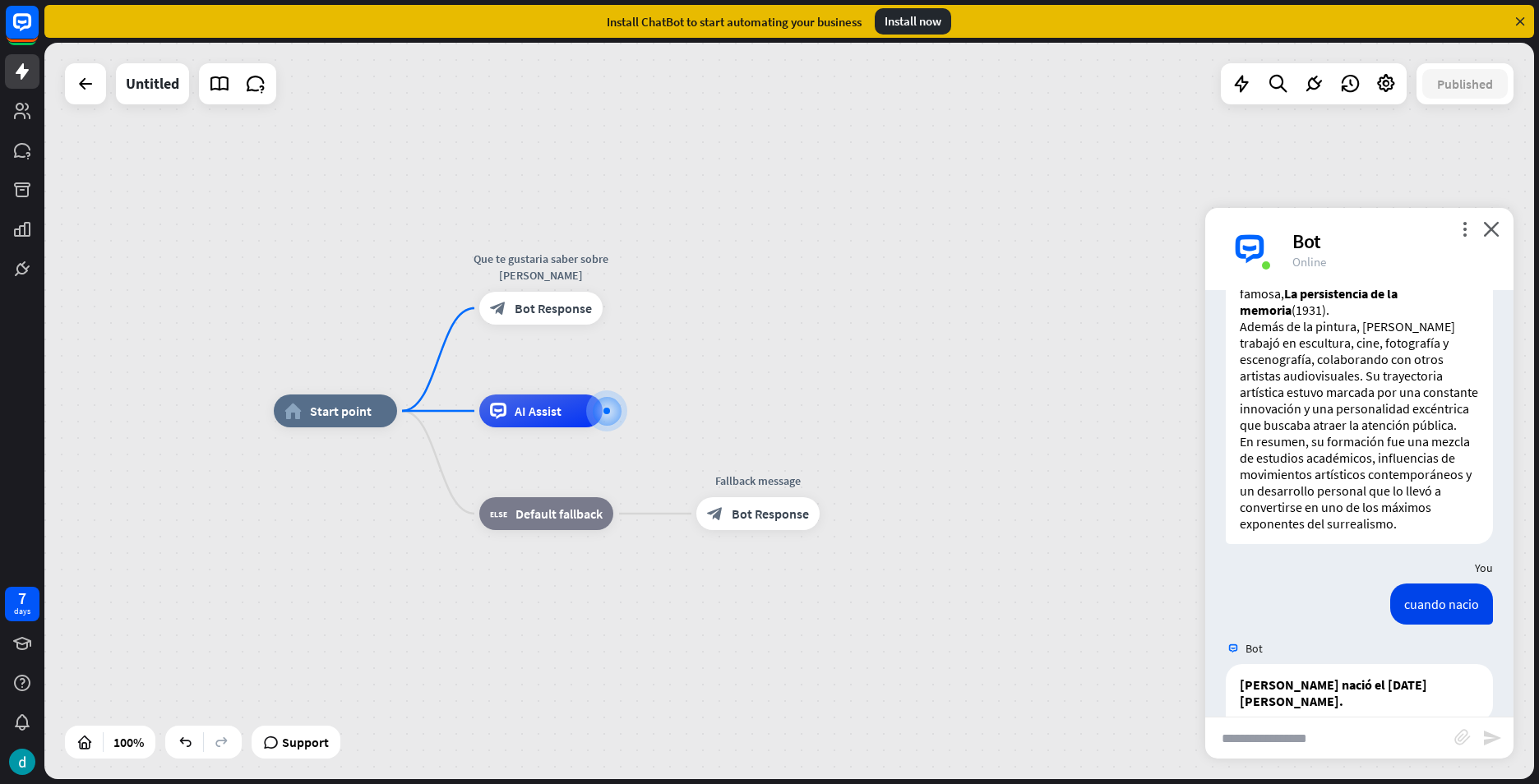
scroll to position [1452, 0]
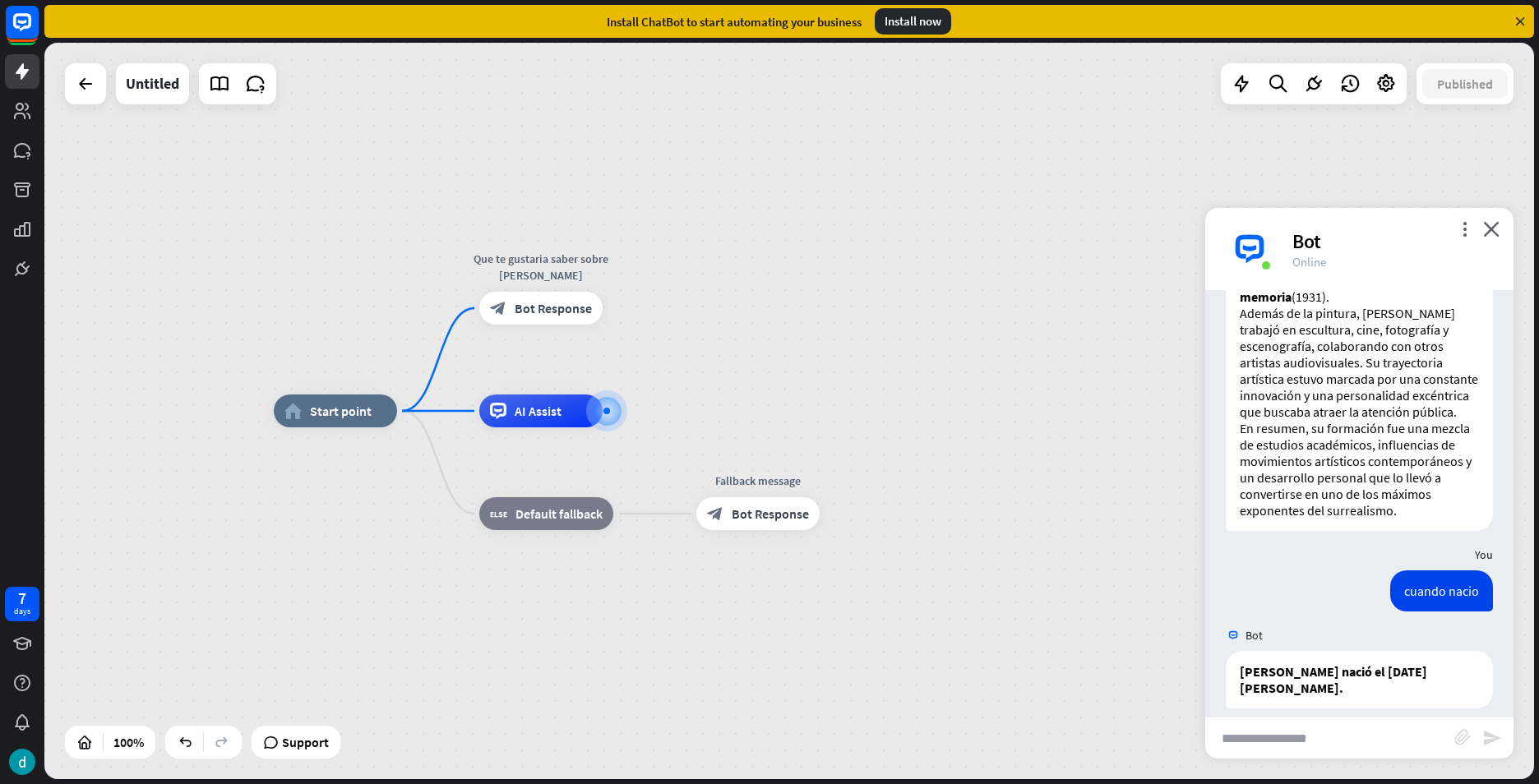
click at [1281, 742] on input "text" at bounding box center [1329, 738] width 249 height 41
type input "**********"
click at [1494, 727] on div "**********" at bounding box center [1359, 737] width 309 height 42
click at [1499, 730] on icon "send" at bounding box center [1492, 738] width 20 height 20
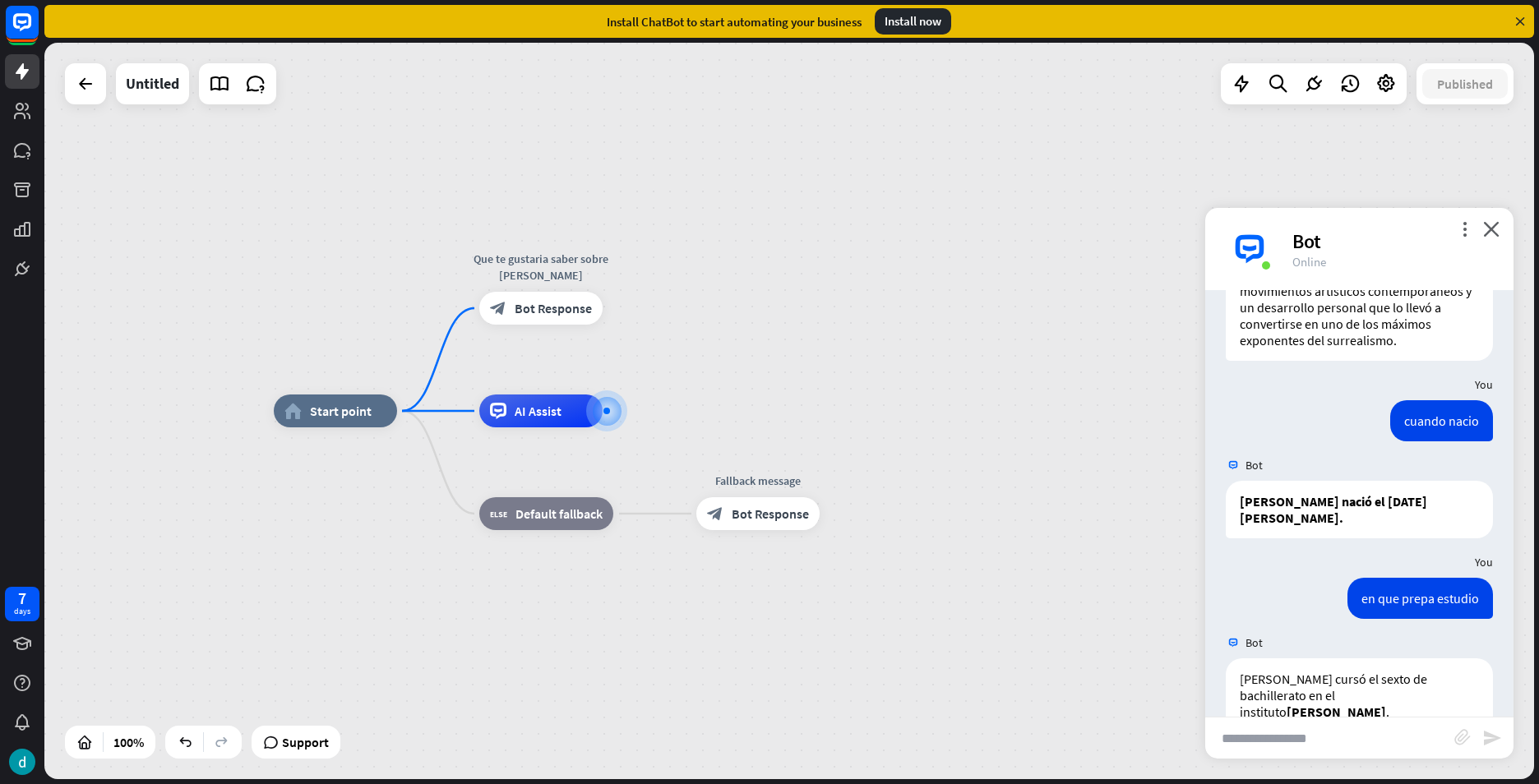
scroll to position [1646, 0]
